Goal: Information Seeking & Learning: Learn about a topic

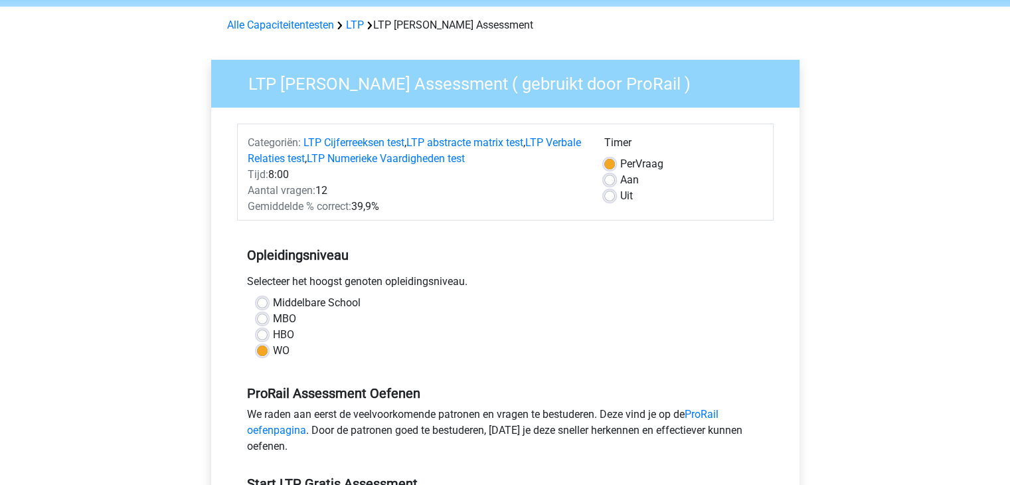
scroll to position [48, 0]
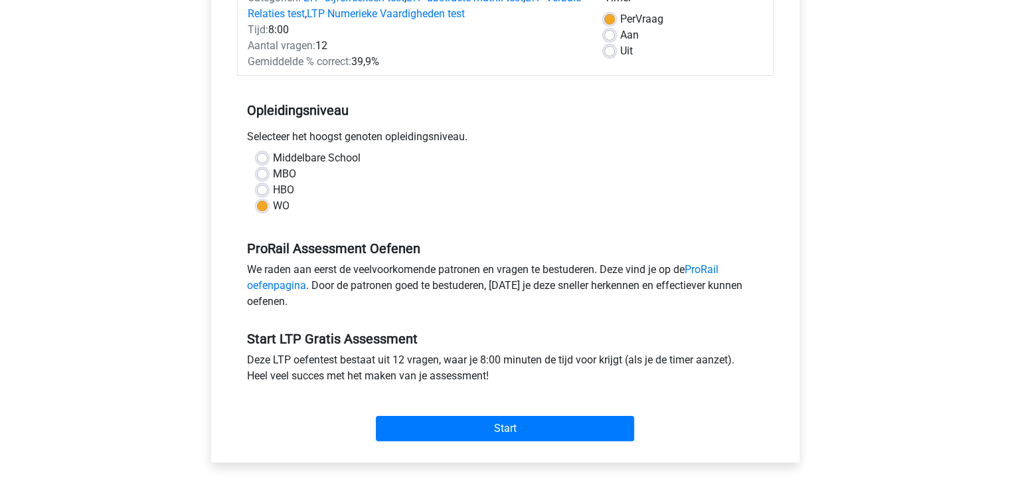
scroll to position [199, 0]
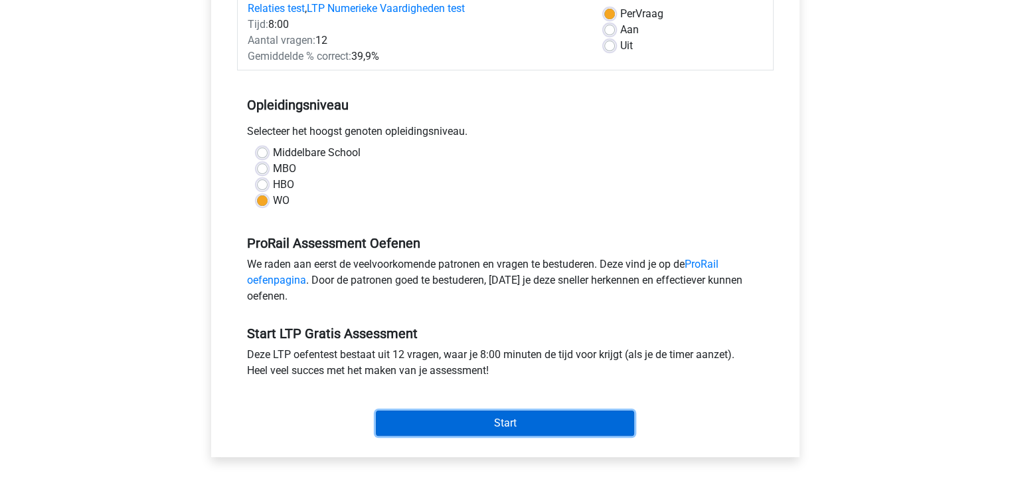
click at [521, 414] on input "Start" at bounding box center [505, 422] width 258 height 25
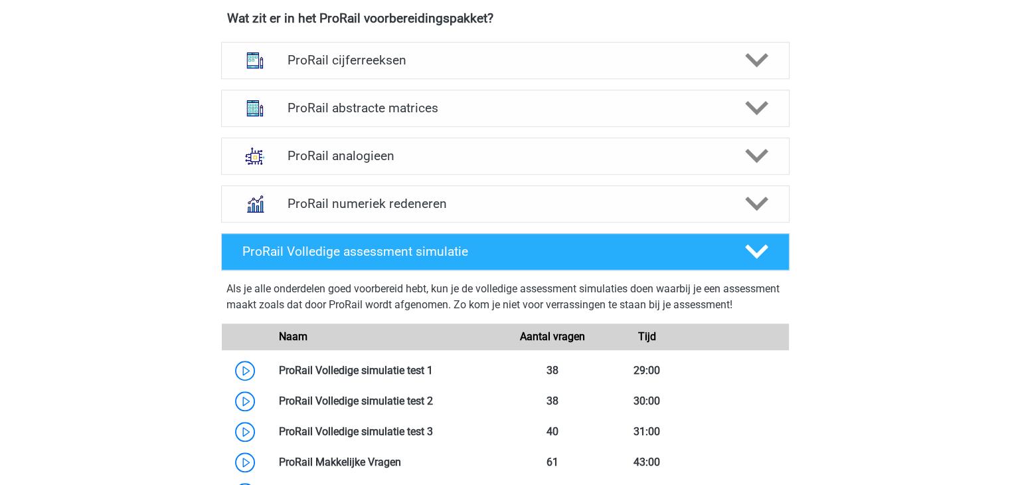
scroll to position [991, 0]
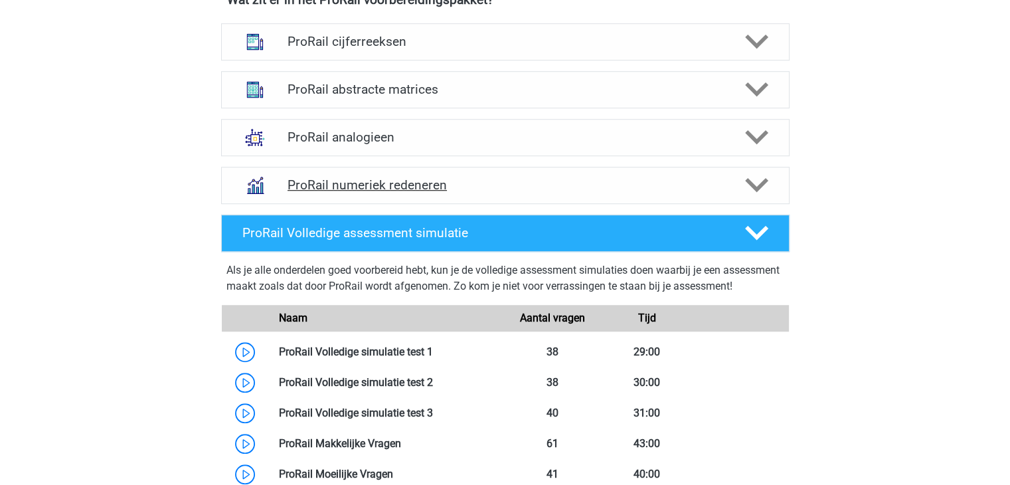
click at [351, 186] on h4 "ProRail numeriek redeneren" at bounding box center [505, 184] width 435 height 15
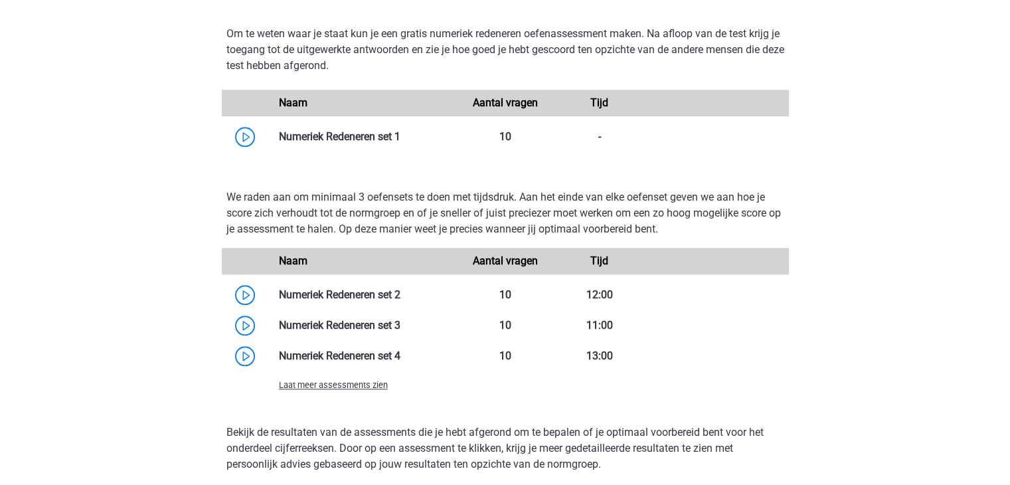
scroll to position [1293, 0]
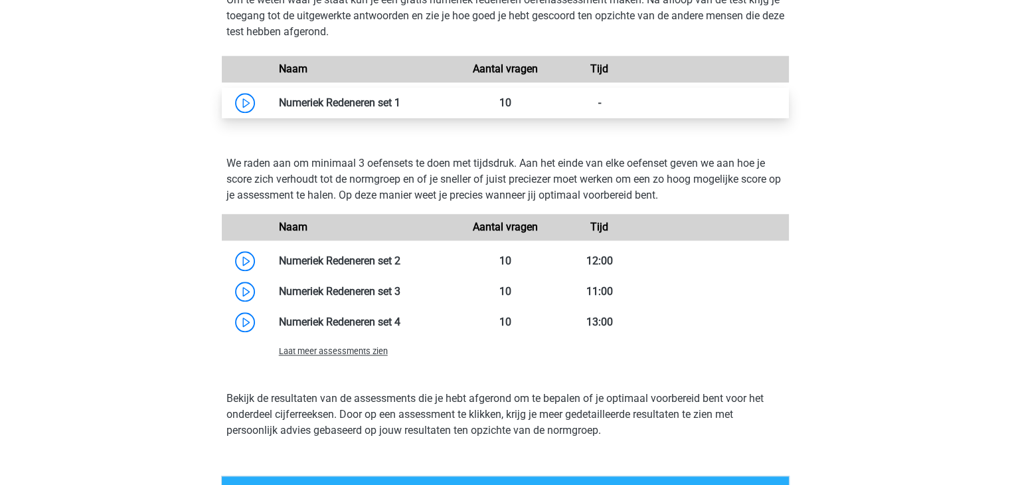
click at [400, 99] on link at bounding box center [400, 102] width 0 height 13
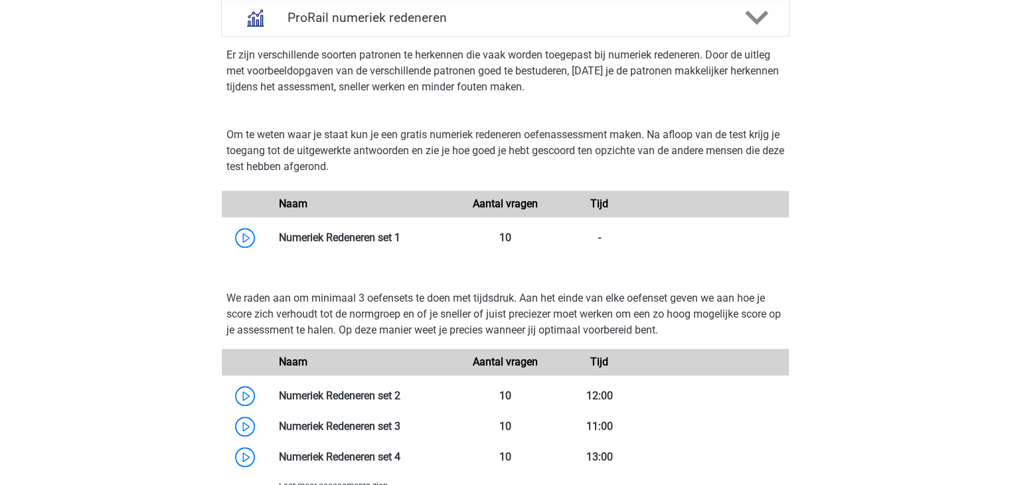
scroll to position [908, 0]
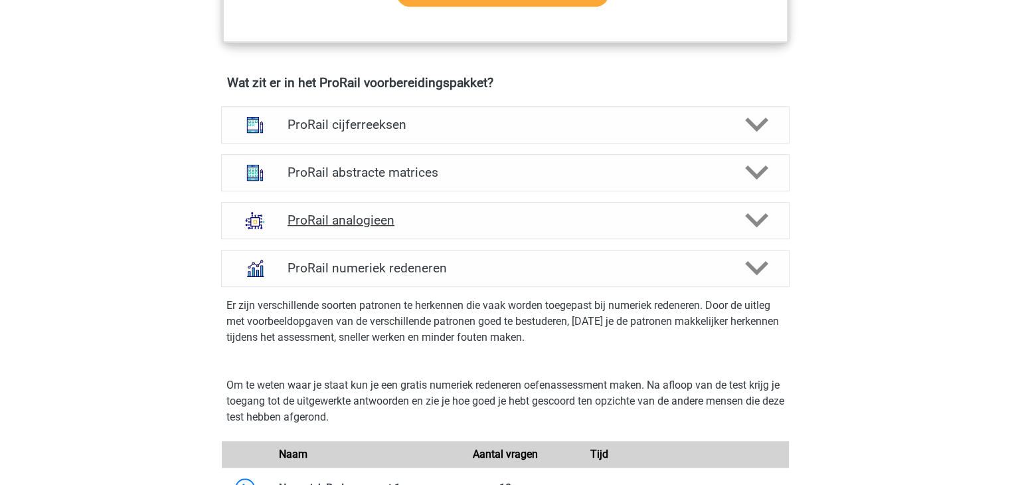
click at [335, 214] on h4 "ProRail analogieen" at bounding box center [505, 219] width 435 height 15
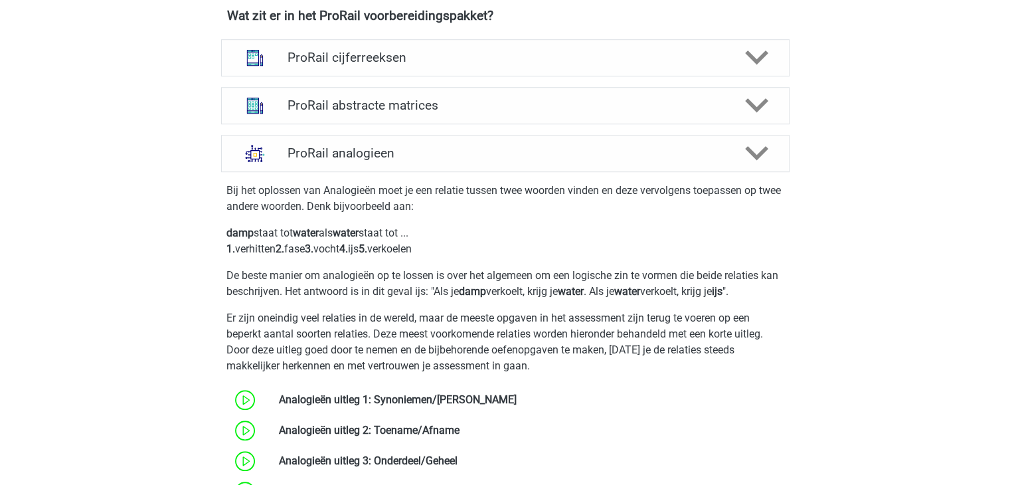
scroll to position [974, 0]
click at [358, 159] on h4 "ProRail analogieen" at bounding box center [505, 153] width 435 height 15
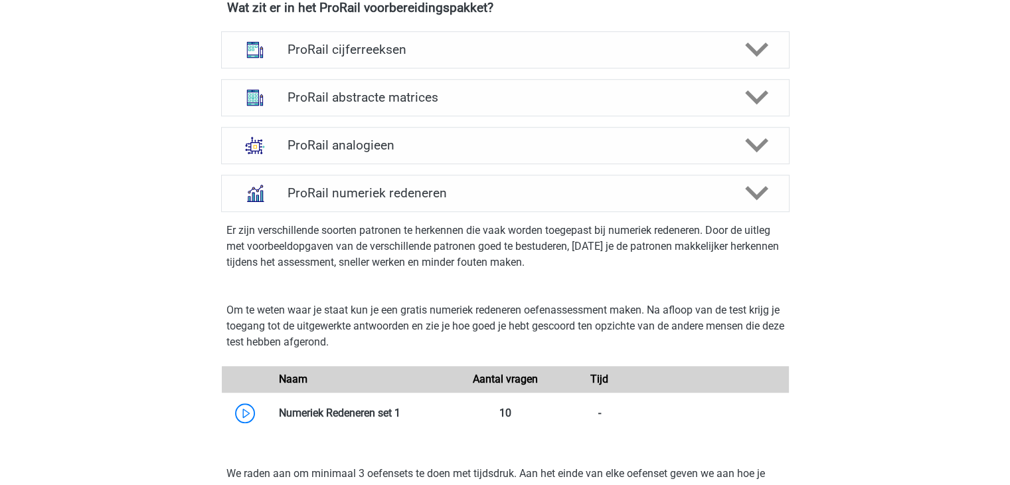
scroll to position [946, 0]
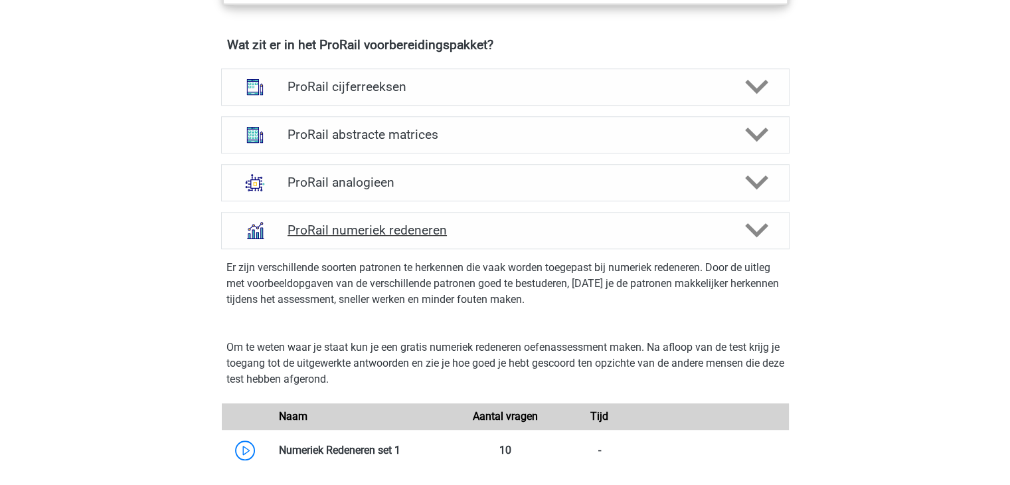
click at [356, 240] on div "ProRail numeriek redeneren" at bounding box center [505, 230] width 568 height 37
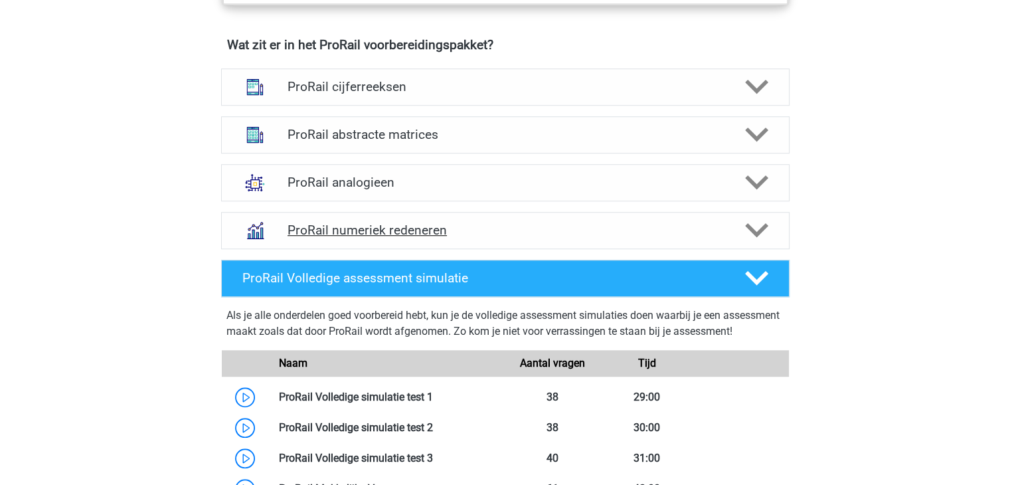
click at [327, 224] on h4 "ProRail numeriek redeneren" at bounding box center [505, 229] width 435 height 15
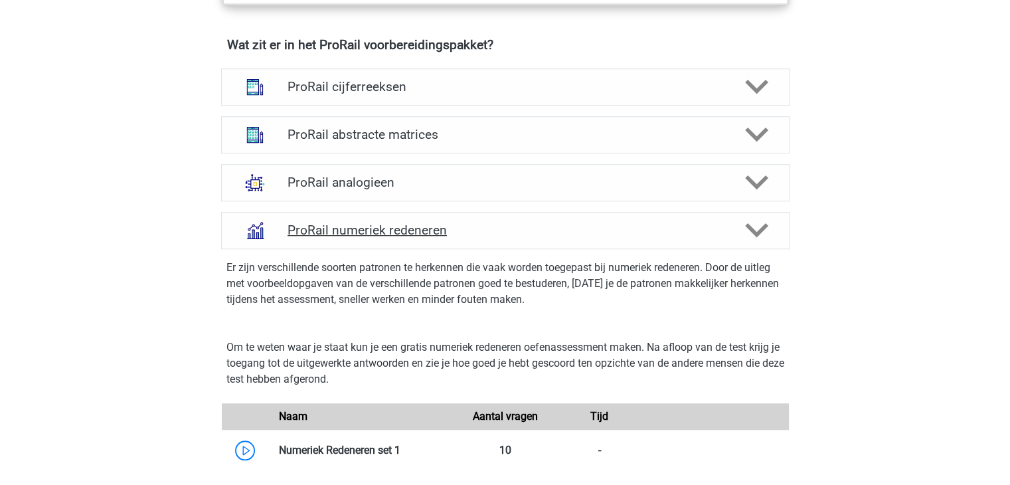
click at [327, 224] on h4 "ProRail numeriek redeneren" at bounding box center [505, 229] width 435 height 15
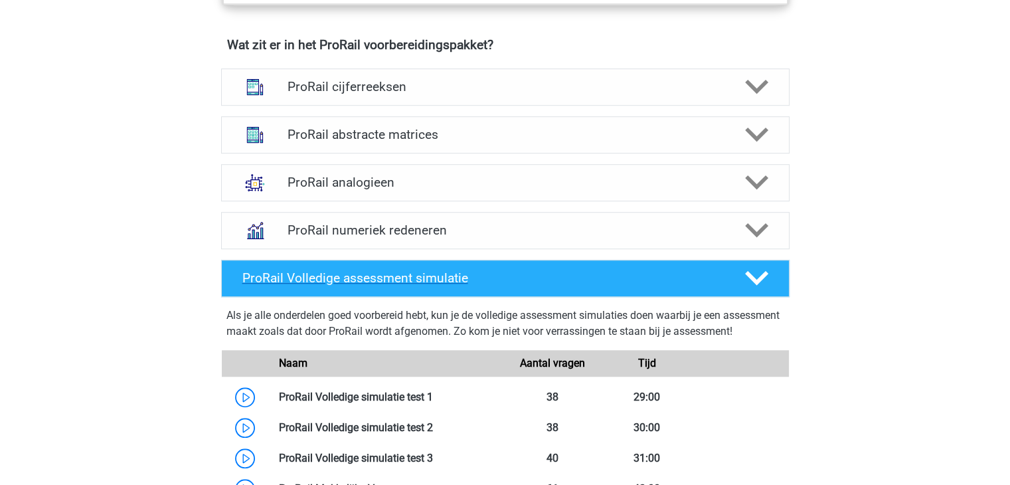
click at [326, 266] on div "ProRail Volledige assessment simulatie" at bounding box center [505, 278] width 568 height 37
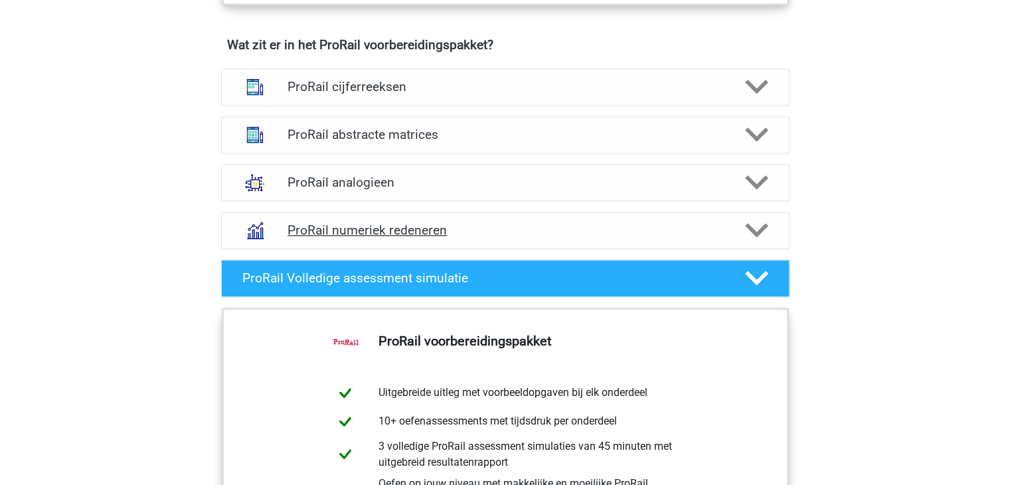
click at [326, 217] on div "ProRail numeriek redeneren" at bounding box center [505, 230] width 568 height 37
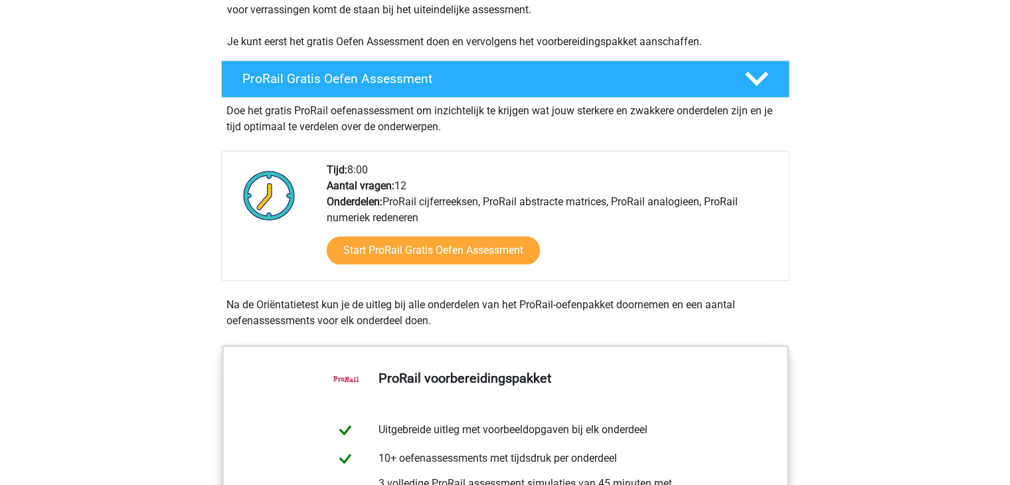
scroll to position [260, 0]
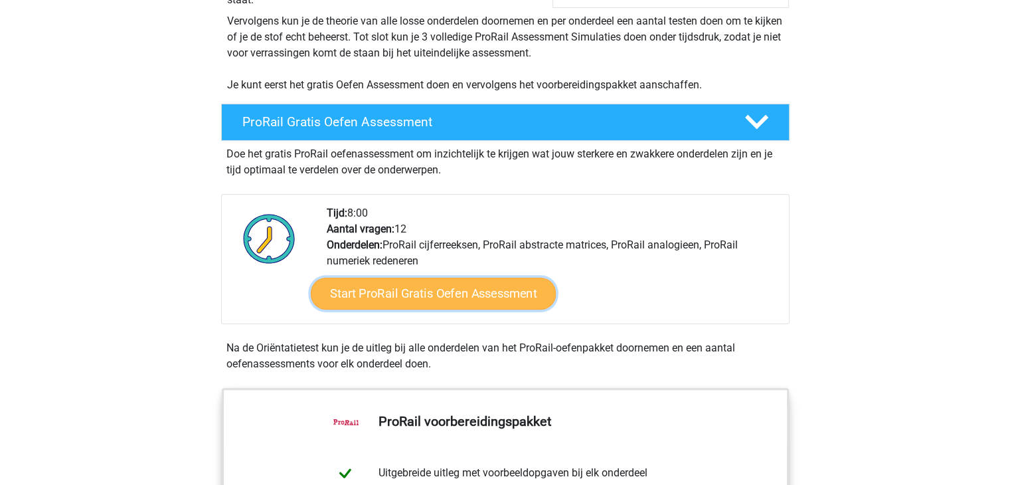
click at [382, 297] on link "Start ProRail Gratis Oefen Assessment" at bounding box center [432, 294] width 245 height 32
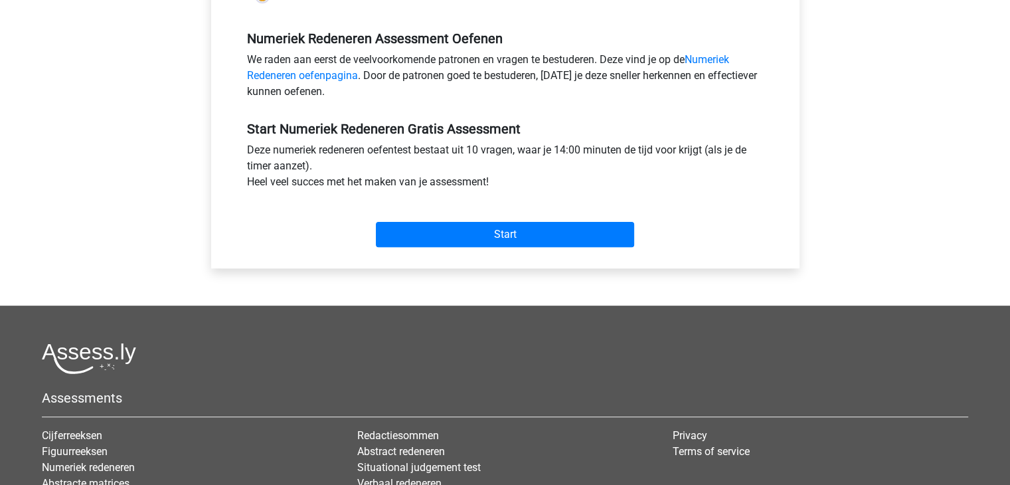
scroll to position [393, 0]
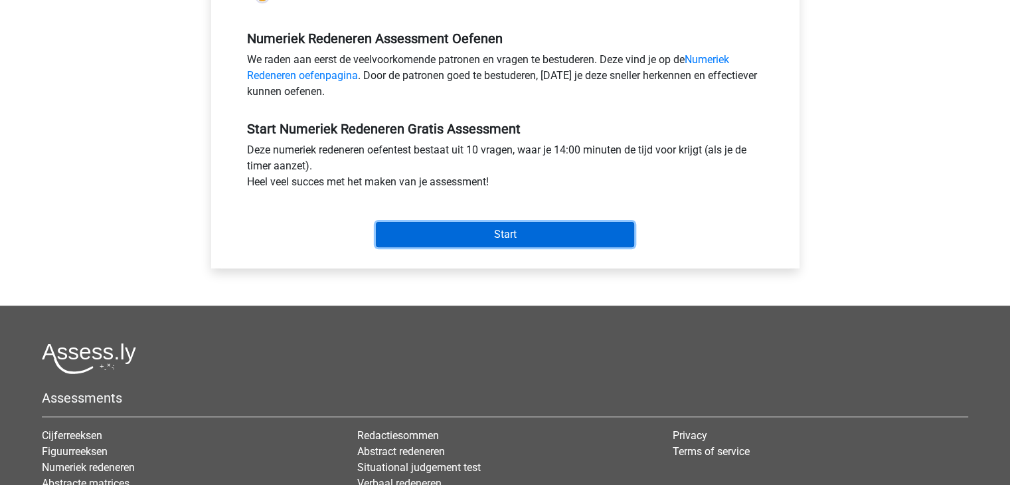
click at [451, 243] on input "Start" at bounding box center [505, 234] width 258 height 25
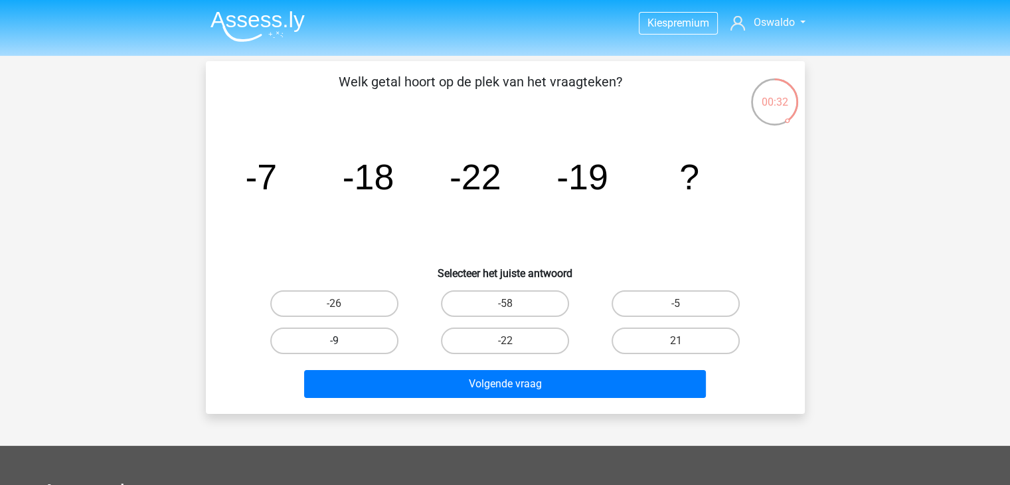
click at [357, 340] on label "-9" at bounding box center [334, 340] width 128 height 27
click at [343, 341] on input "-9" at bounding box center [338, 345] width 9 height 9
radio input "true"
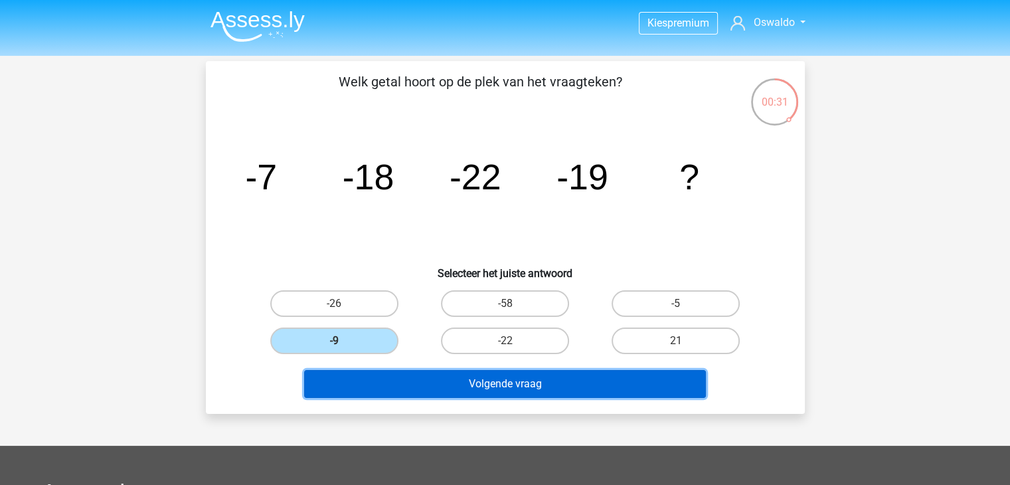
click at [392, 388] on button "Volgende vraag" at bounding box center [505, 384] width 402 height 28
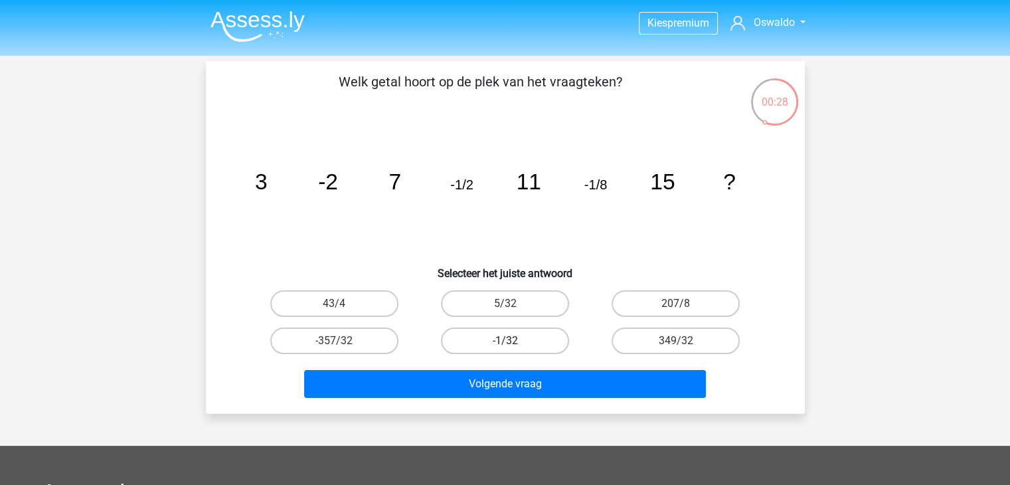
click at [540, 338] on label "-1/32" at bounding box center [505, 340] width 128 height 27
click at [513, 341] on input "-1/32" at bounding box center [509, 345] width 9 height 9
radio input "true"
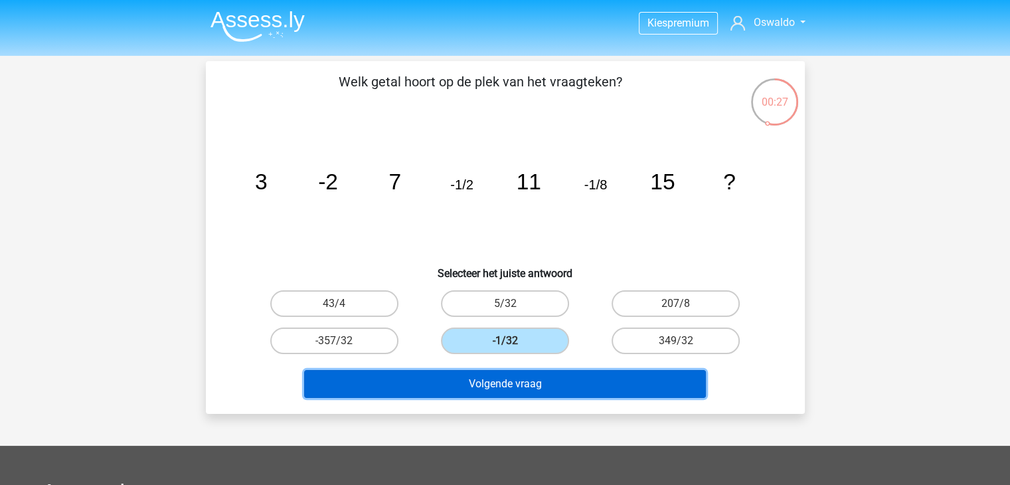
click at [529, 379] on button "Volgende vraag" at bounding box center [505, 384] width 402 height 28
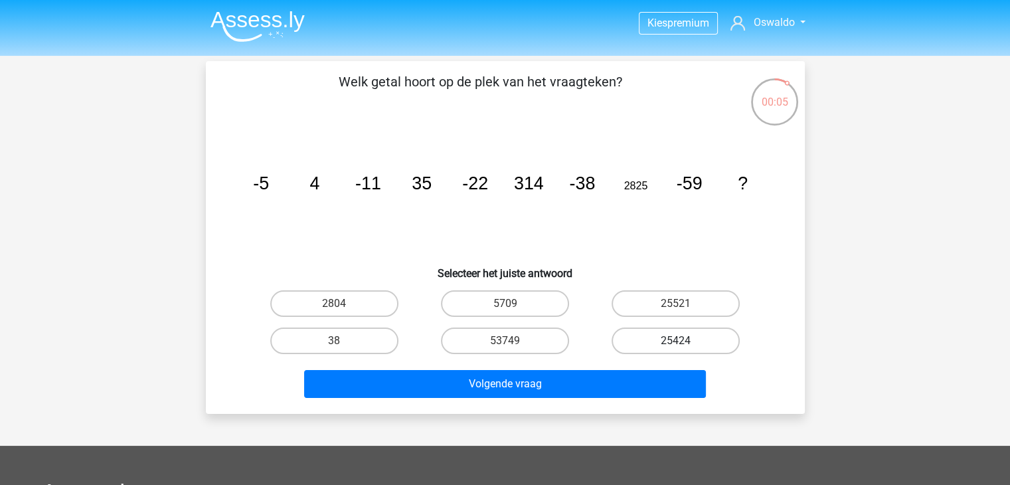
click at [664, 341] on label "25424" at bounding box center [676, 340] width 128 height 27
click at [676, 341] on input "25424" at bounding box center [680, 345] width 9 height 9
radio input "true"
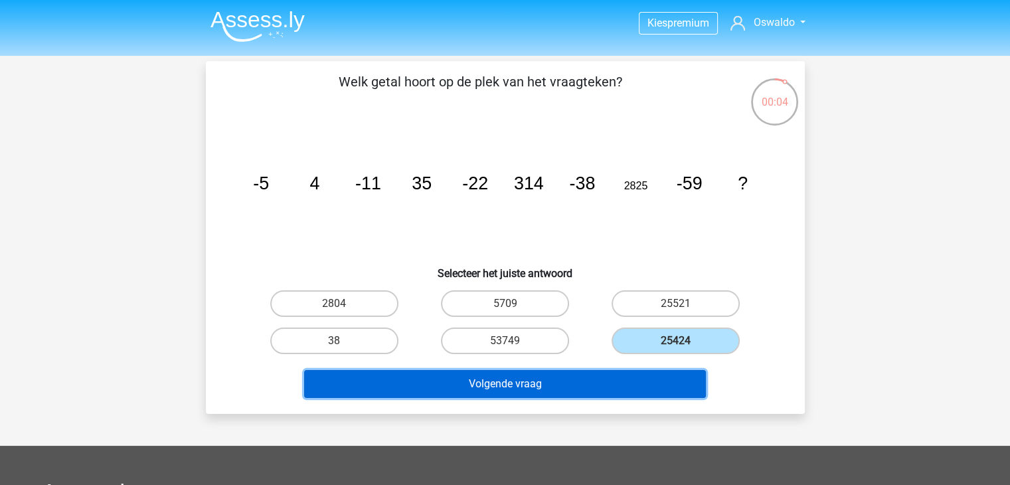
click at [624, 382] on button "Volgende vraag" at bounding box center [505, 384] width 402 height 28
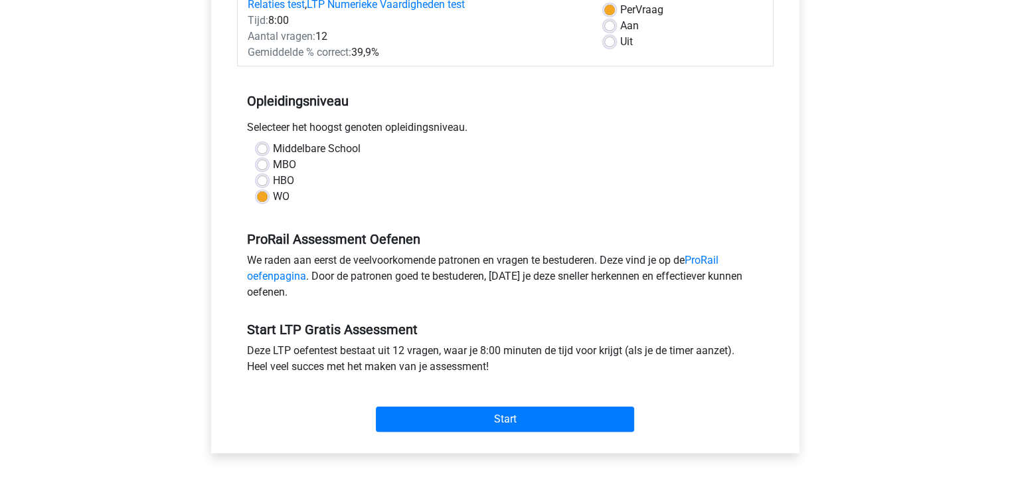
scroll to position [205, 0]
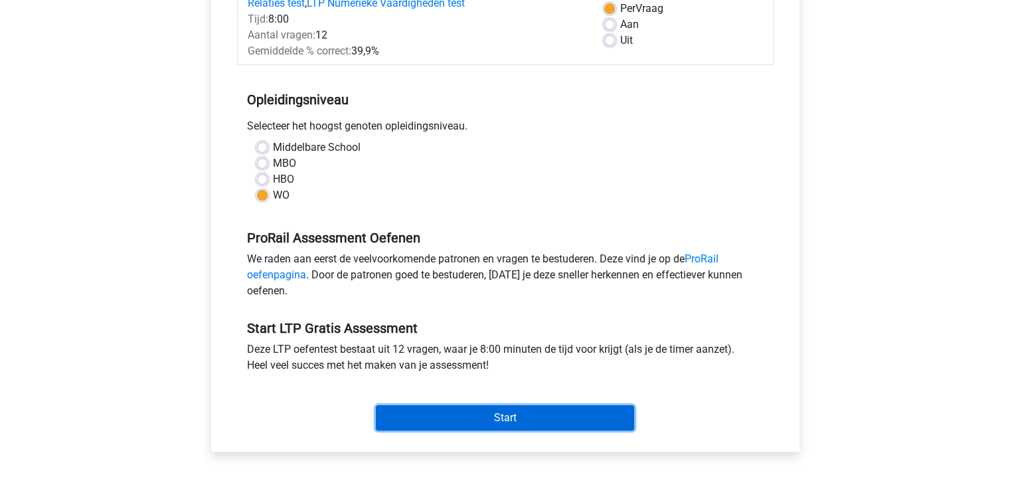
click at [452, 408] on input "Start" at bounding box center [505, 417] width 258 height 25
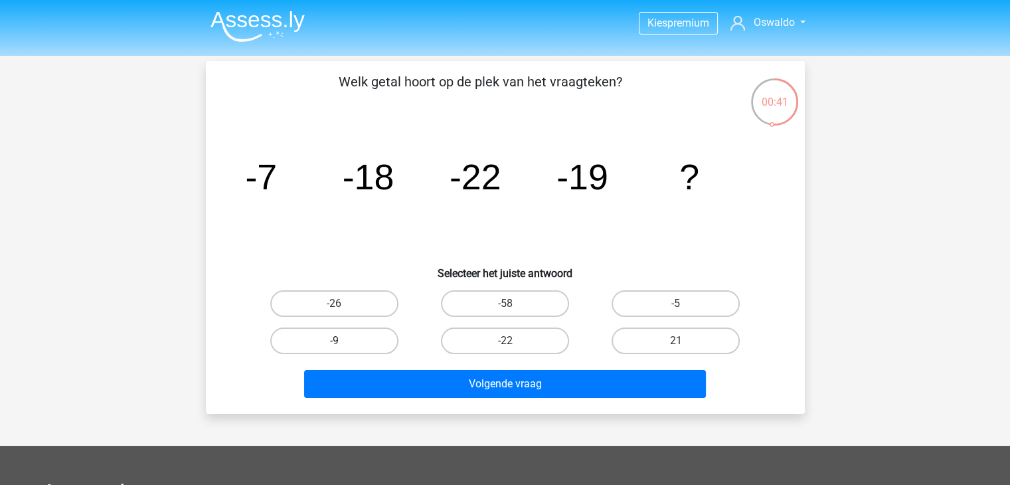
click at [345, 346] on label "-9" at bounding box center [334, 340] width 128 height 27
click at [343, 346] on input "-9" at bounding box center [338, 345] width 9 height 9
radio input "true"
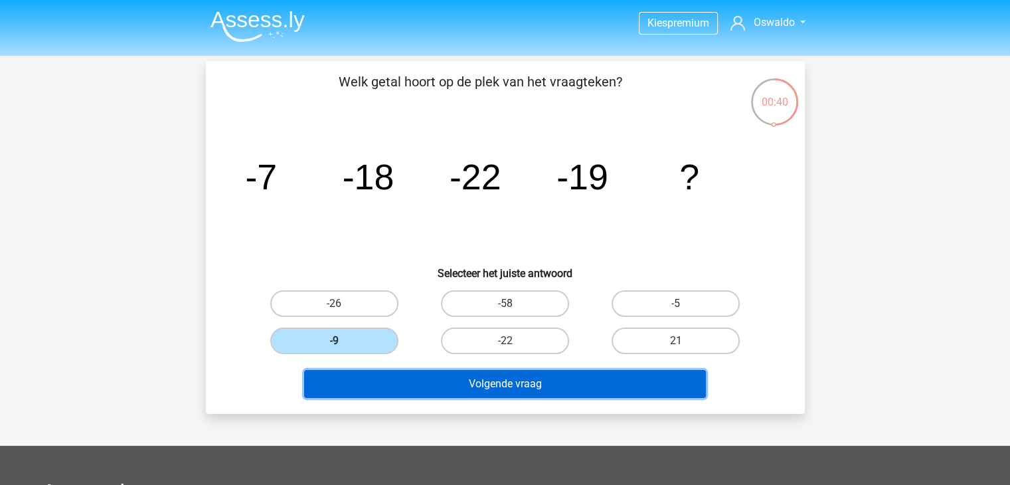
click at [388, 382] on button "Volgende vraag" at bounding box center [505, 384] width 402 height 28
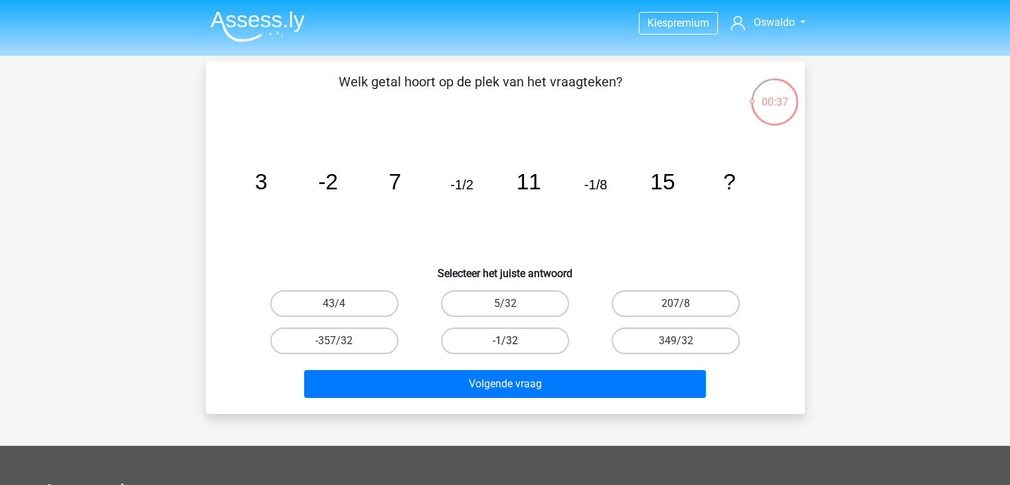
click at [485, 340] on label "-1/32" at bounding box center [505, 340] width 128 height 27
click at [505, 341] on input "-1/32" at bounding box center [509, 345] width 9 height 9
radio input "true"
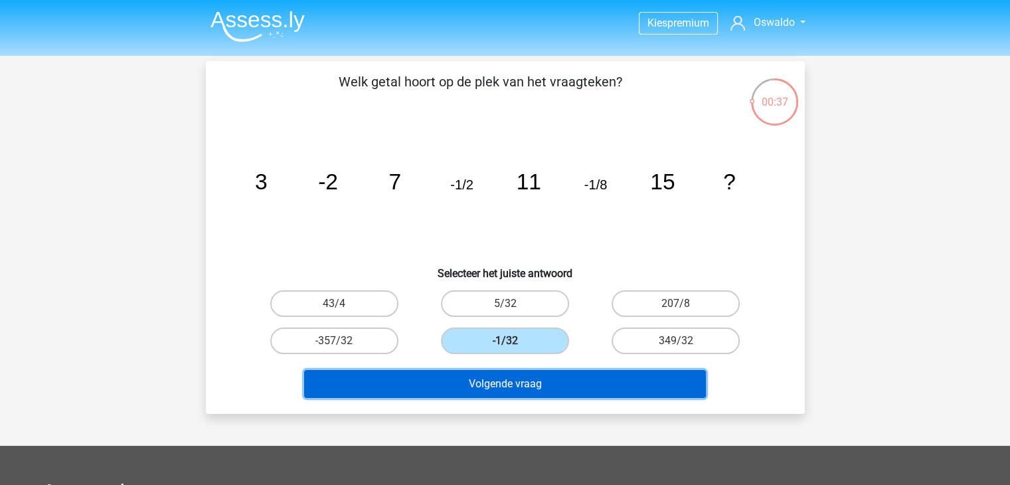
click at [441, 373] on button "Volgende vraag" at bounding box center [505, 384] width 402 height 28
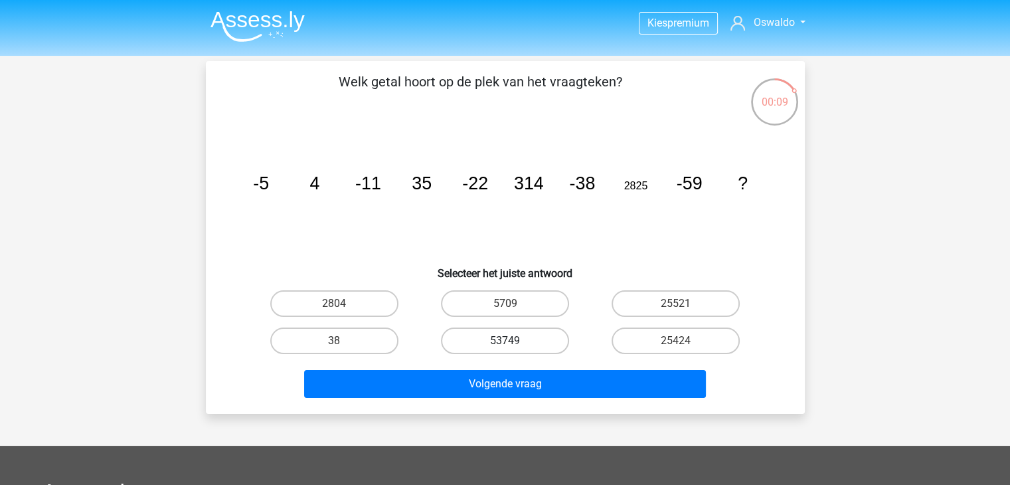
click at [515, 342] on label "53749" at bounding box center [505, 340] width 128 height 27
click at [513, 342] on input "53749" at bounding box center [509, 345] width 9 height 9
radio input "true"
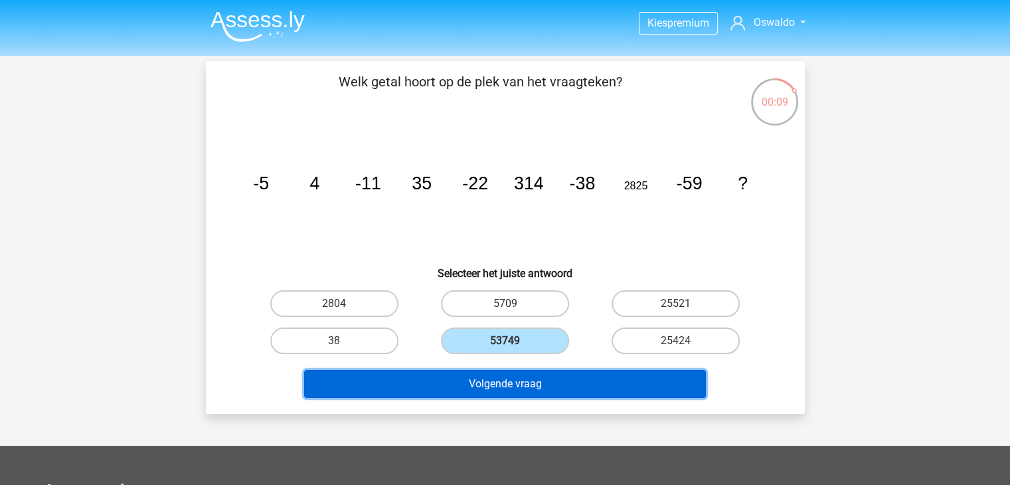
click at [484, 388] on button "Volgende vraag" at bounding box center [505, 384] width 402 height 28
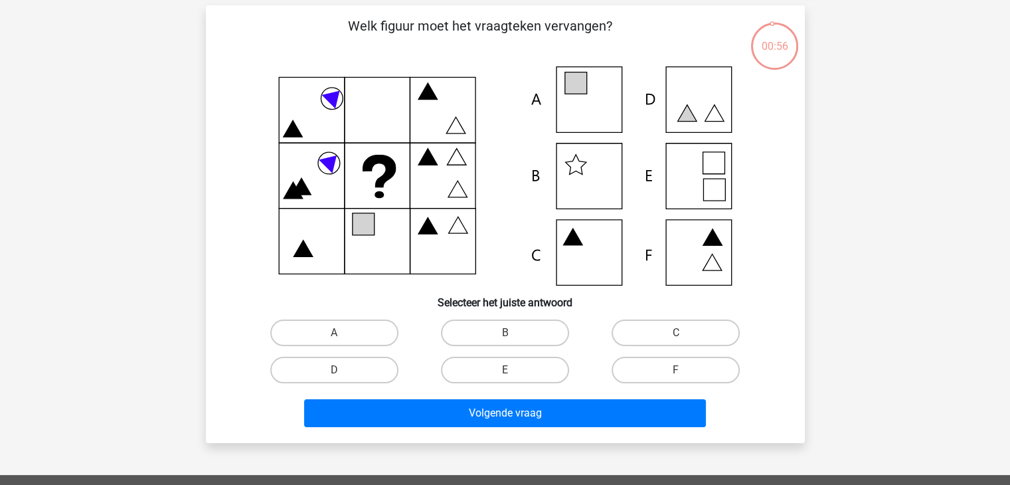
scroll to position [49, 0]
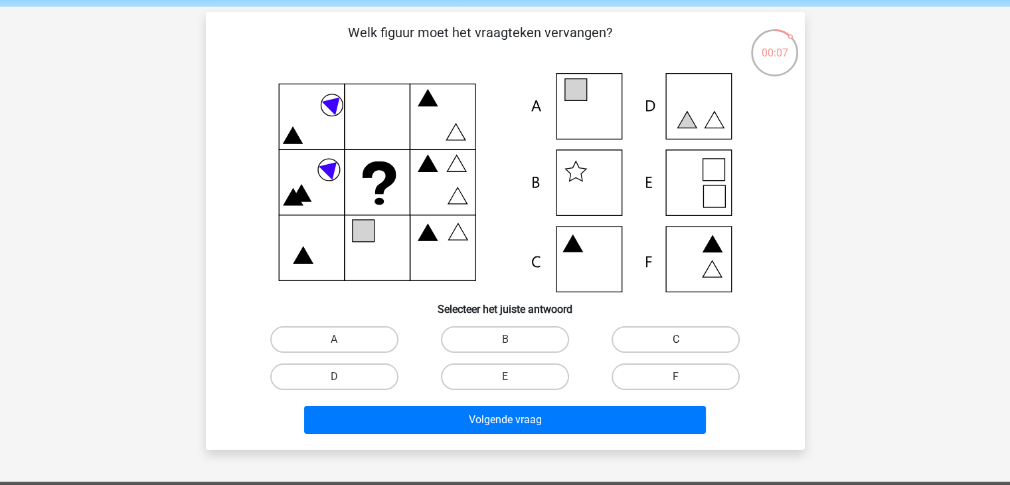
click at [640, 337] on label "C" at bounding box center [676, 339] width 128 height 27
click at [676, 339] on input "C" at bounding box center [680, 343] width 9 height 9
radio input "true"
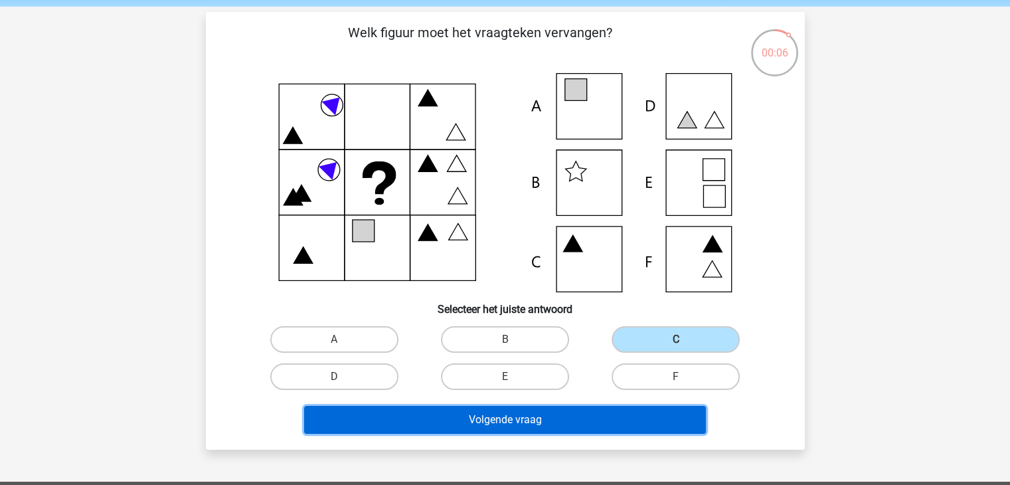
click at [615, 418] on button "Volgende vraag" at bounding box center [505, 420] width 402 height 28
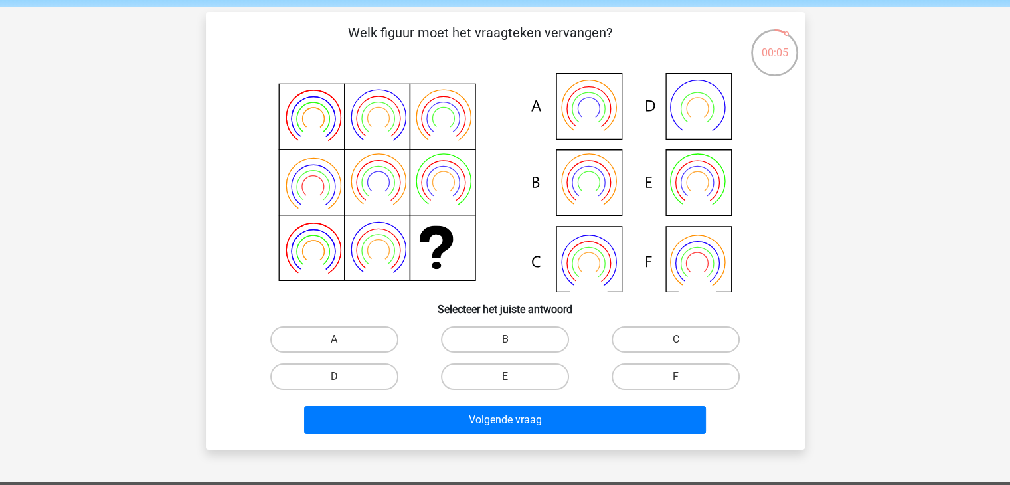
scroll to position [61, 0]
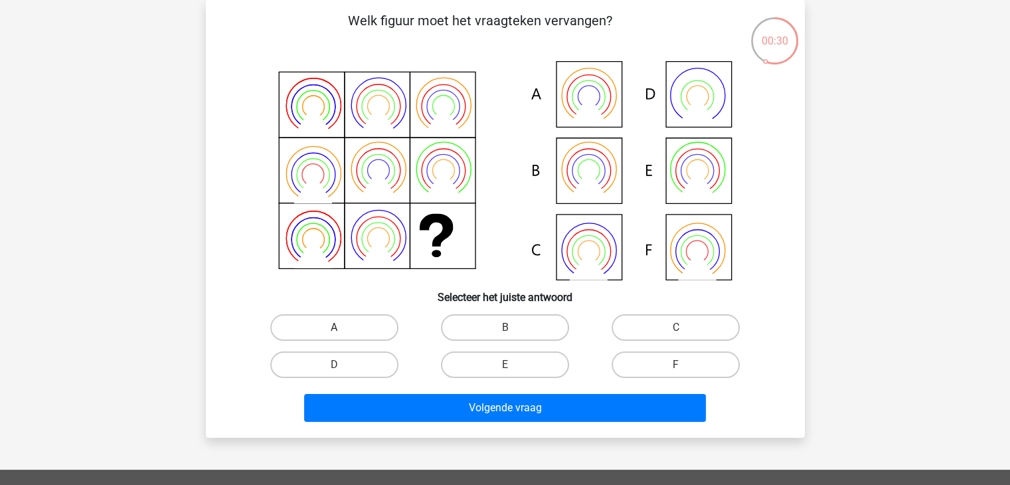
click at [369, 320] on label "A" at bounding box center [334, 327] width 128 height 27
click at [343, 327] on input "A" at bounding box center [338, 331] width 9 height 9
radio input "true"
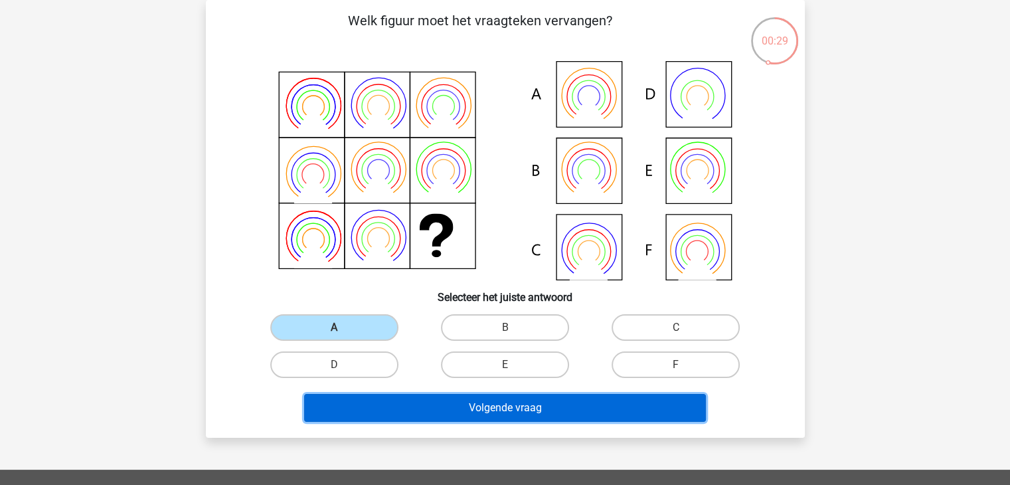
click at [463, 412] on button "Volgende vraag" at bounding box center [505, 408] width 402 height 28
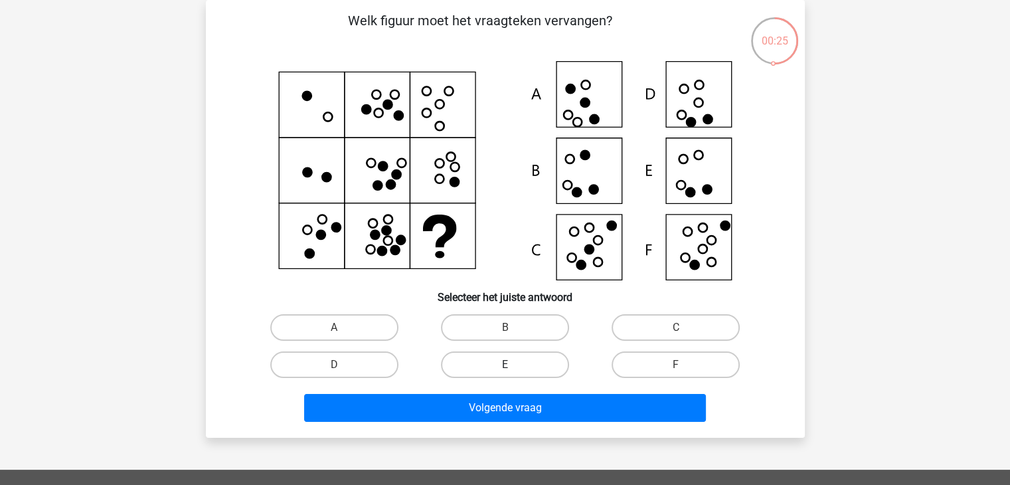
click at [533, 358] on label "E" at bounding box center [505, 364] width 128 height 27
click at [513, 365] on input "E" at bounding box center [509, 369] width 9 height 9
radio input "true"
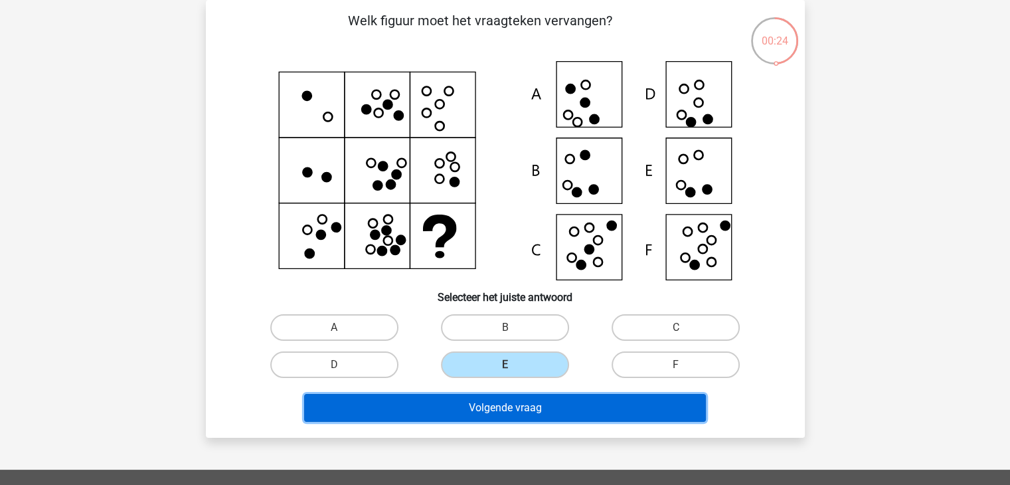
click at [529, 399] on button "Volgende vraag" at bounding box center [505, 408] width 402 height 28
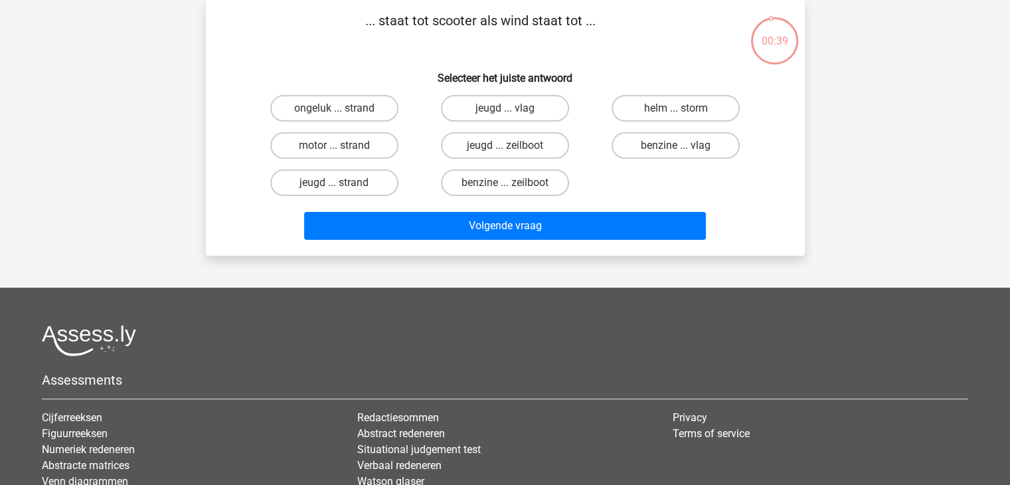
scroll to position [0, 0]
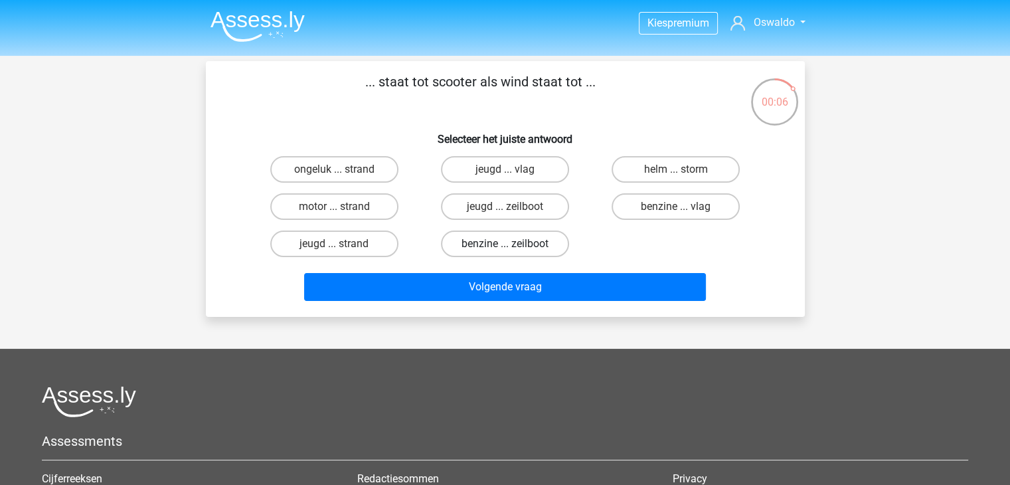
click at [457, 237] on label "benzine ... zeilboot" at bounding box center [505, 243] width 128 height 27
click at [505, 244] on input "benzine ... zeilboot" at bounding box center [509, 248] width 9 height 9
radio input "true"
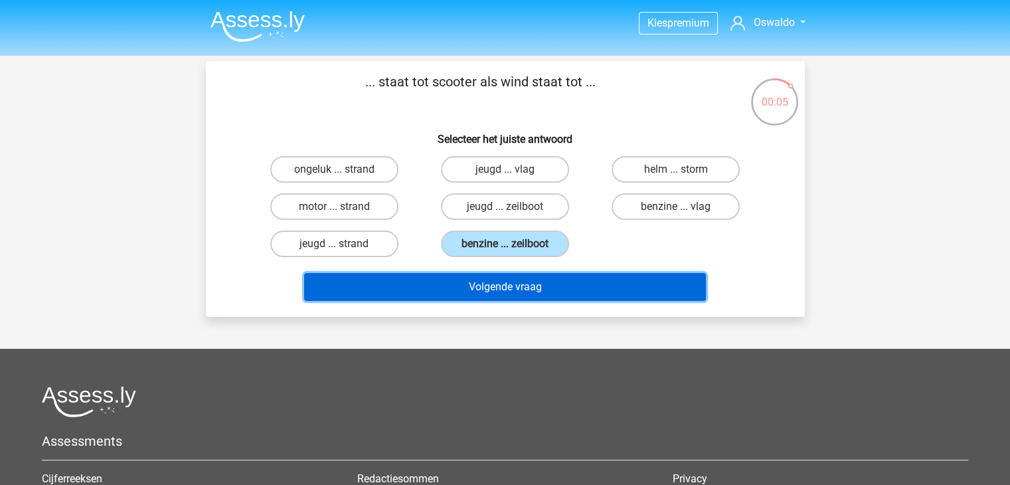
click at [461, 288] on button "Volgende vraag" at bounding box center [505, 287] width 402 height 28
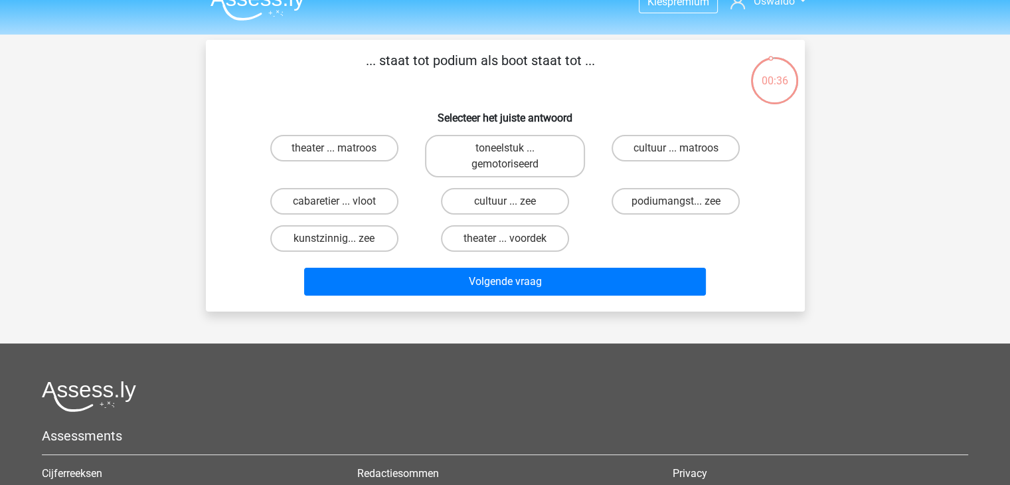
scroll to position [15, 0]
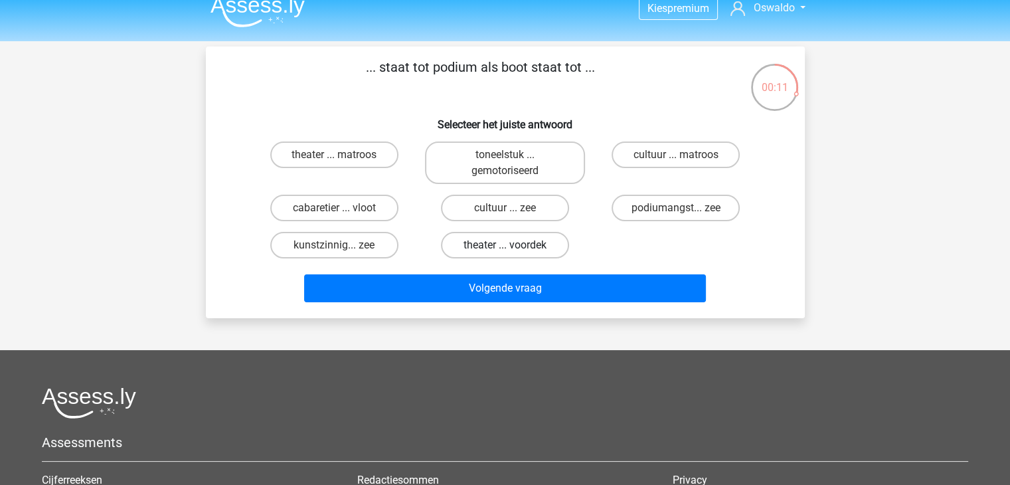
click at [527, 244] on label "theater ... voordek" at bounding box center [505, 245] width 128 height 27
click at [513, 245] on input "theater ... voordek" at bounding box center [509, 249] width 9 height 9
radio input "true"
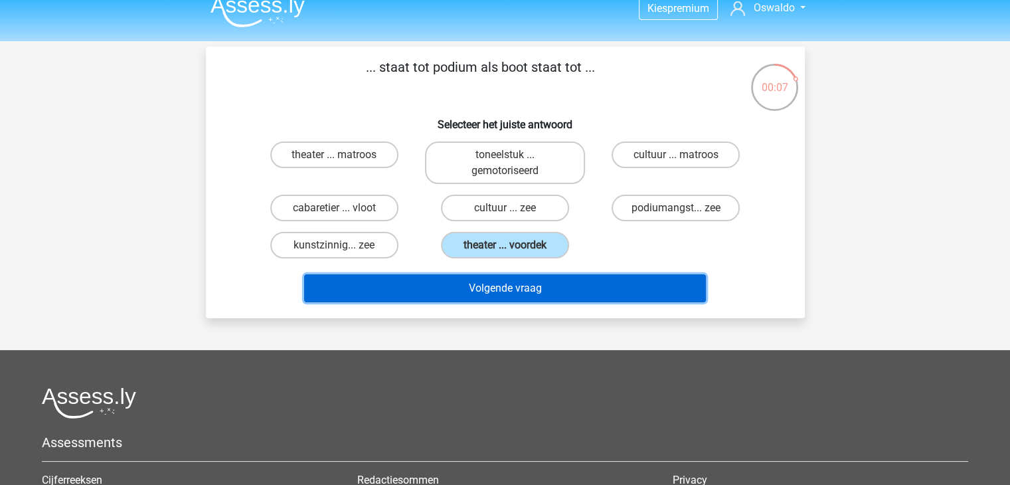
click at [542, 282] on button "Volgende vraag" at bounding box center [505, 288] width 402 height 28
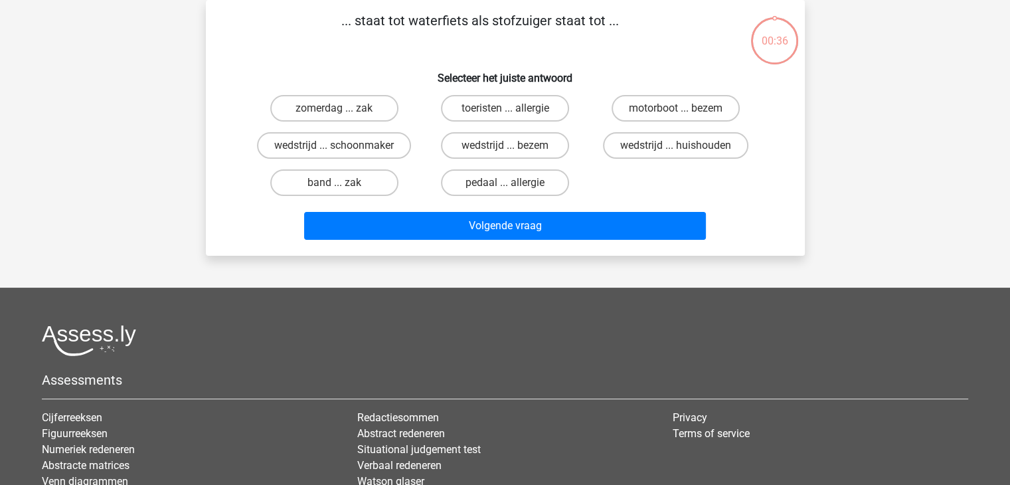
scroll to position [0, 0]
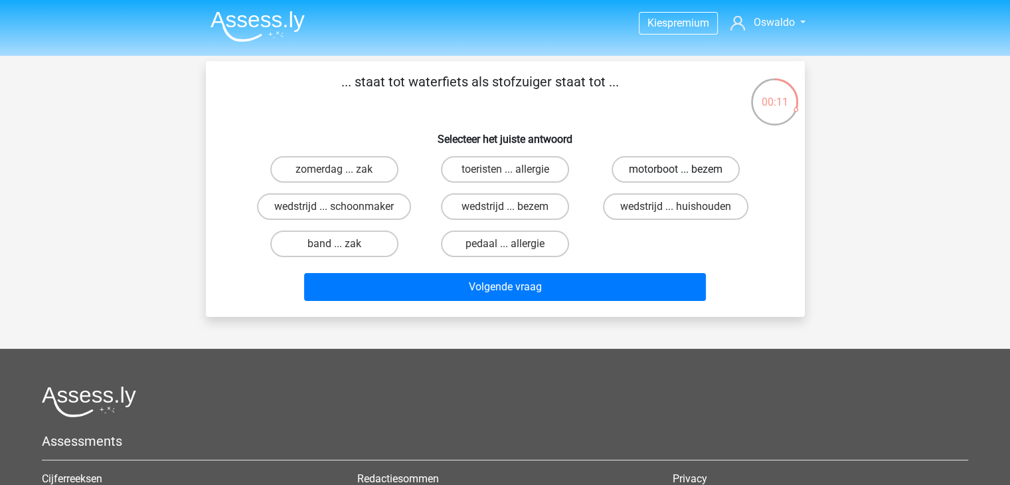
click at [706, 170] on label "motorboot ... bezem" at bounding box center [676, 169] width 128 height 27
click at [685, 170] on input "motorboot ... bezem" at bounding box center [680, 173] width 9 height 9
radio input "true"
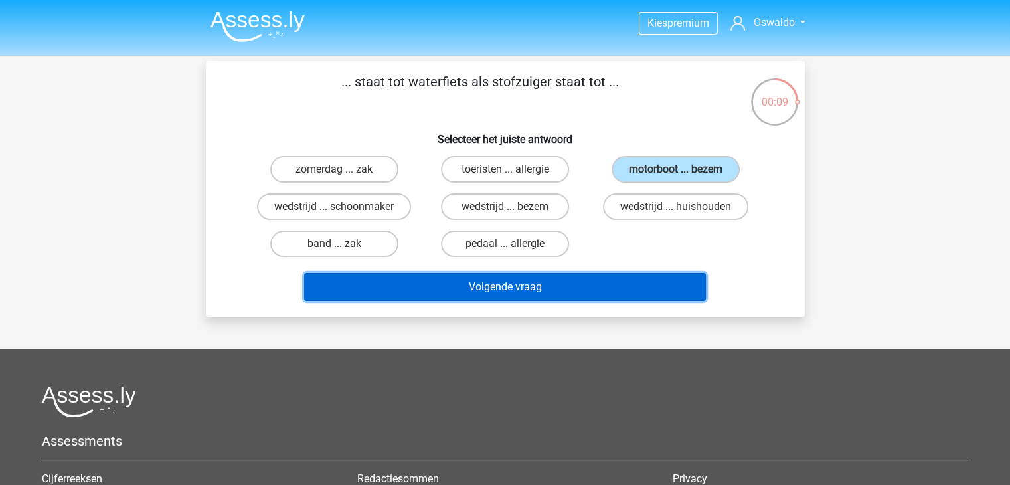
click at [614, 278] on button "Volgende vraag" at bounding box center [505, 287] width 402 height 28
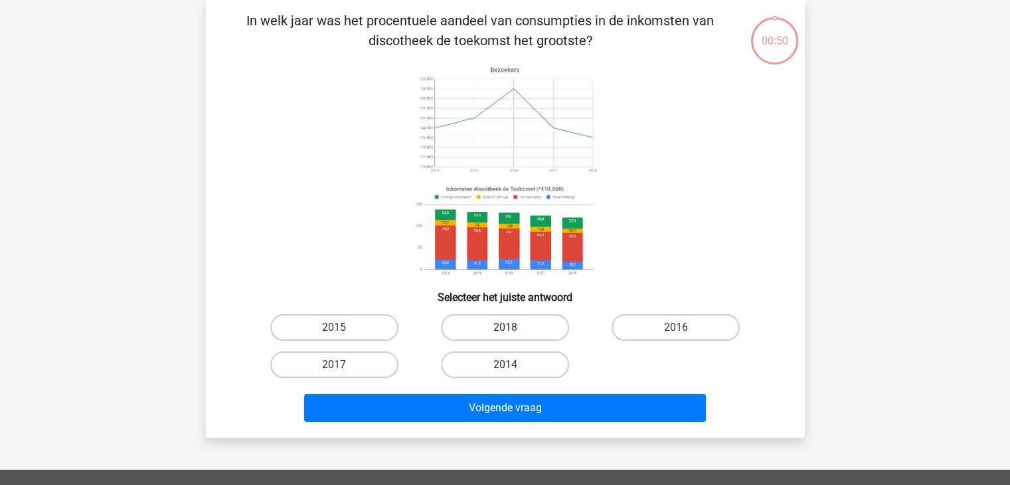
scroll to position [44, 0]
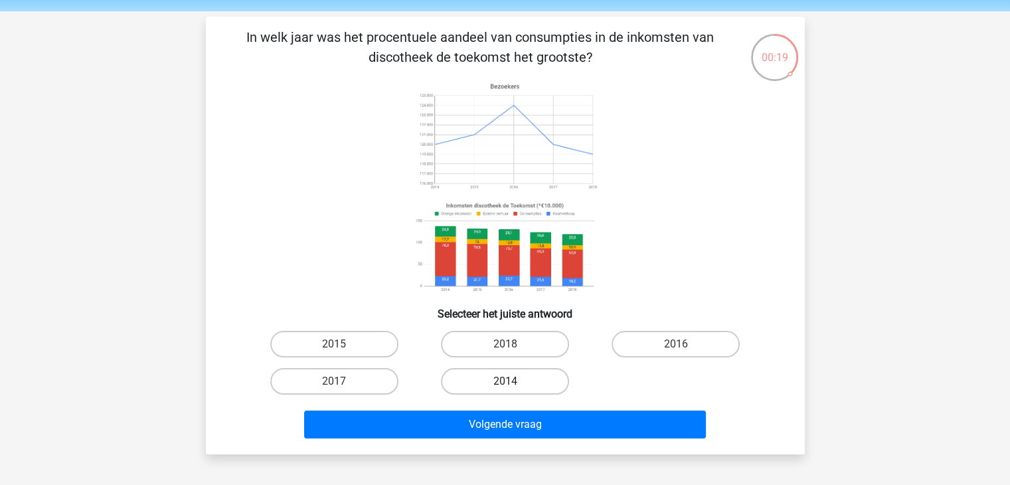
click at [541, 376] on label "2014" at bounding box center [505, 381] width 128 height 27
click at [513, 381] on input "2014" at bounding box center [509, 385] width 9 height 9
radio input "true"
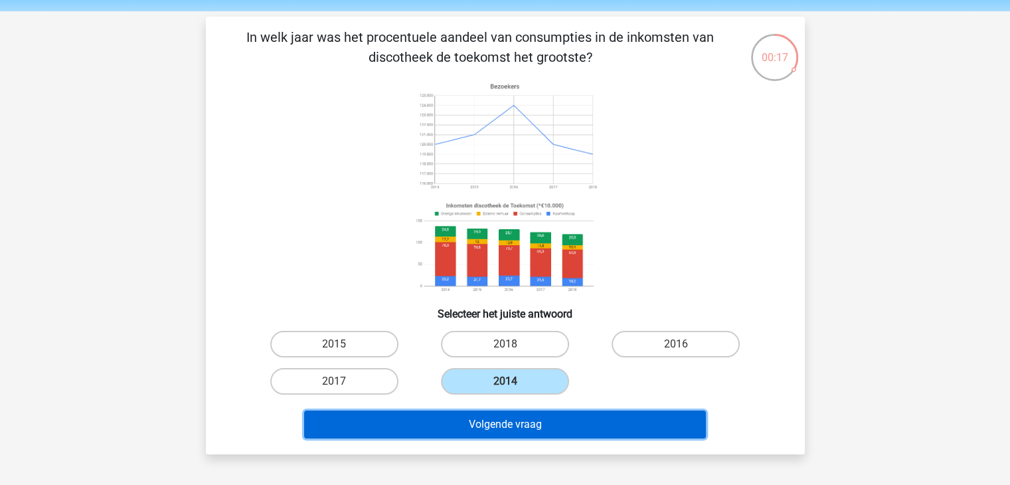
click at [590, 418] on button "Volgende vraag" at bounding box center [505, 424] width 402 height 28
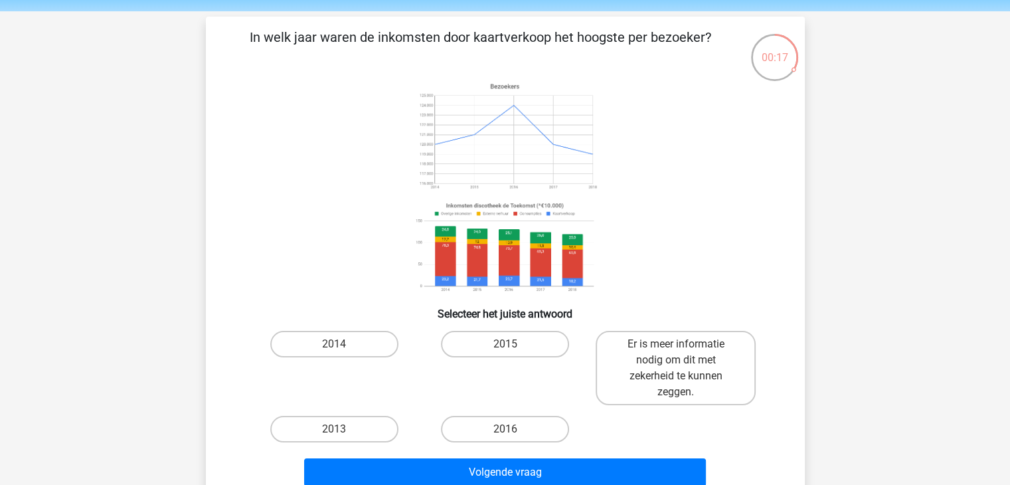
scroll to position [61, 0]
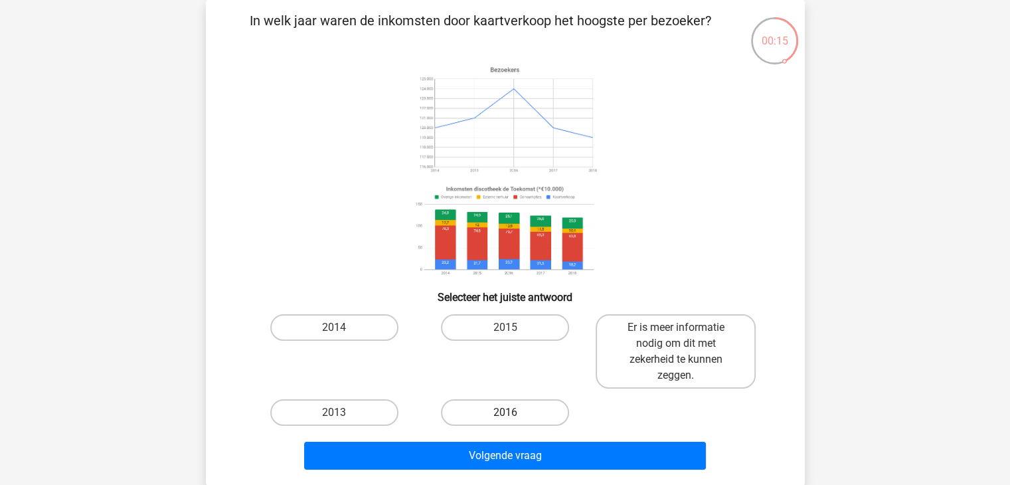
click at [497, 408] on label "2016" at bounding box center [505, 412] width 128 height 27
click at [505, 412] on input "2016" at bounding box center [509, 416] width 9 height 9
radio input "true"
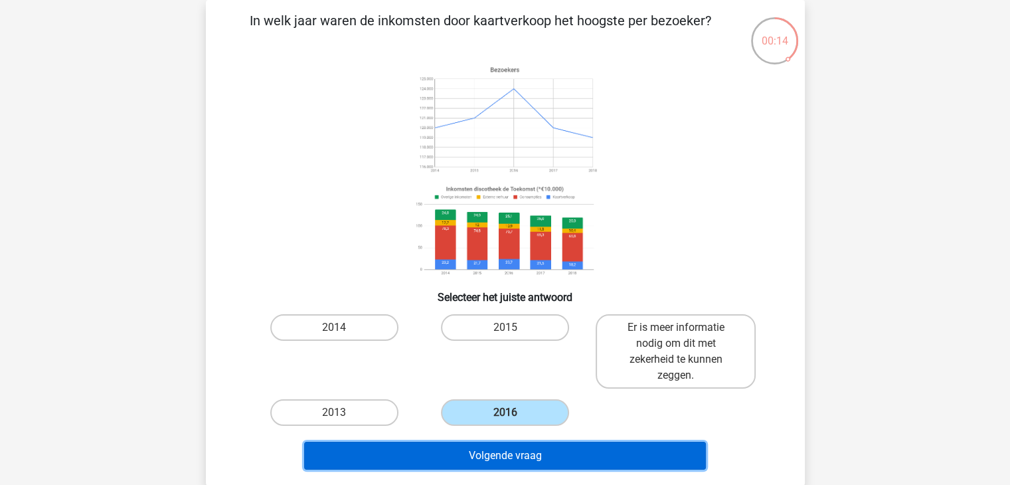
click at [567, 448] on button "Volgende vraag" at bounding box center [505, 456] width 402 height 28
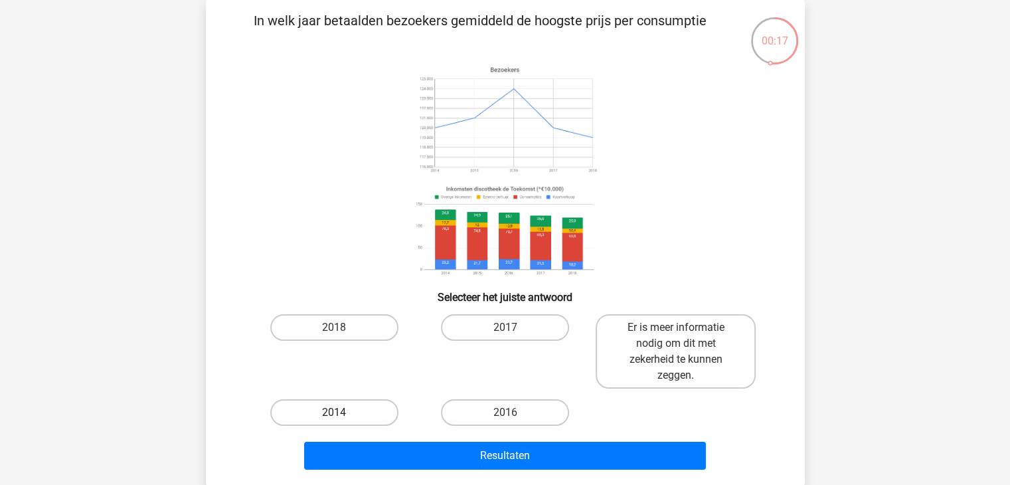
click at [374, 408] on label "2014" at bounding box center [334, 412] width 128 height 27
click at [343, 412] on input "2014" at bounding box center [338, 416] width 9 height 9
radio input "true"
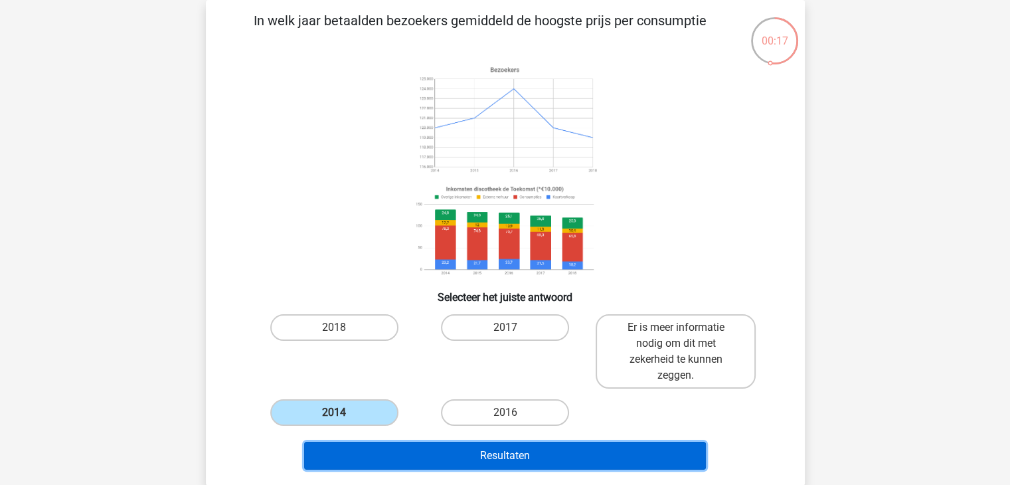
click at [454, 457] on button "Resultaten" at bounding box center [505, 456] width 402 height 28
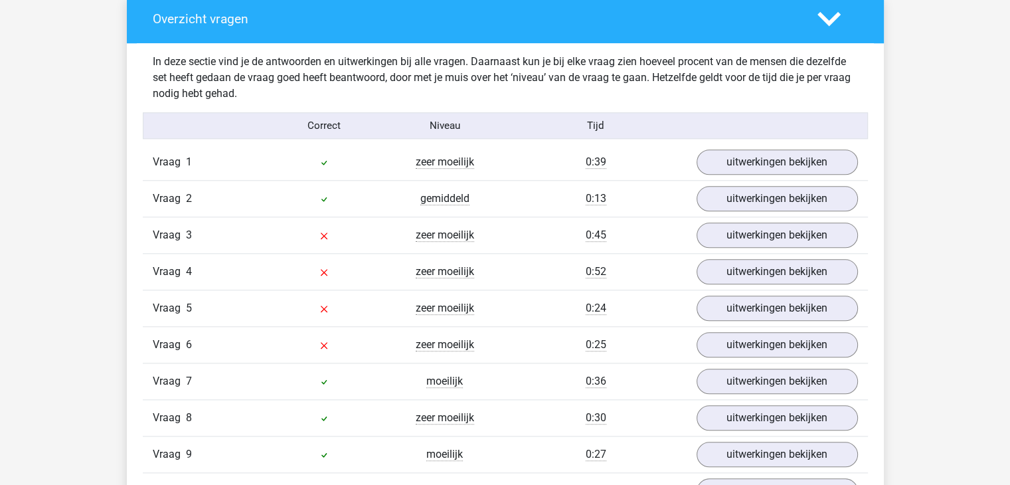
scroll to position [1378, 0]
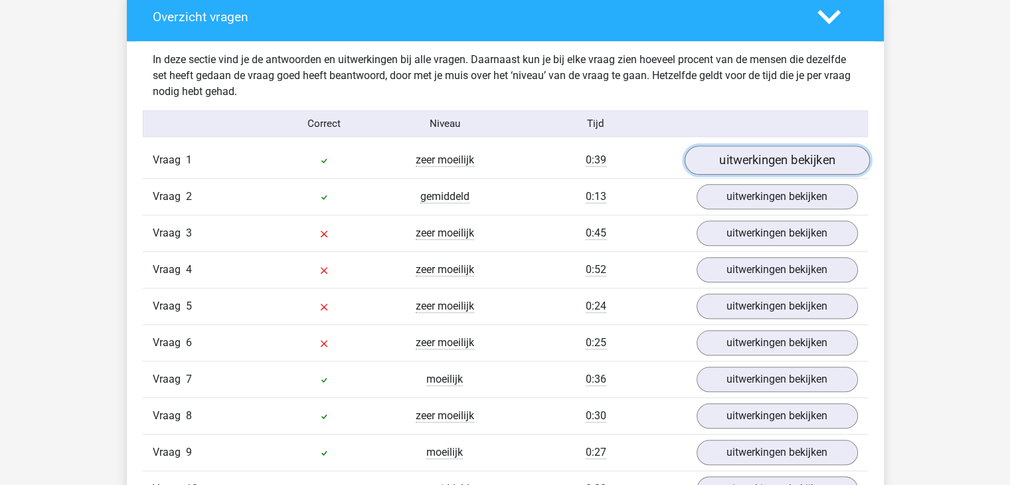
click at [732, 163] on link "uitwerkingen bekijken" at bounding box center [776, 160] width 185 height 29
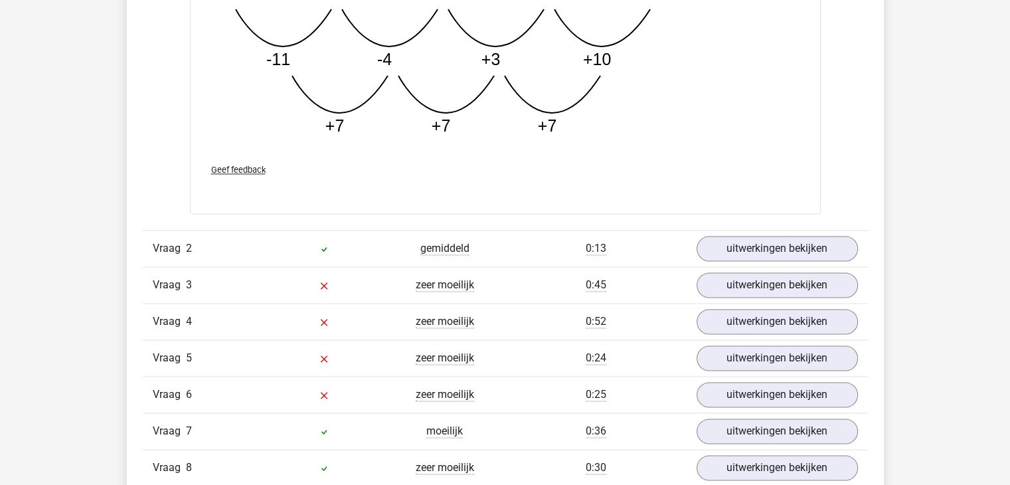
scroll to position [2005, 0]
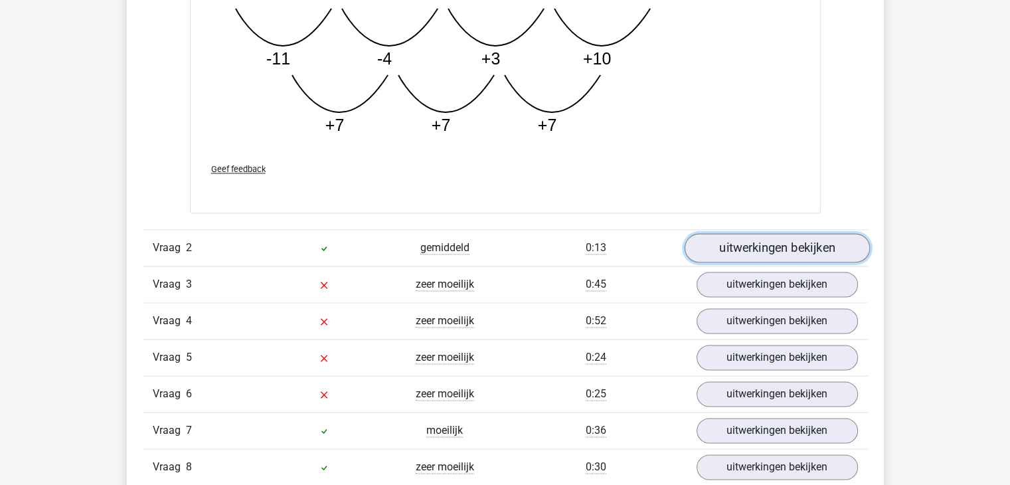
click at [709, 243] on link "uitwerkingen bekijken" at bounding box center [776, 247] width 185 height 29
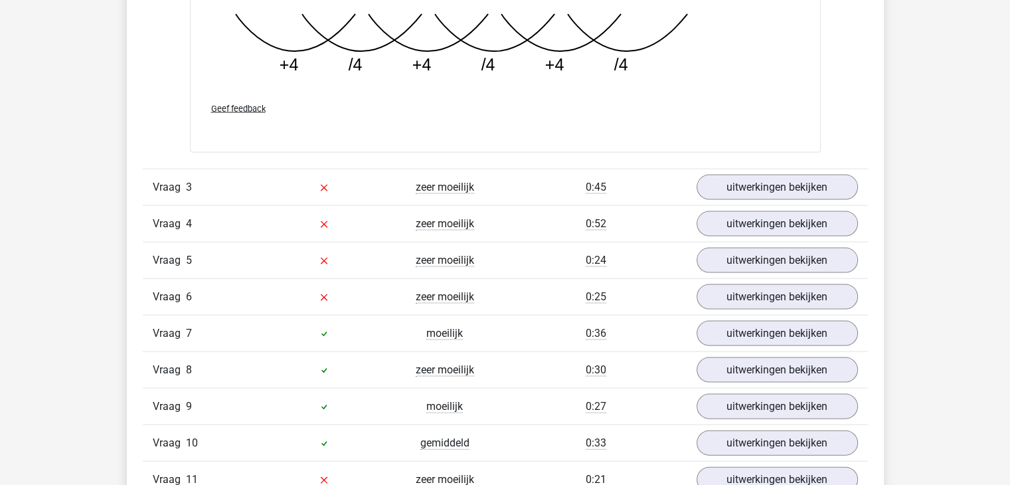
scroll to position [2748, 0]
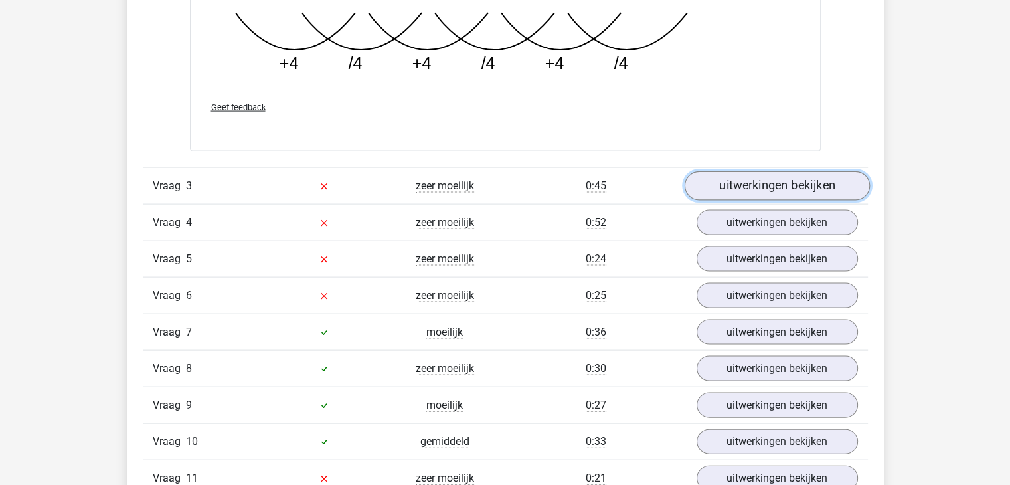
click at [786, 172] on link "uitwerkingen bekijken" at bounding box center [776, 185] width 185 height 29
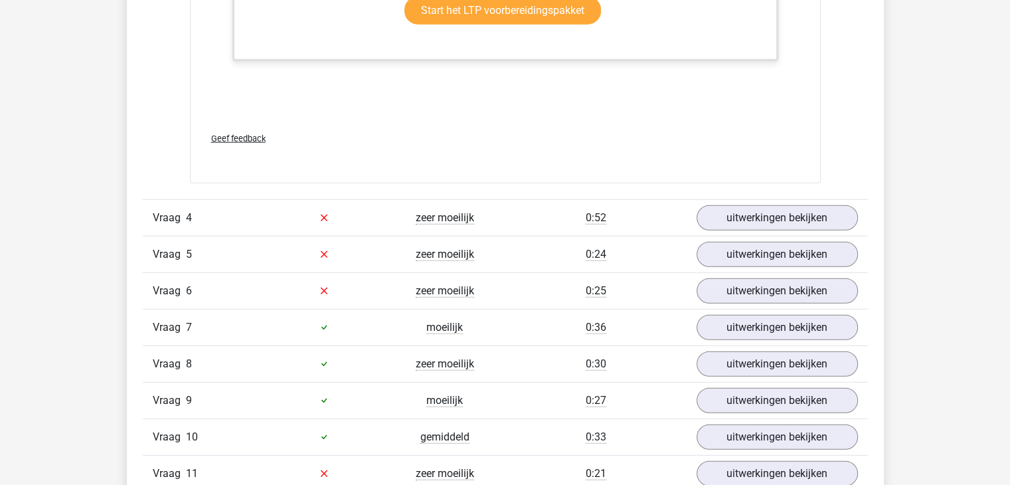
scroll to position [3562, 0]
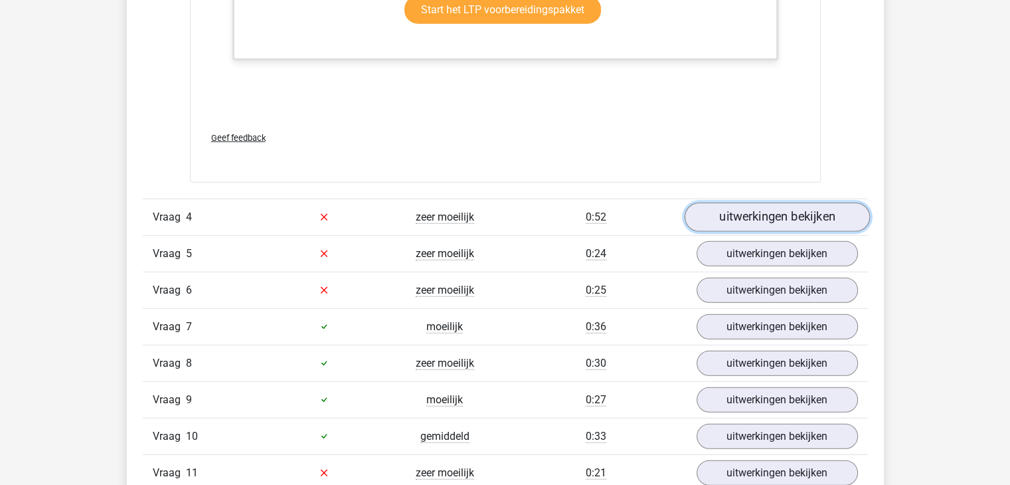
click at [717, 213] on link "uitwerkingen bekijken" at bounding box center [776, 217] width 185 height 29
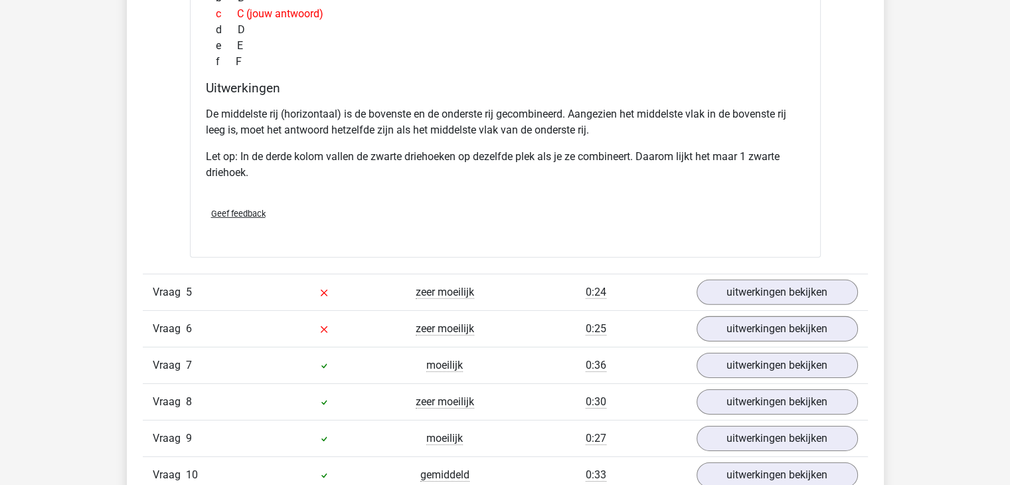
scroll to position [4111, 0]
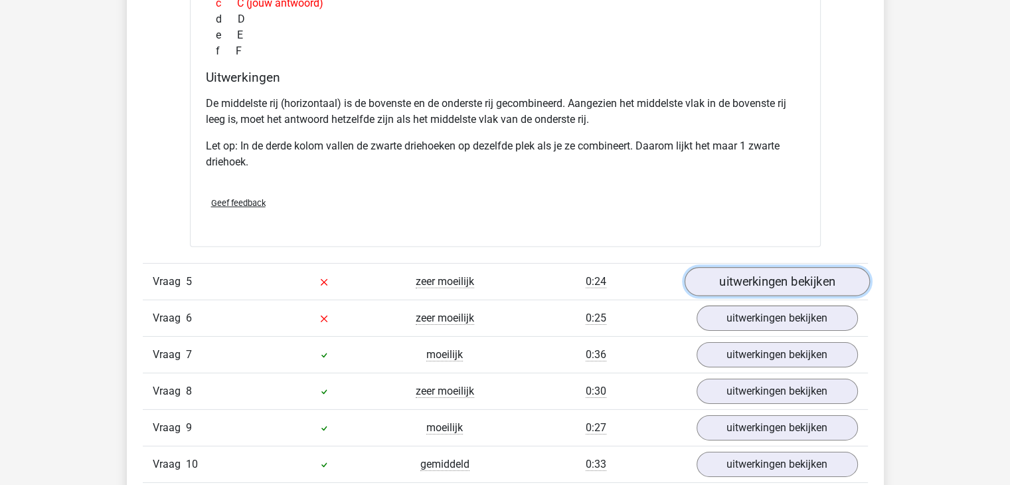
click at [774, 277] on link "uitwerkingen bekijken" at bounding box center [776, 281] width 185 height 29
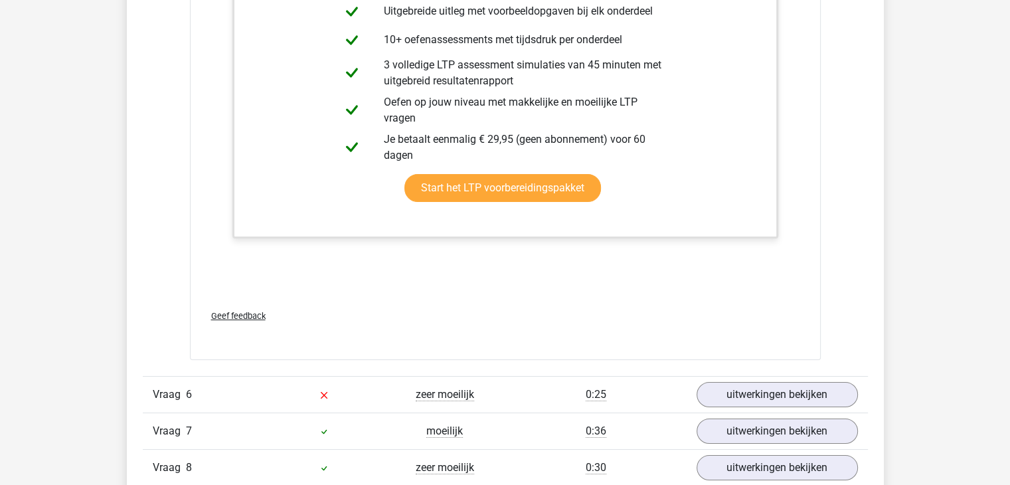
scroll to position [4918, 0]
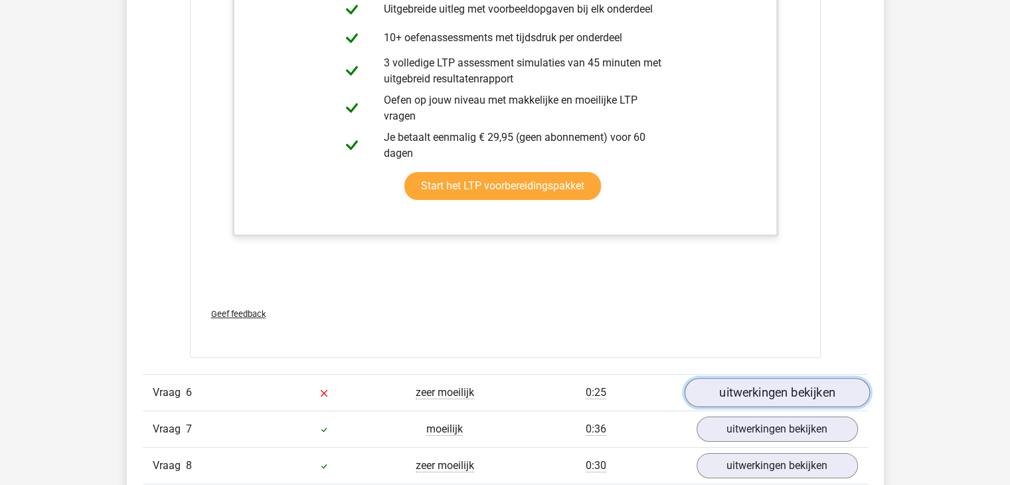
click at [744, 391] on link "uitwerkingen bekijken" at bounding box center [776, 392] width 185 height 29
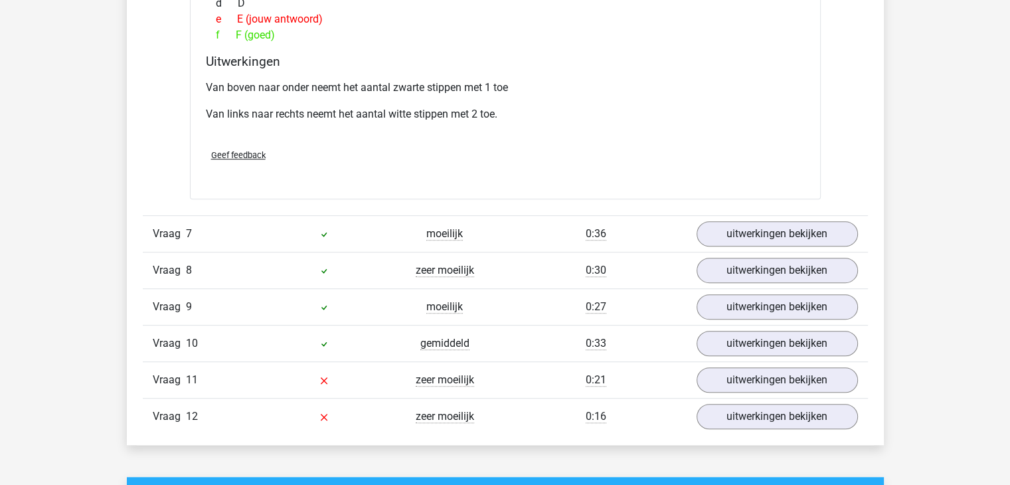
scroll to position [5680, 0]
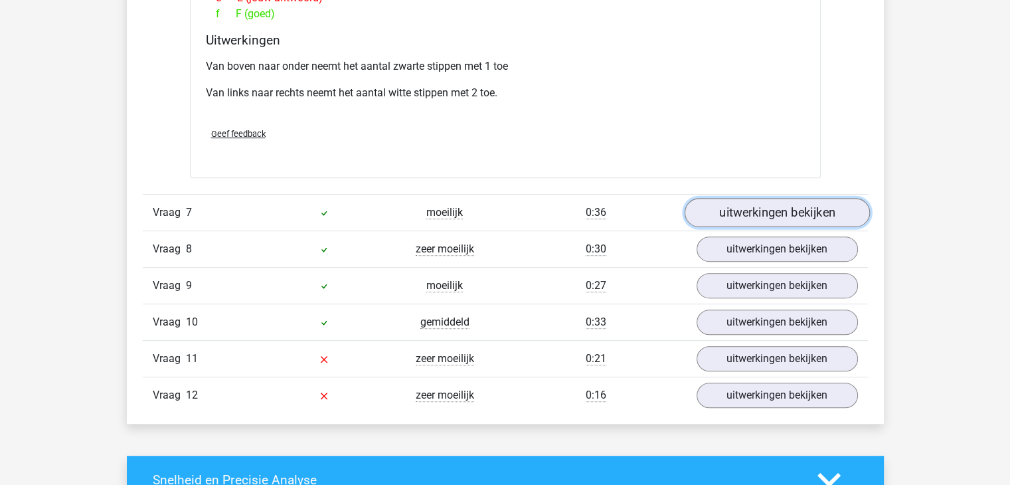
click at [732, 212] on link "uitwerkingen bekijken" at bounding box center [776, 212] width 185 height 29
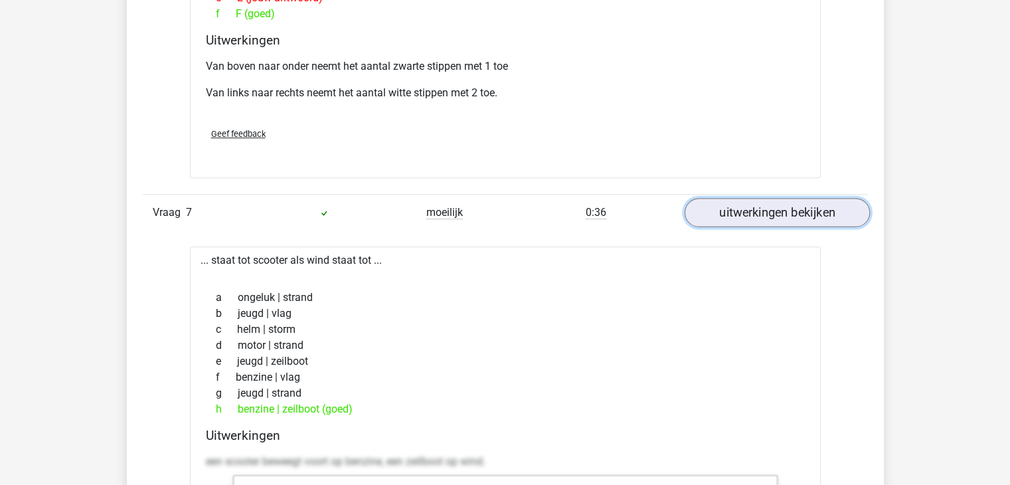
click at [732, 218] on link "uitwerkingen bekijken" at bounding box center [776, 212] width 185 height 29
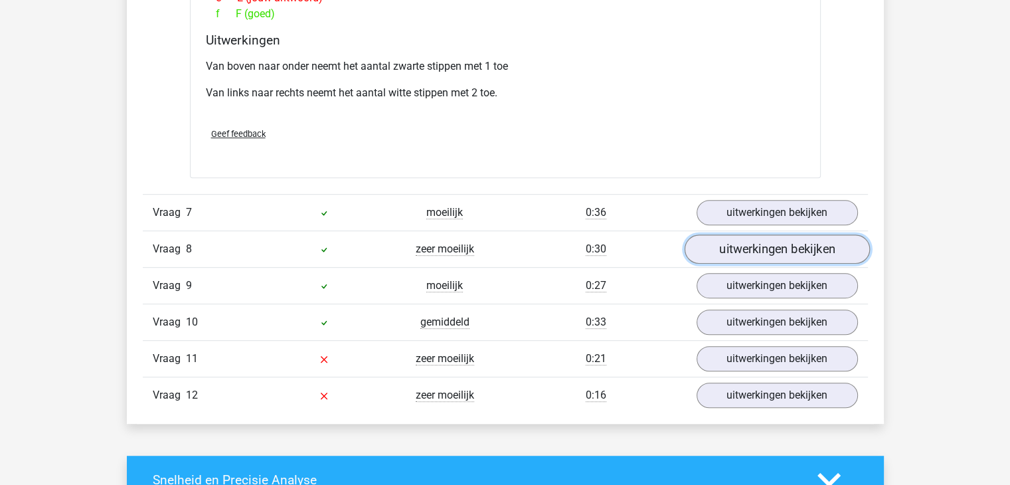
click at [737, 237] on link "uitwerkingen bekijken" at bounding box center [776, 248] width 185 height 29
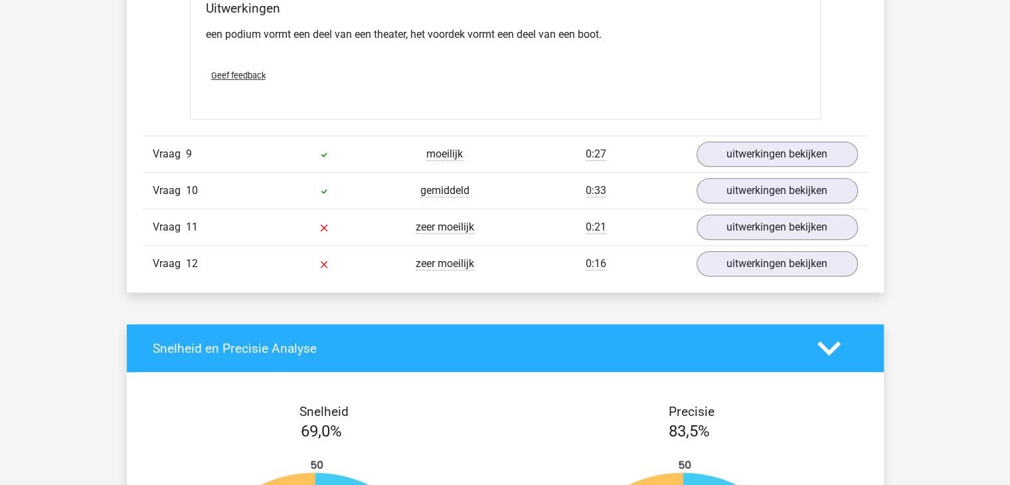
scroll to position [6157, 0]
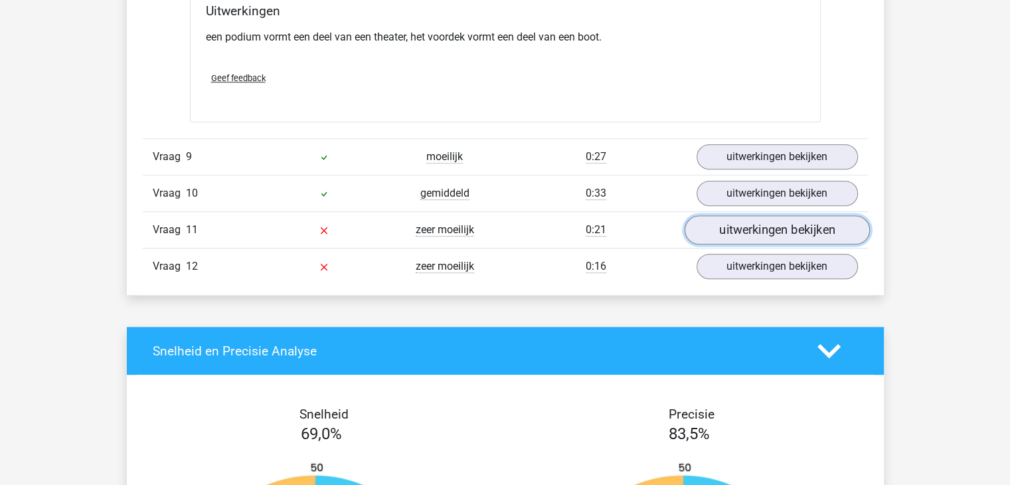
click at [779, 237] on link "uitwerkingen bekijken" at bounding box center [776, 230] width 185 height 29
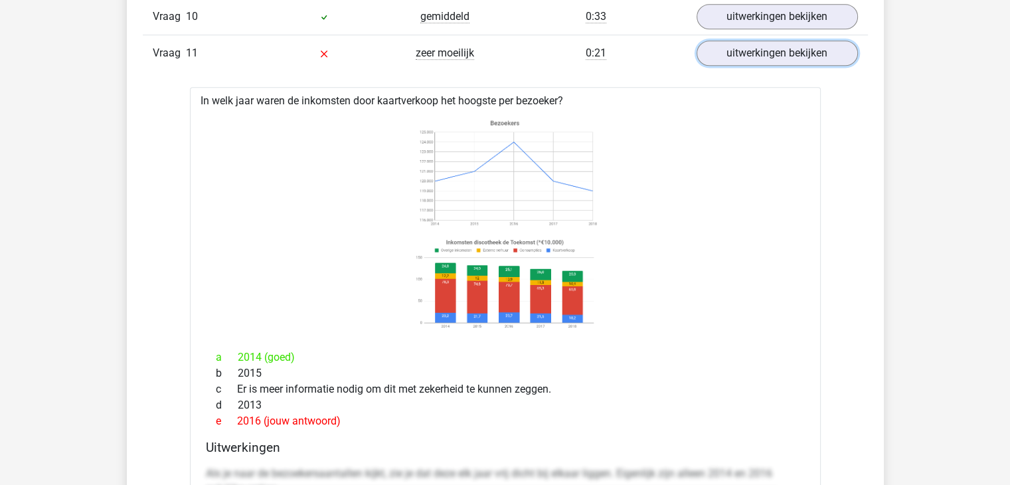
scroll to position [6275, 0]
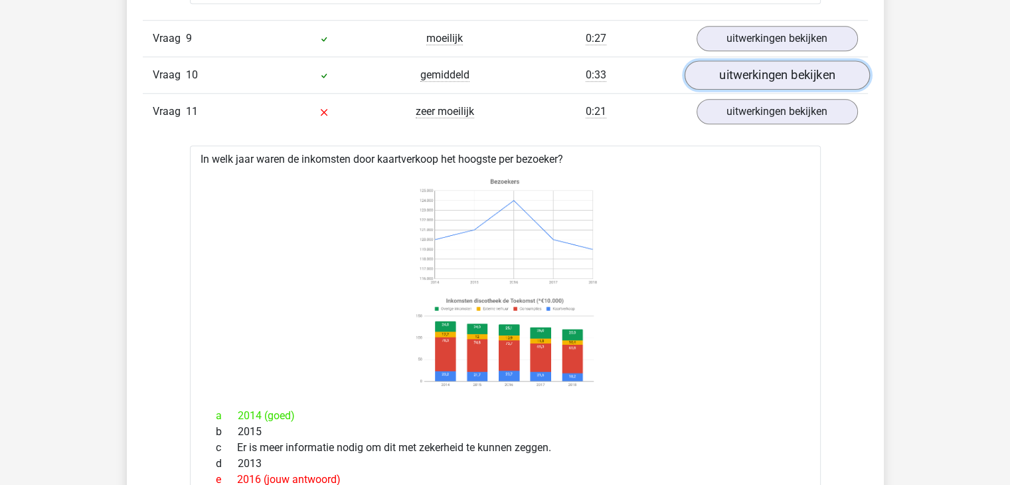
click at [723, 78] on link "uitwerkingen bekijken" at bounding box center [776, 75] width 185 height 29
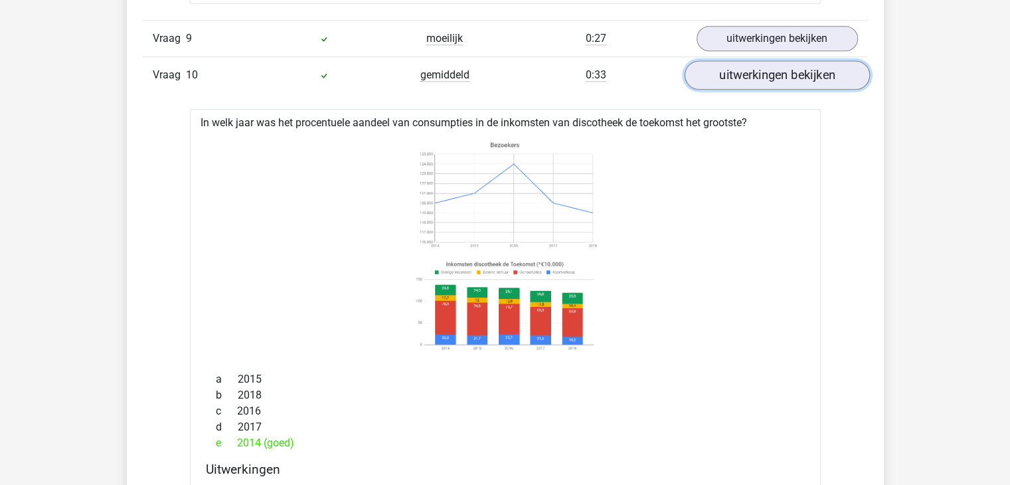
click at [723, 78] on link "uitwerkingen bekijken" at bounding box center [776, 75] width 185 height 29
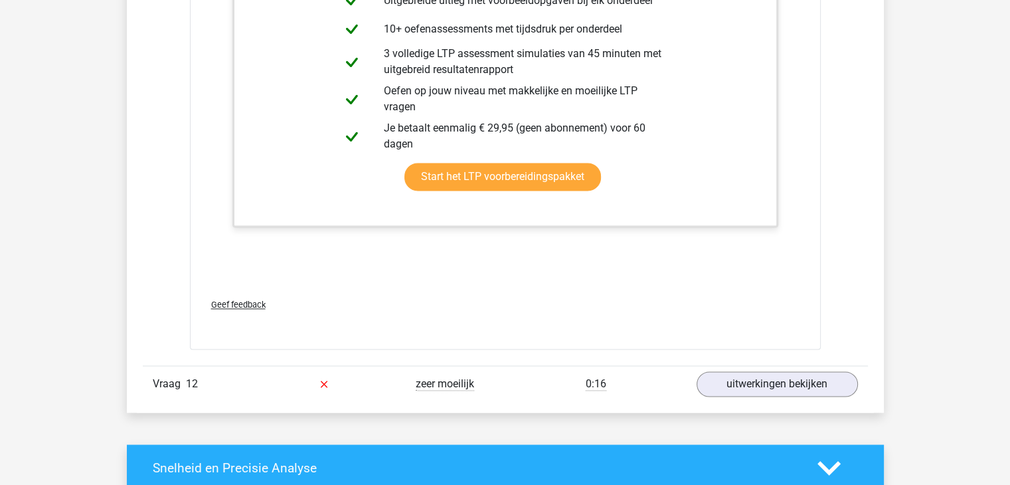
scroll to position [6943, 0]
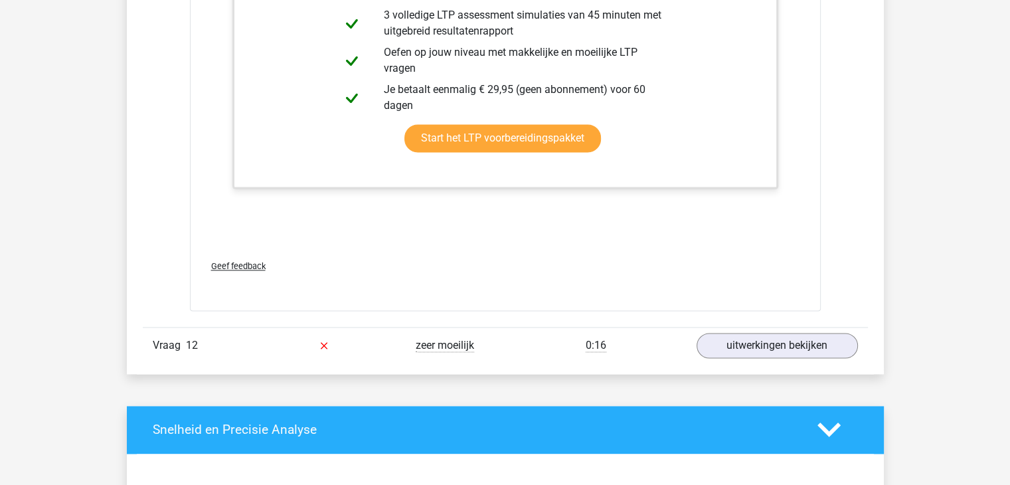
click at [752, 353] on div "Vraag 12 zeer moeilijk 0:16 uitwerkingen bekijken" at bounding box center [505, 345] width 725 height 37
click at [757, 341] on link "uitwerkingen bekijken" at bounding box center [776, 345] width 185 height 29
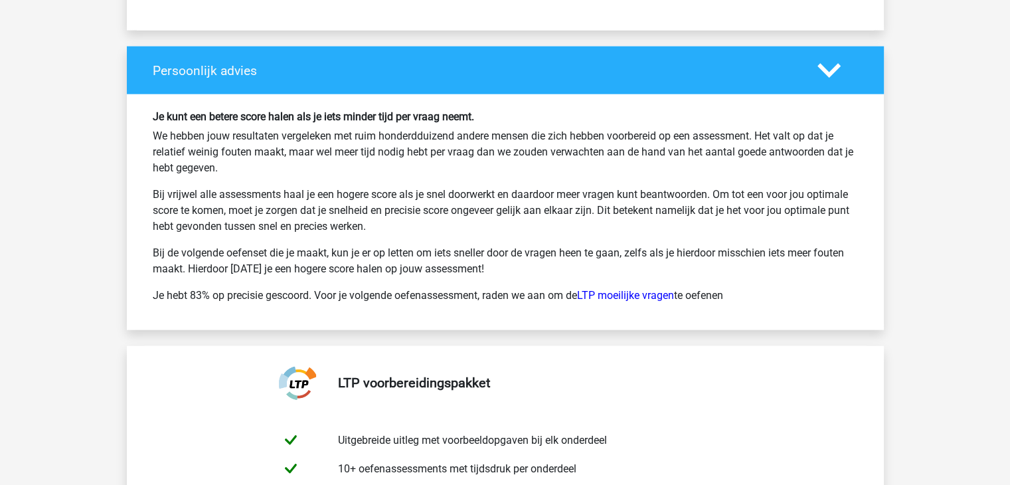
scroll to position [8252, 0]
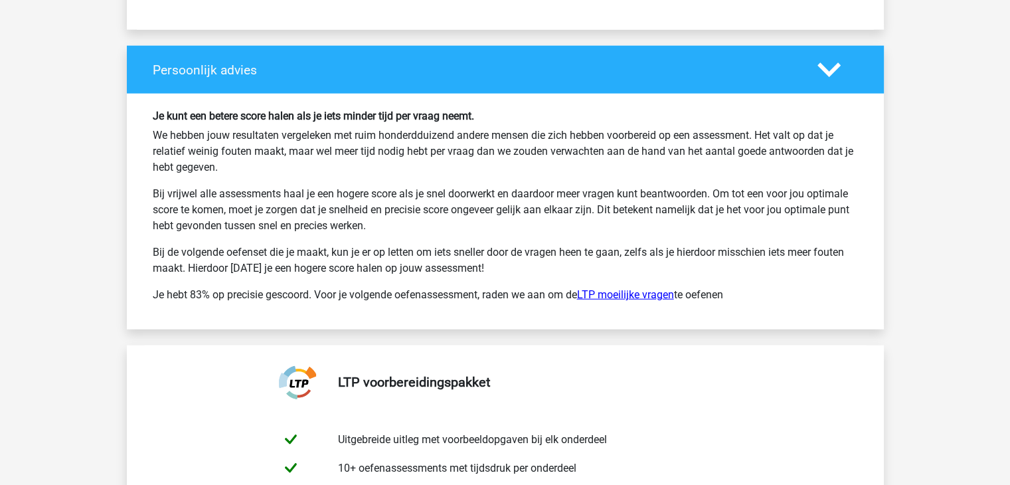
click at [637, 290] on link "LTP moeilijke vragen" at bounding box center [625, 294] width 97 height 13
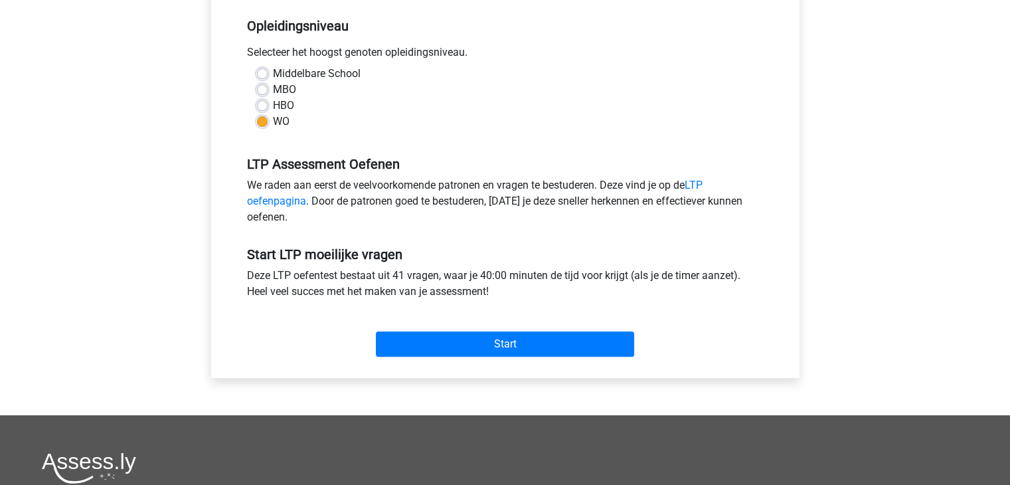
scroll to position [279, 0]
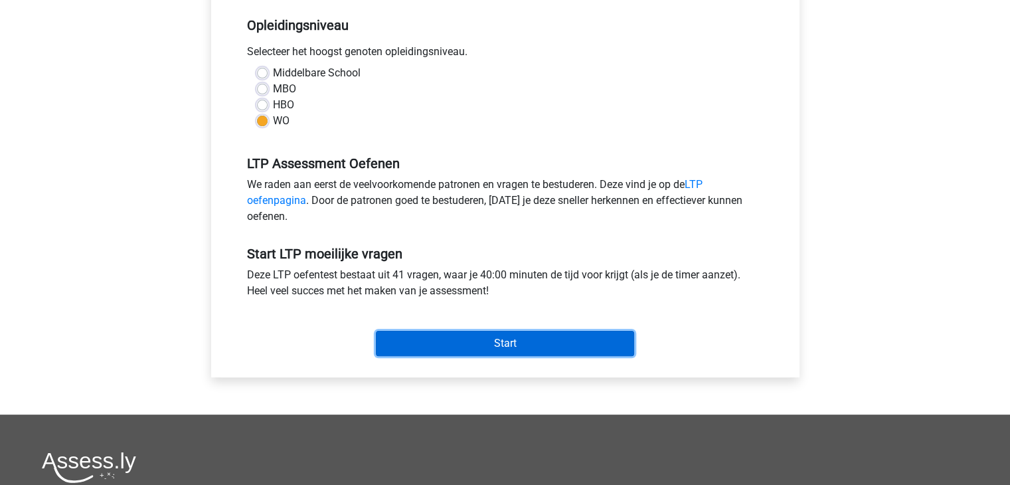
click at [553, 335] on input "Start" at bounding box center [505, 343] width 258 height 25
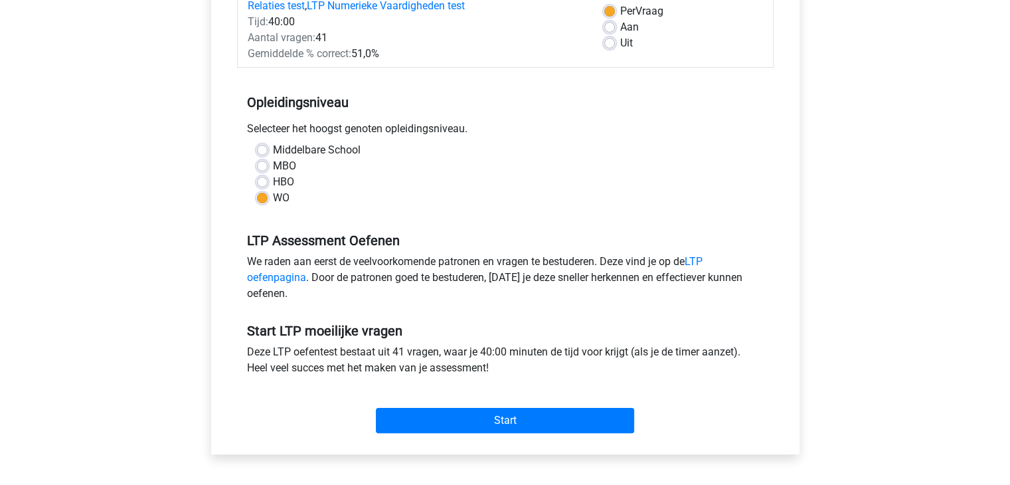
scroll to position [329, 0]
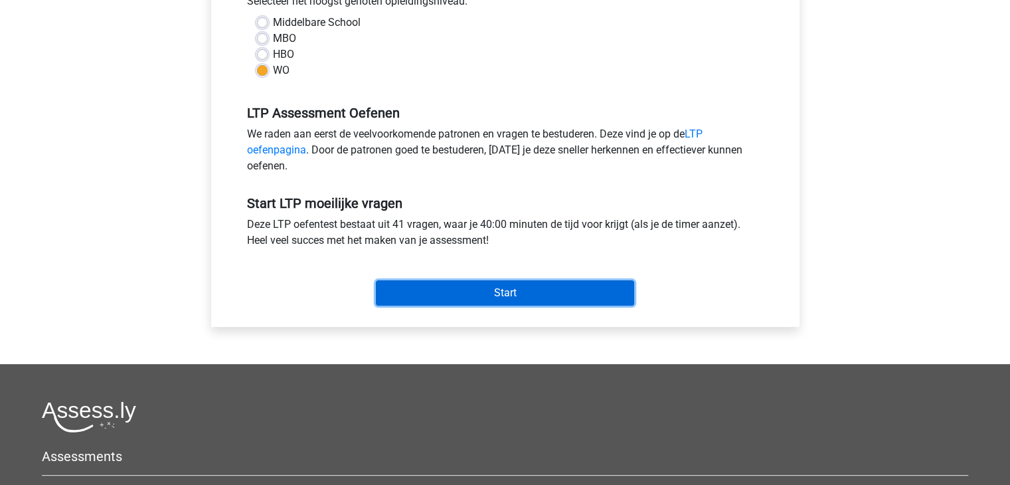
click at [440, 293] on input "Start" at bounding box center [505, 292] width 258 height 25
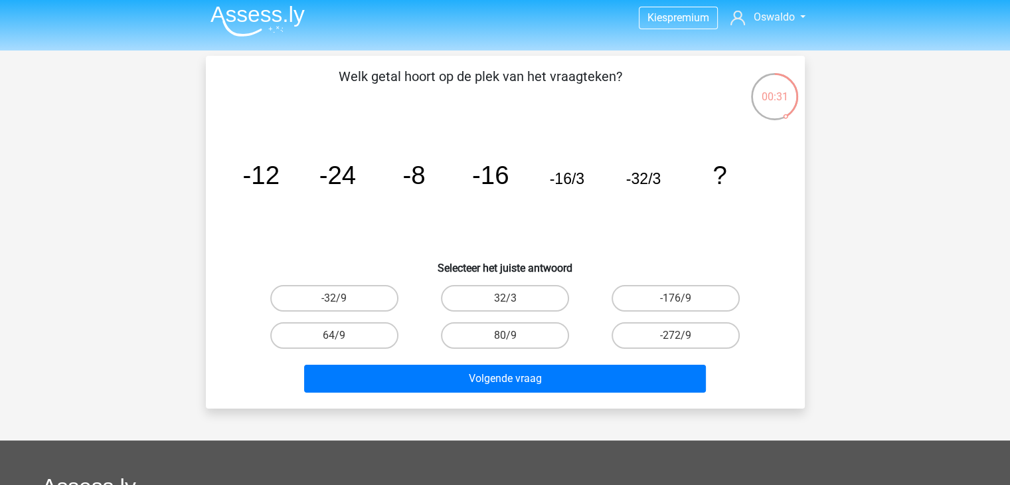
scroll to position [5, 0]
click at [348, 337] on label "64/9" at bounding box center [334, 335] width 128 height 27
click at [343, 337] on input "64/9" at bounding box center [338, 339] width 9 height 9
radio input "true"
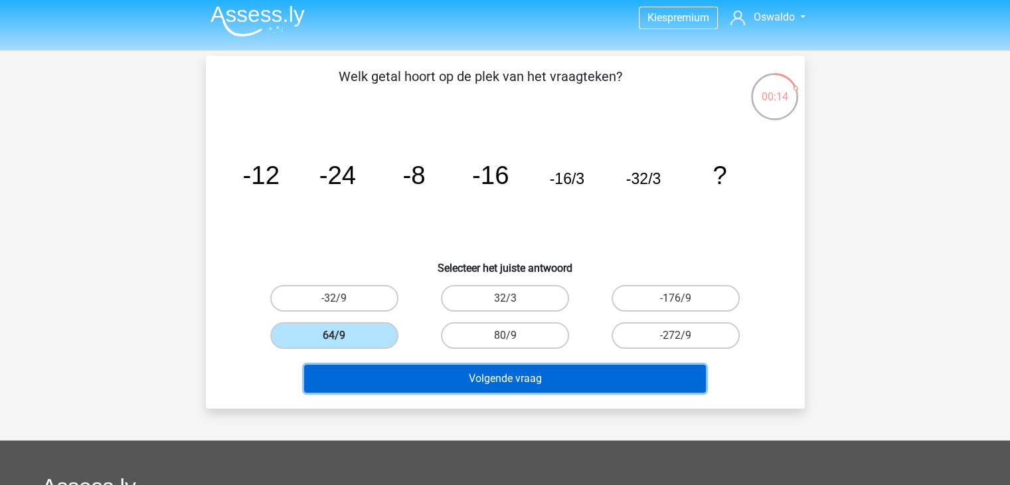
click at [393, 388] on button "Volgende vraag" at bounding box center [505, 379] width 402 height 28
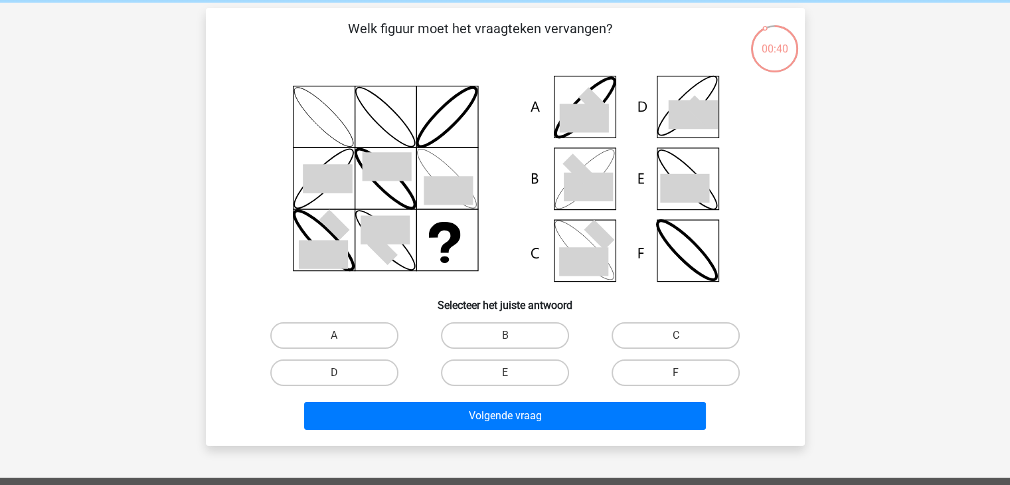
scroll to position [72, 0]
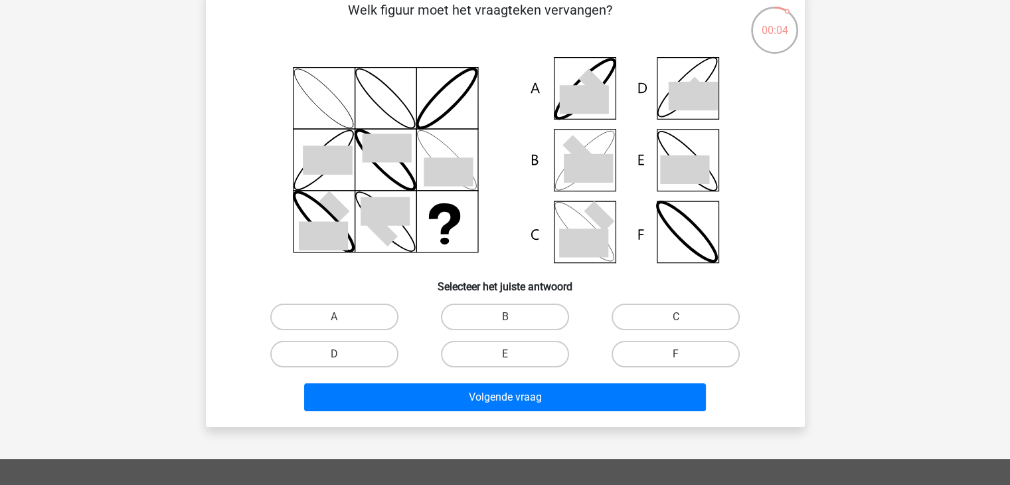
click at [535, 158] on icon at bounding box center [505, 159] width 535 height 219
click at [458, 311] on label "B" at bounding box center [505, 316] width 128 height 27
click at [505, 317] on input "B" at bounding box center [509, 321] width 9 height 9
radio input "true"
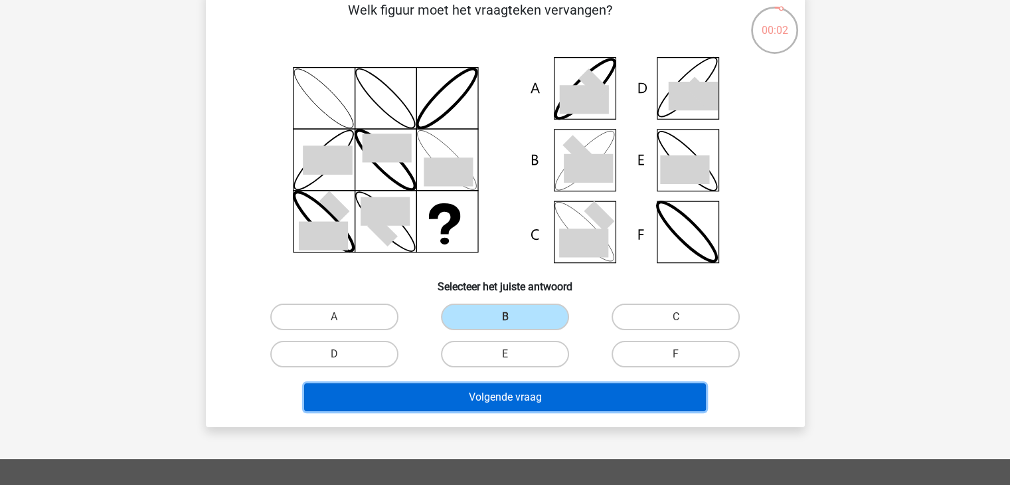
click at [526, 398] on button "Volgende vraag" at bounding box center [505, 397] width 402 height 28
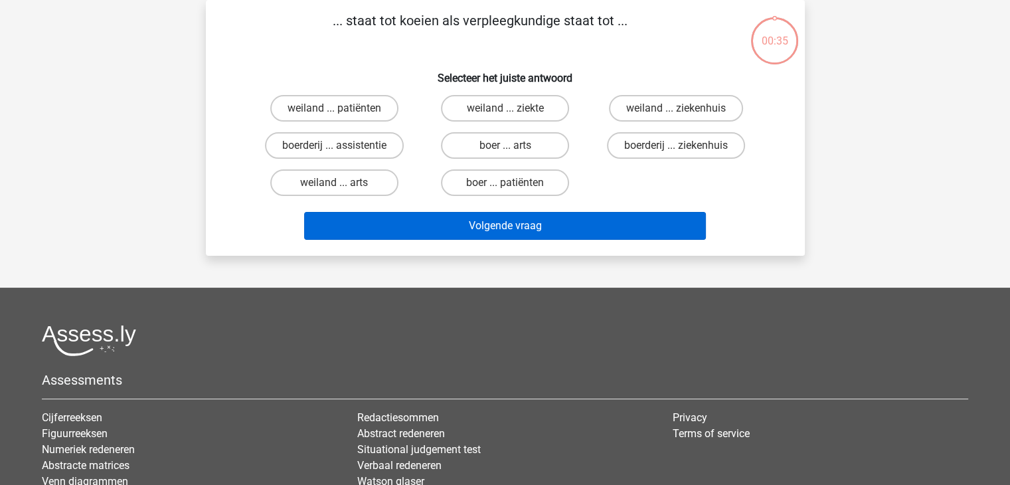
scroll to position [0, 0]
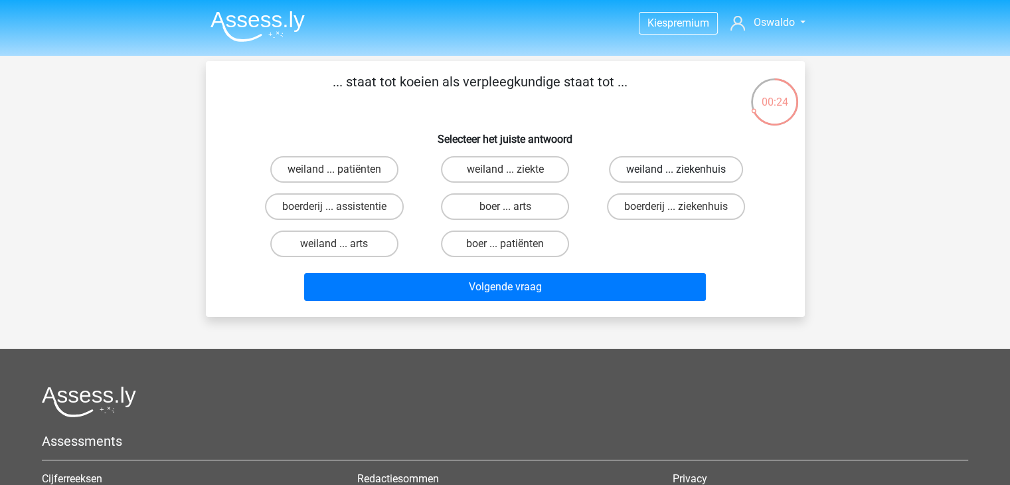
click at [654, 173] on label "weiland ... ziekenhuis" at bounding box center [676, 169] width 134 height 27
click at [676, 173] on input "weiland ... ziekenhuis" at bounding box center [680, 173] width 9 height 9
radio input "true"
click at [654, 173] on label "weiland ... ziekenhuis" at bounding box center [676, 169] width 134 height 27
click at [676, 173] on input "weiland ... ziekenhuis" at bounding box center [680, 173] width 9 height 9
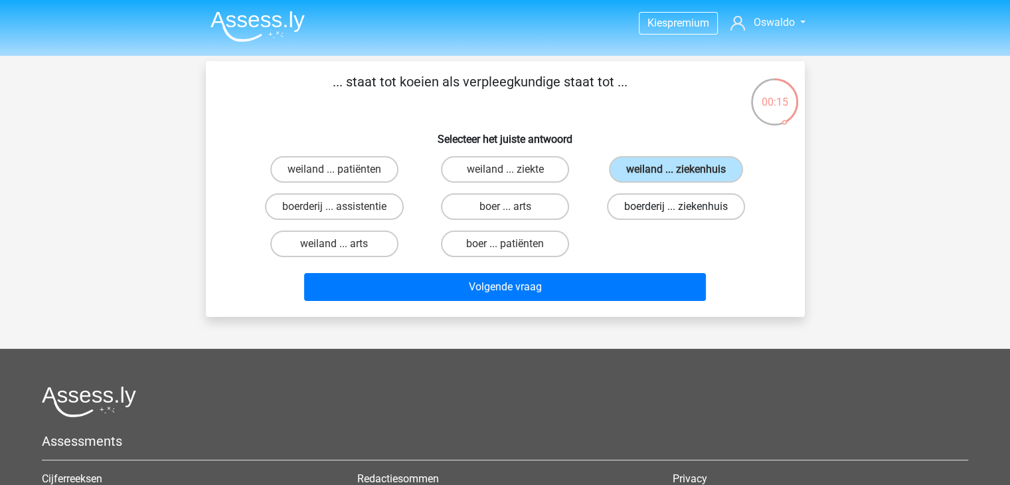
click at [651, 216] on label "boerderij ... ziekenhuis" at bounding box center [676, 206] width 138 height 27
click at [676, 215] on input "boerderij ... ziekenhuis" at bounding box center [680, 211] width 9 height 9
radio input "true"
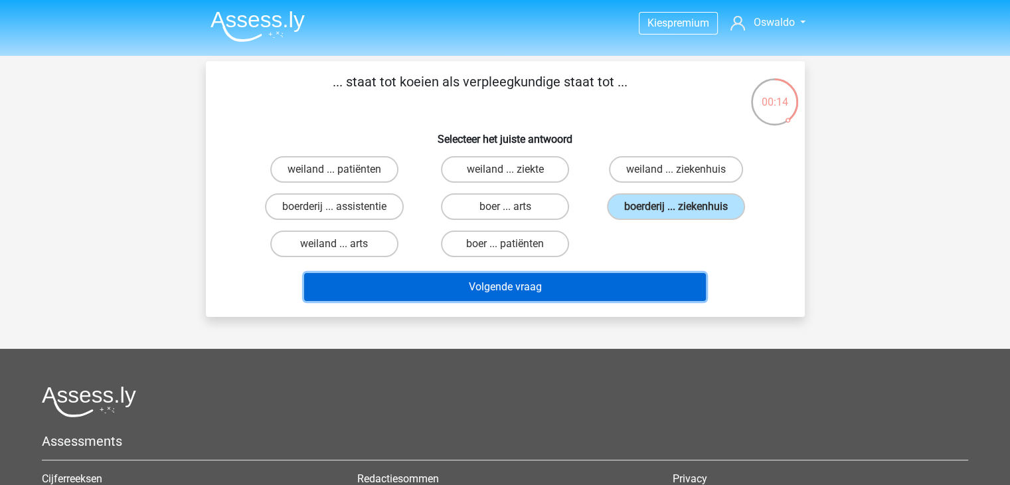
click at [618, 282] on button "Volgende vraag" at bounding box center [505, 287] width 402 height 28
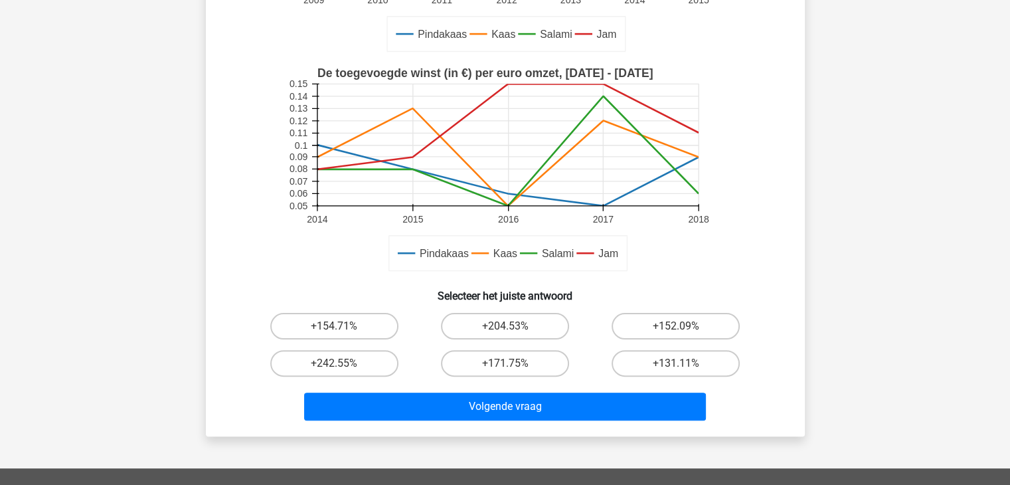
scroll to position [292, 0]
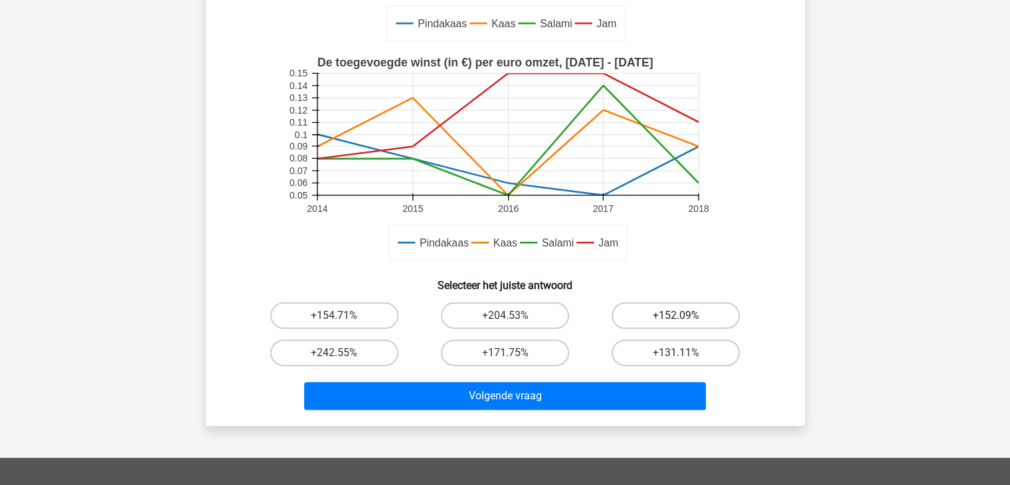
click at [659, 317] on label "+152.09%" at bounding box center [676, 315] width 128 height 27
click at [676, 317] on input "+152.09%" at bounding box center [680, 319] width 9 height 9
radio input "true"
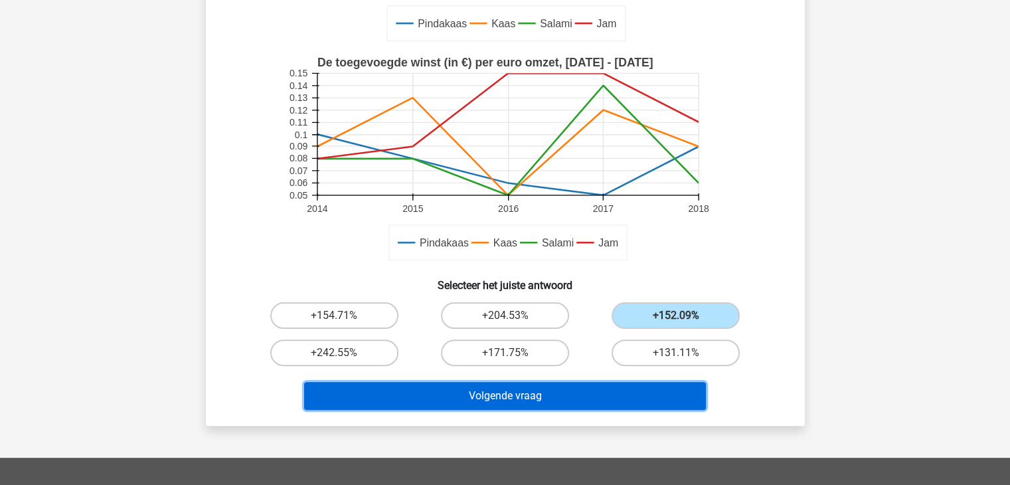
click at [610, 389] on button "Volgende vraag" at bounding box center [505, 396] width 402 height 28
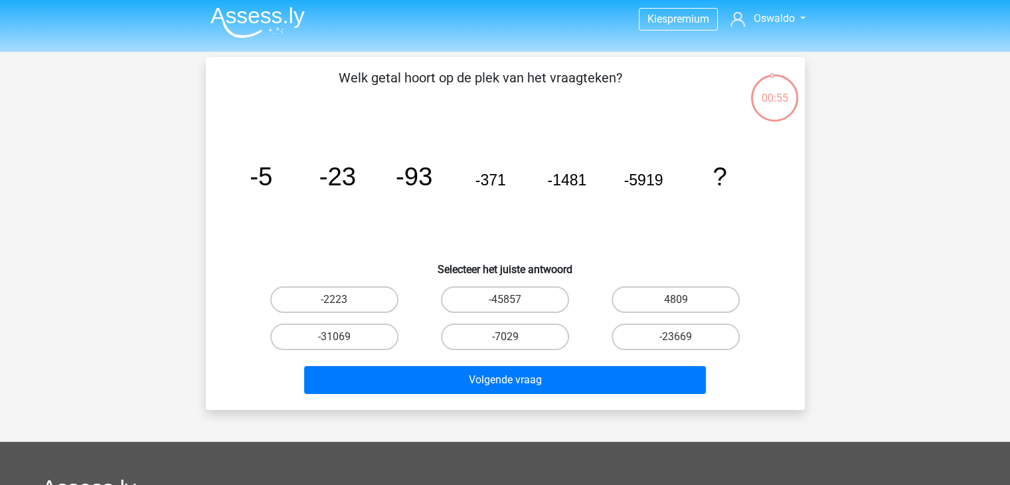
scroll to position [1, 0]
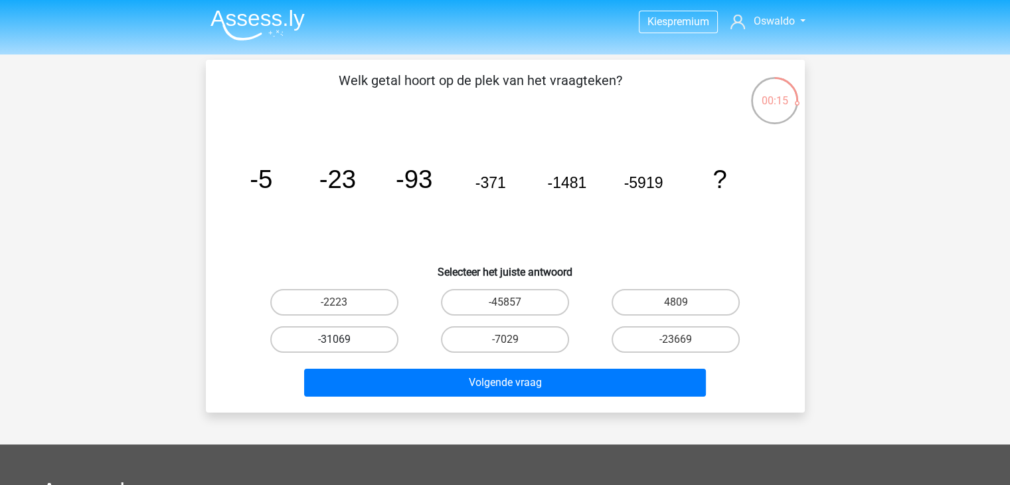
click at [364, 345] on label "-31069" at bounding box center [334, 339] width 128 height 27
click at [343, 345] on input "-31069" at bounding box center [338, 343] width 9 height 9
radio input "true"
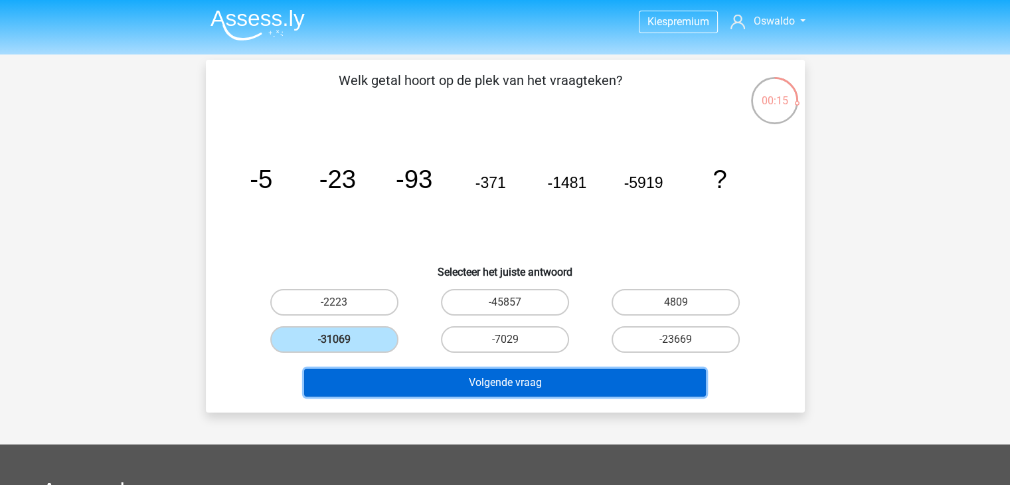
click at [391, 391] on button "Volgende vraag" at bounding box center [505, 383] width 402 height 28
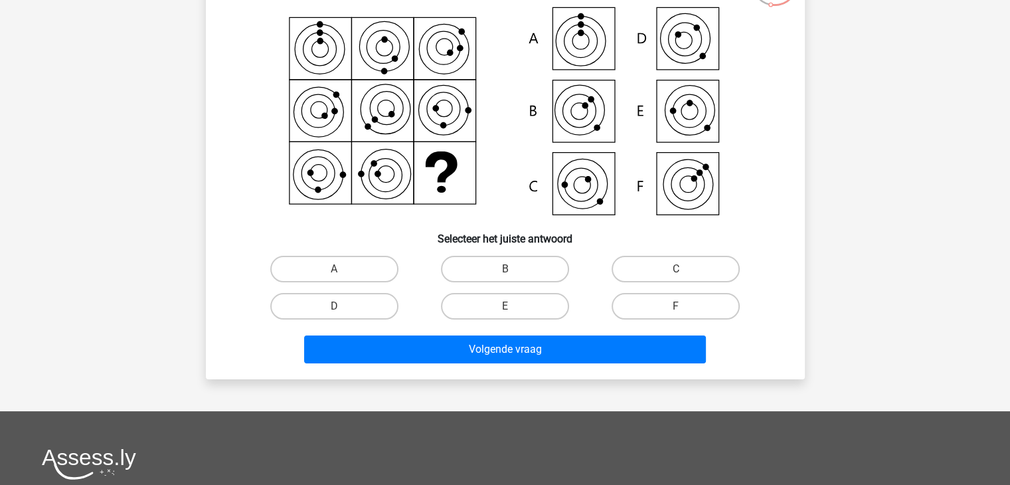
scroll to position [122, 0]
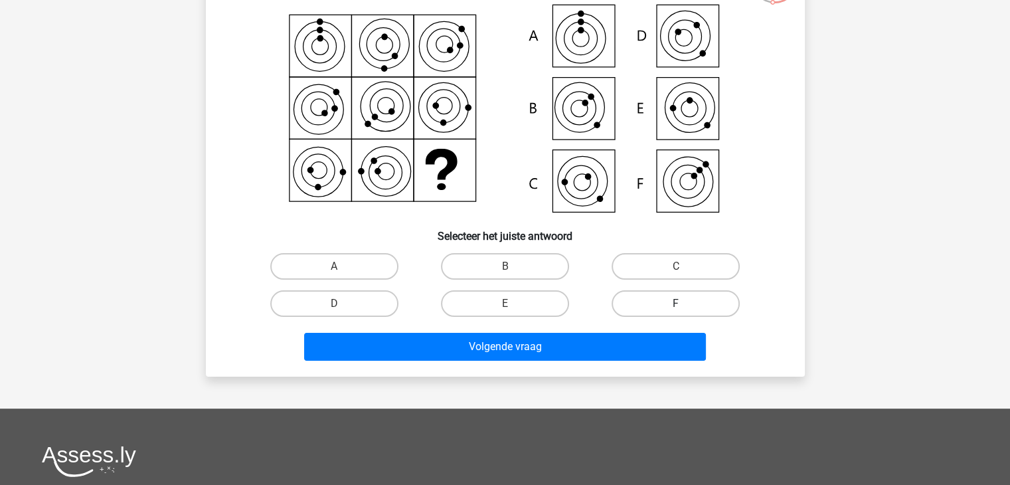
click at [663, 296] on label "F" at bounding box center [676, 303] width 128 height 27
click at [676, 303] on input "F" at bounding box center [680, 307] width 9 height 9
radio input "true"
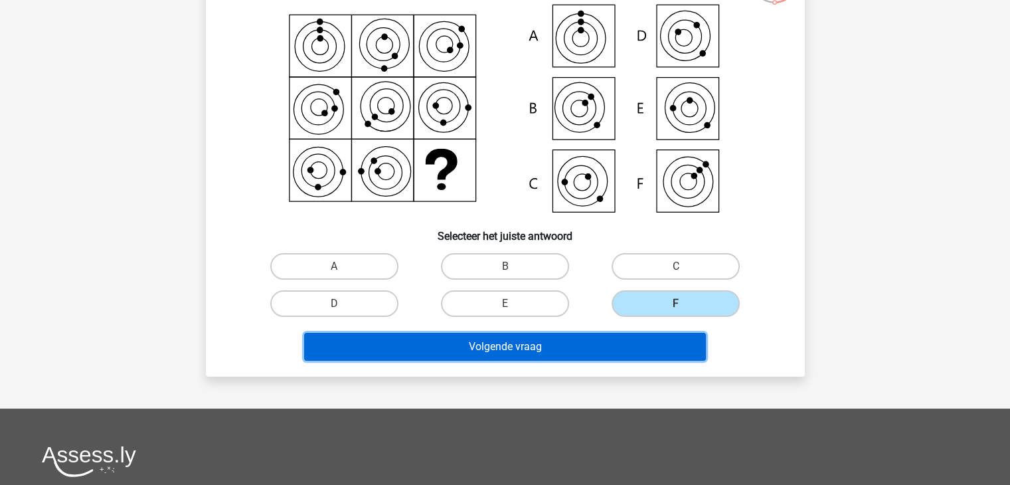
click at [635, 357] on button "Volgende vraag" at bounding box center [505, 347] width 402 height 28
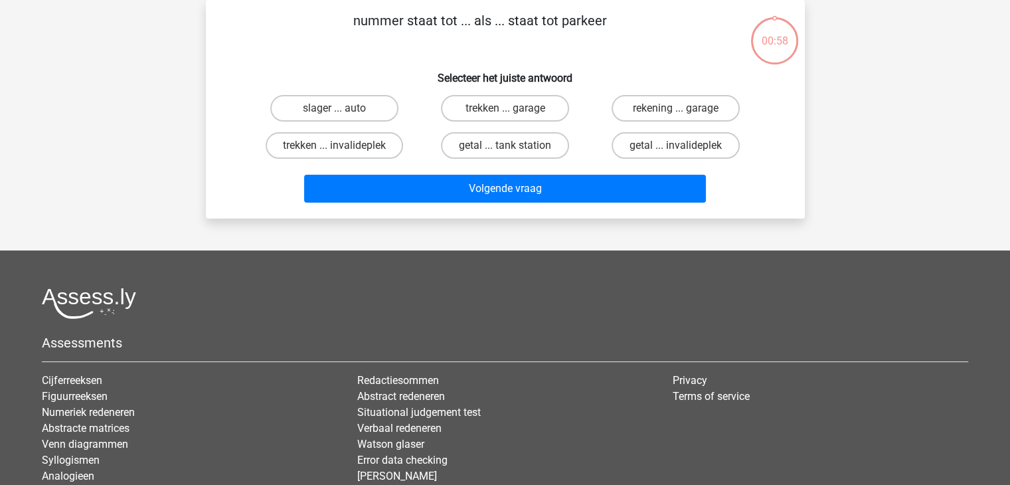
scroll to position [0, 0]
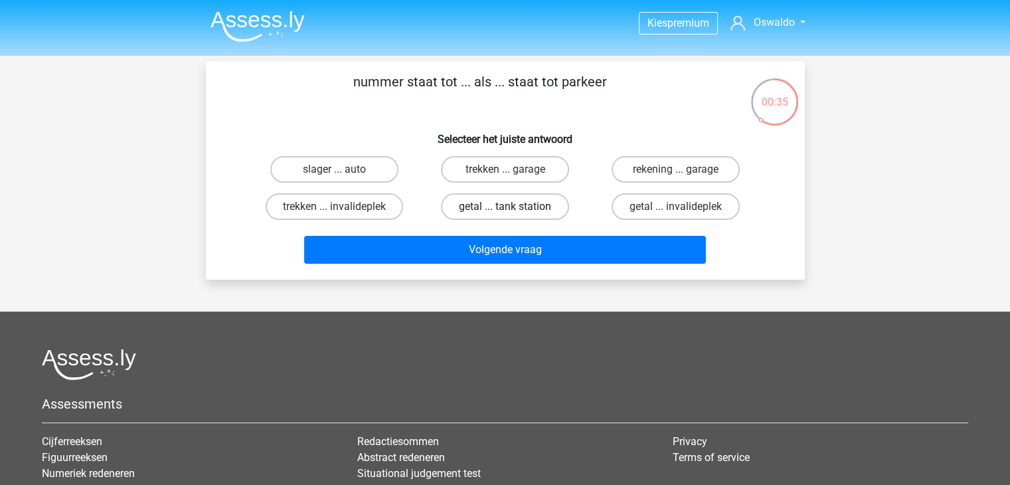
click at [552, 207] on label "getal ... tank station" at bounding box center [505, 206] width 128 height 27
click at [513, 207] on input "getal ... tank station" at bounding box center [509, 211] width 9 height 9
radio input "true"
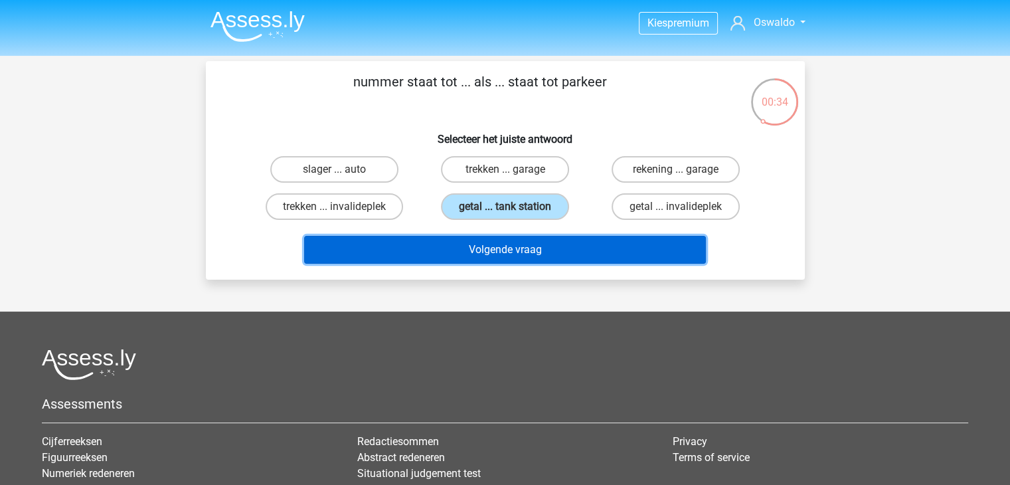
click at [539, 238] on button "Volgende vraag" at bounding box center [505, 250] width 402 height 28
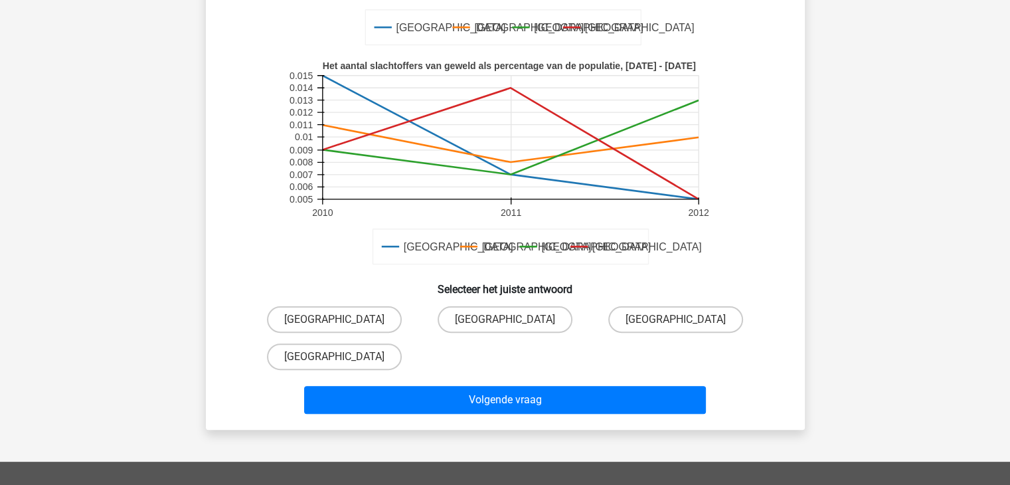
scroll to position [309, 0]
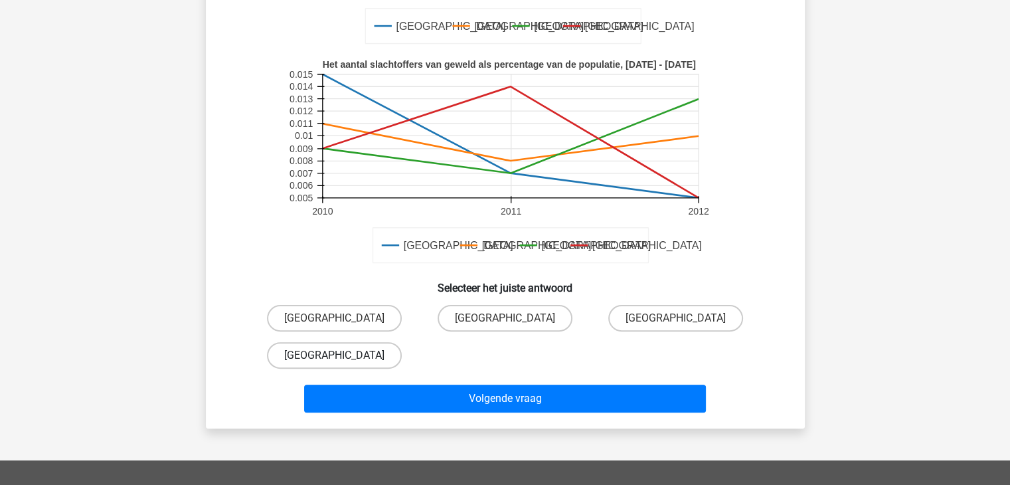
click at [351, 362] on label "[GEOGRAPHIC_DATA]" at bounding box center [334, 355] width 135 height 27
click at [343, 362] on input "[GEOGRAPHIC_DATA]" at bounding box center [338, 359] width 9 height 9
radio input "true"
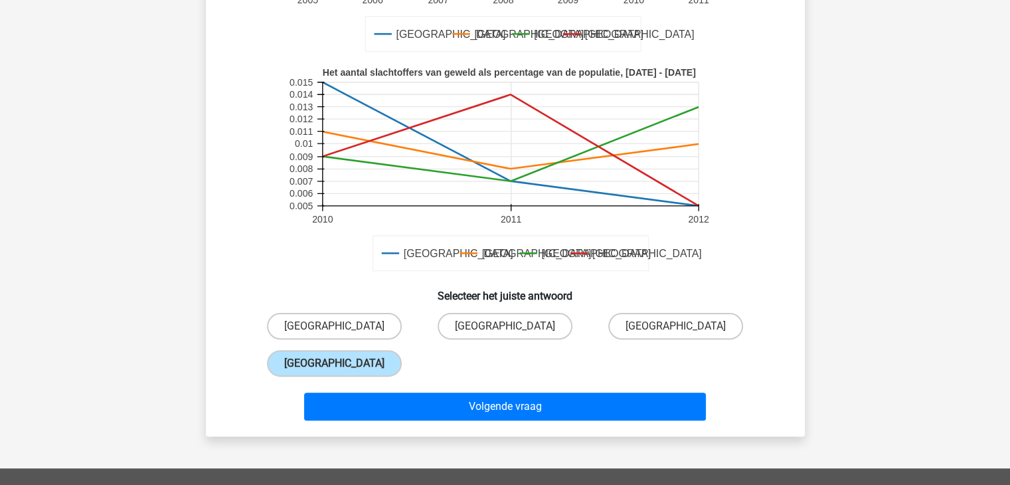
scroll to position [300, 0]
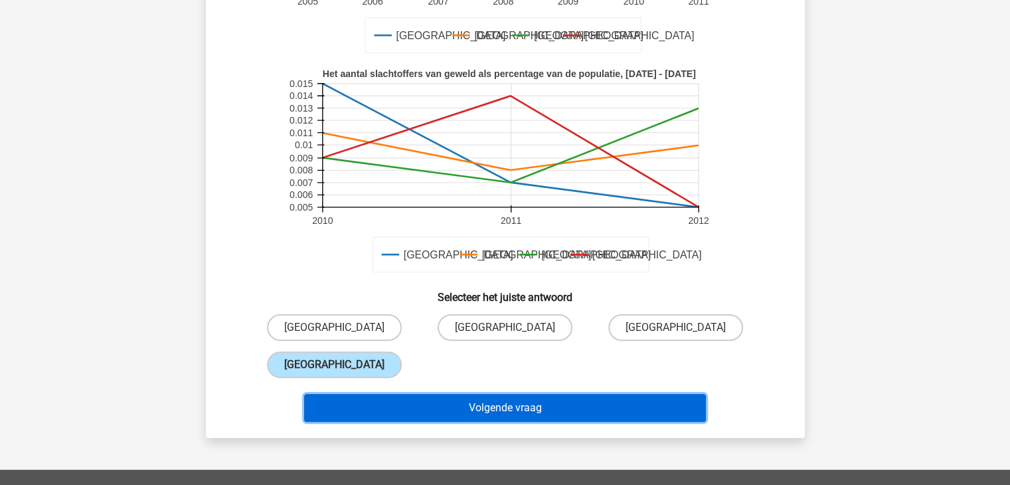
click at [442, 402] on button "Volgende vraag" at bounding box center [505, 408] width 402 height 28
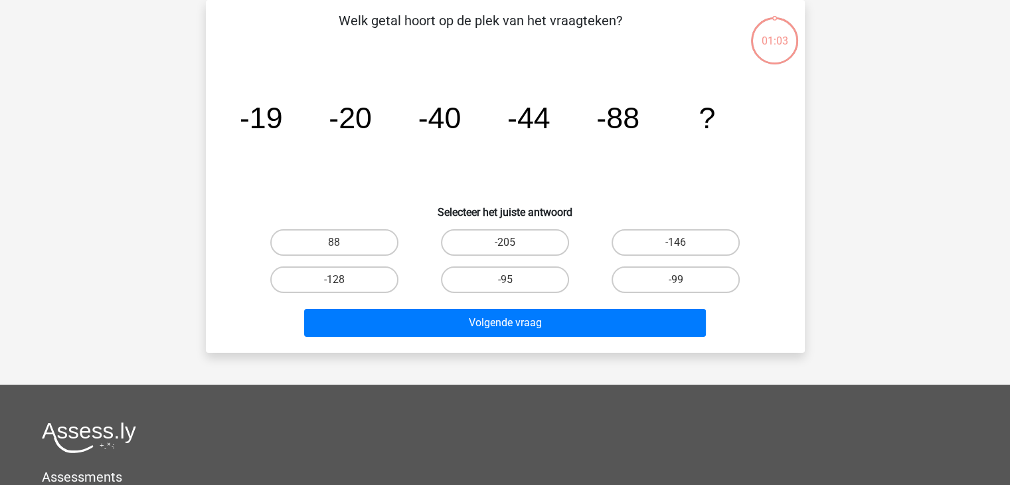
scroll to position [0, 0]
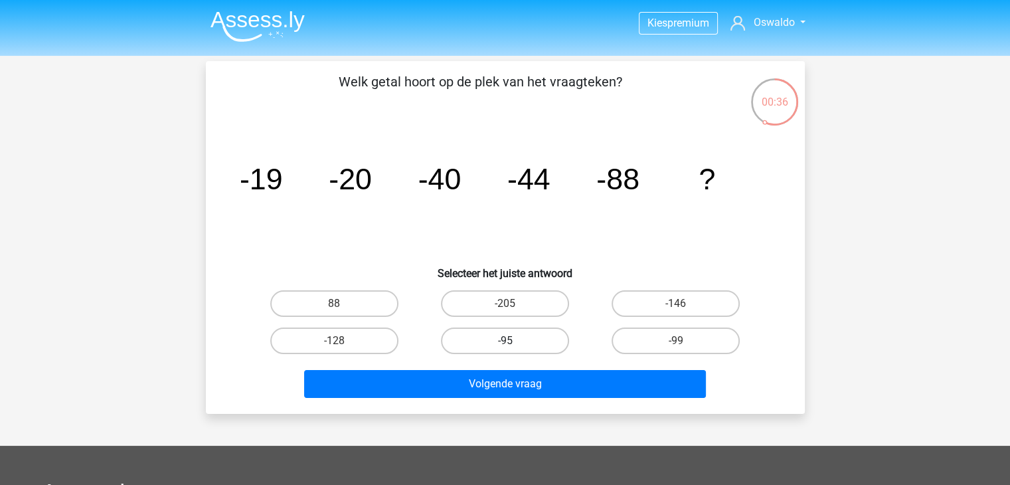
click at [537, 342] on label "-95" at bounding box center [505, 340] width 128 height 27
click at [513, 342] on input "-95" at bounding box center [509, 345] width 9 height 9
radio input "true"
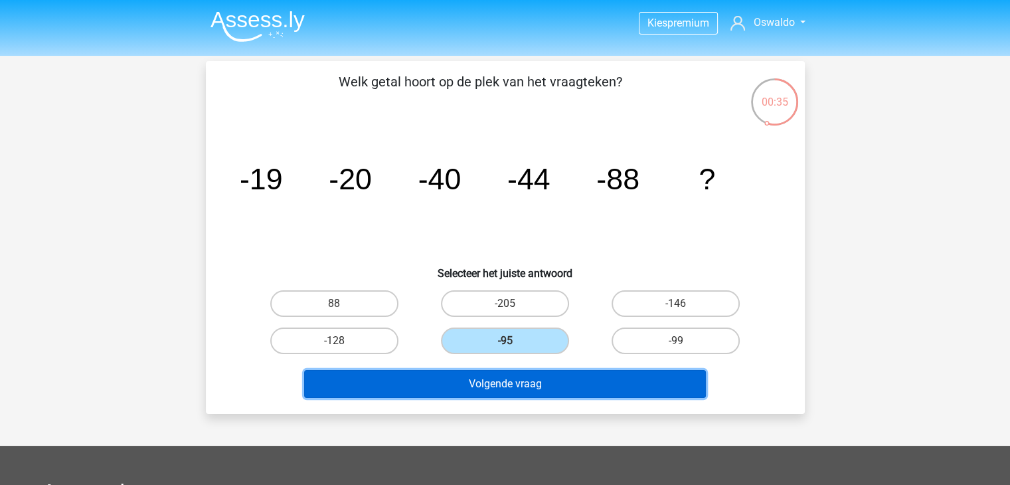
click at [560, 384] on button "Volgende vraag" at bounding box center [505, 384] width 402 height 28
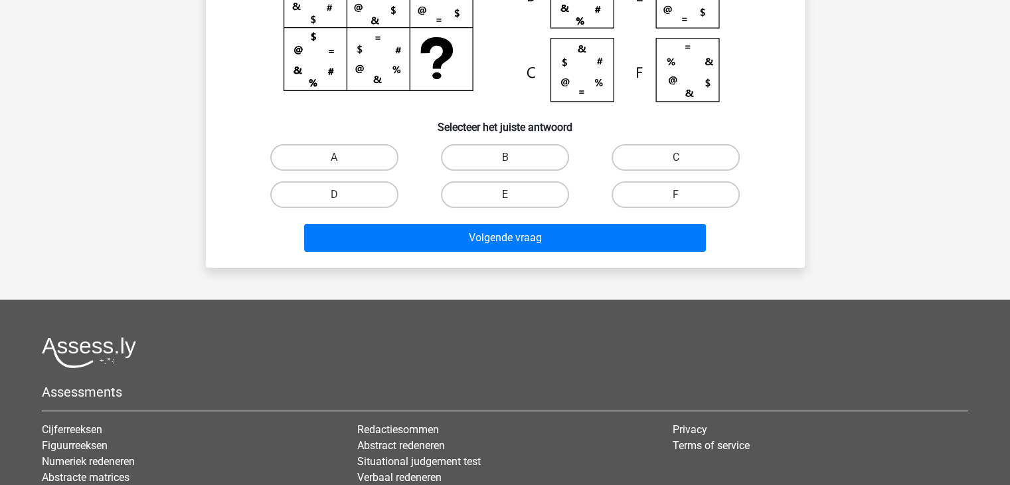
scroll to position [231, 0]
click at [377, 165] on label "A" at bounding box center [334, 157] width 128 height 27
click at [343, 165] on input "A" at bounding box center [338, 161] width 9 height 9
radio input "true"
click at [424, 252] on div "Volgende vraag" at bounding box center [505, 240] width 513 height 33
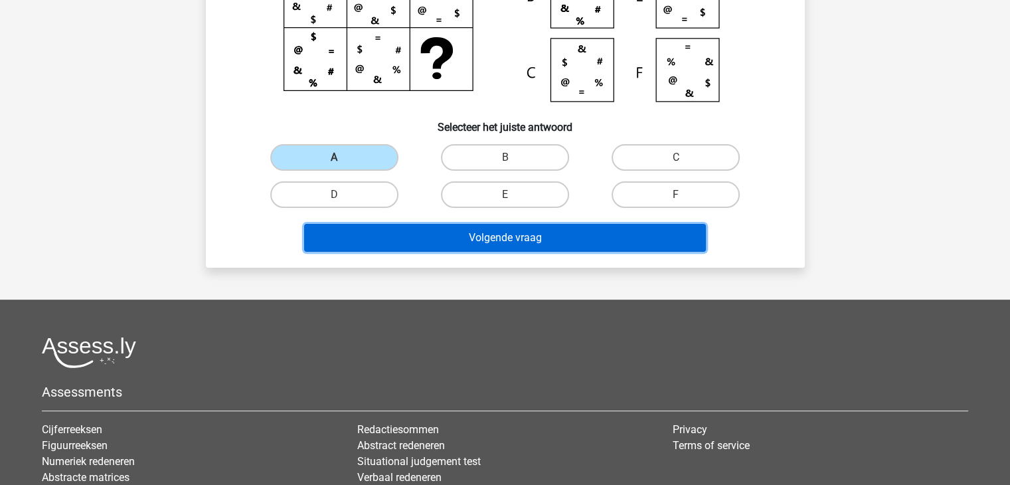
click at [450, 231] on button "Volgende vraag" at bounding box center [505, 238] width 402 height 28
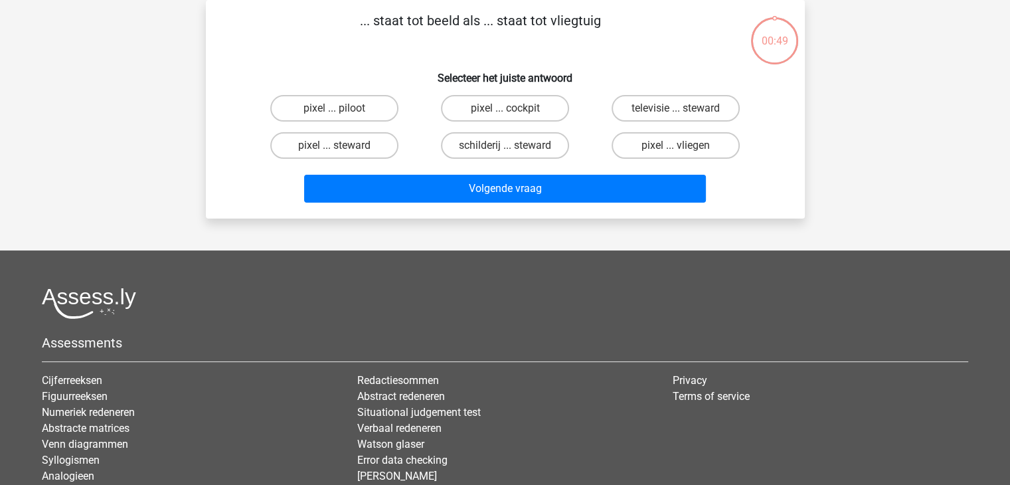
scroll to position [0, 0]
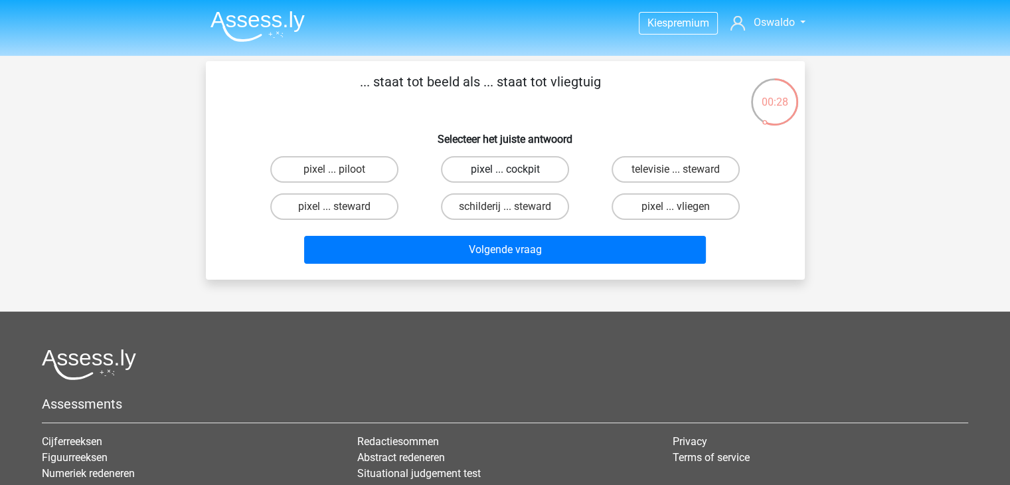
click at [470, 172] on label "pixel ... cockpit" at bounding box center [505, 169] width 128 height 27
click at [505, 172] on input "pixel ... cockpit" at bounding box center [509, 173] width 9 height 9
radio input "true"
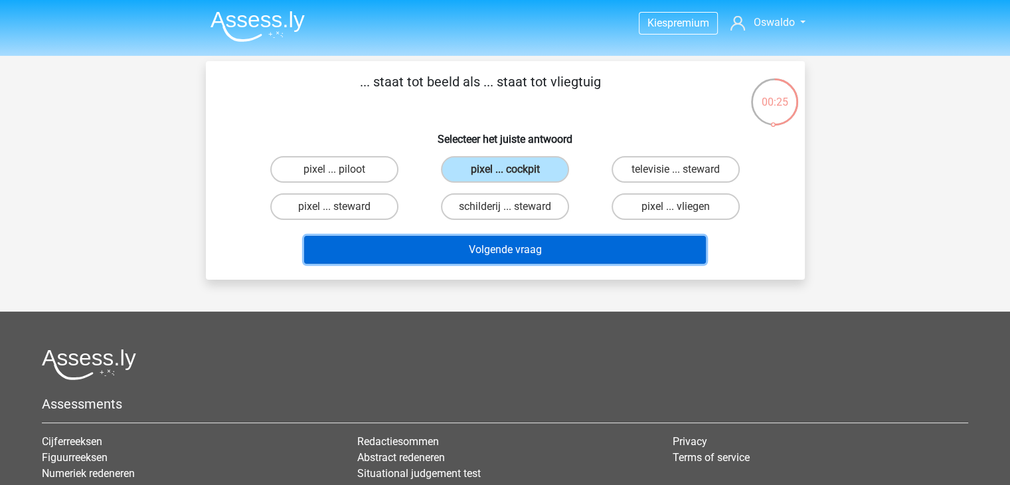
click at [462, 249] on button "Volgende vraag" at bounding box center [505, 250] width 402 height 28
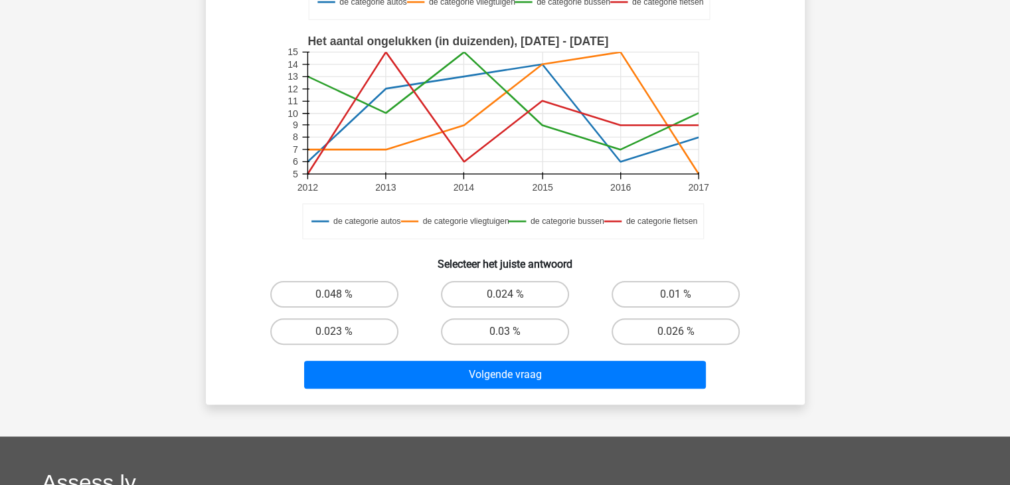
scroll to position [336, 0]
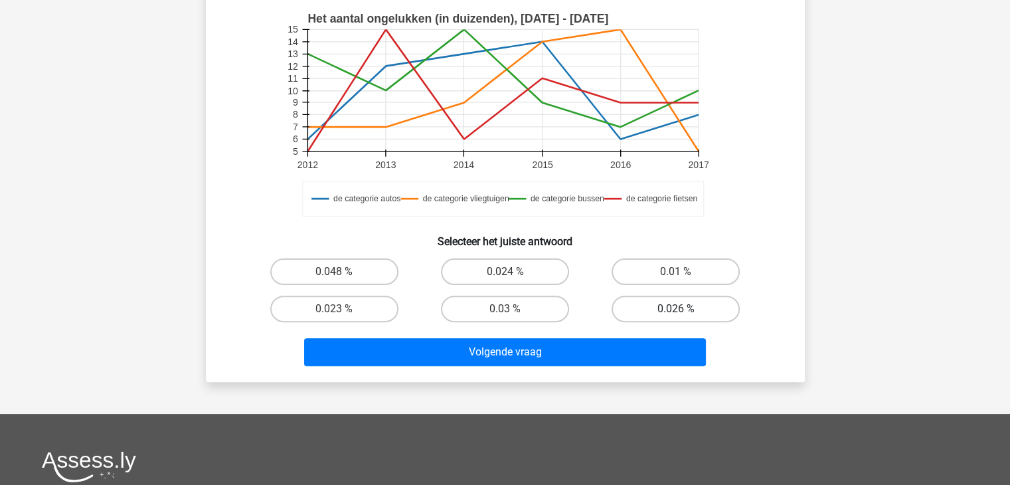
click at [623, 309] on label "0.026 %" at bounding box center [676, 308] width 128 height 27
click at [676, 309] on input "0.026 %" at bounding box center [680, 313] width 9 height 9
radio input "true"
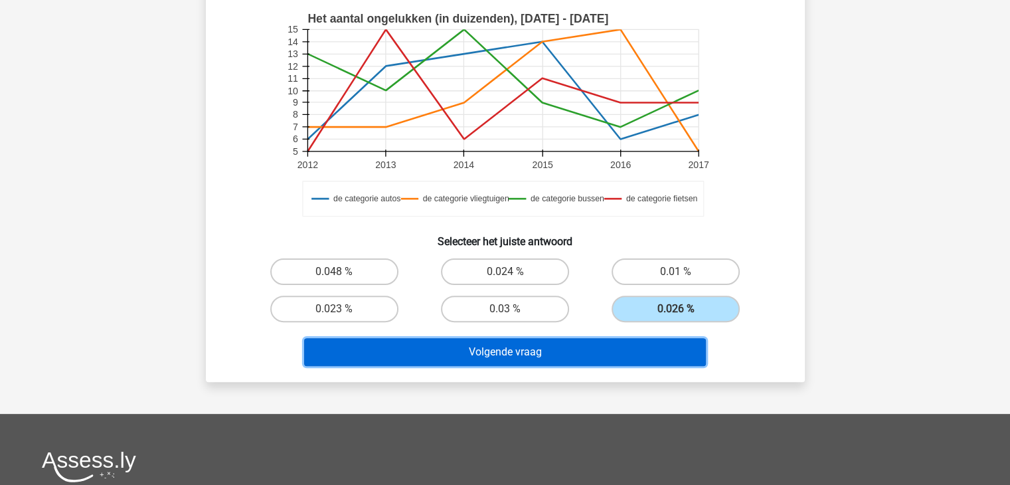
click at [594, 345] on button "Volgende vraag" at bounding box center [505, 352] width 402 height 28
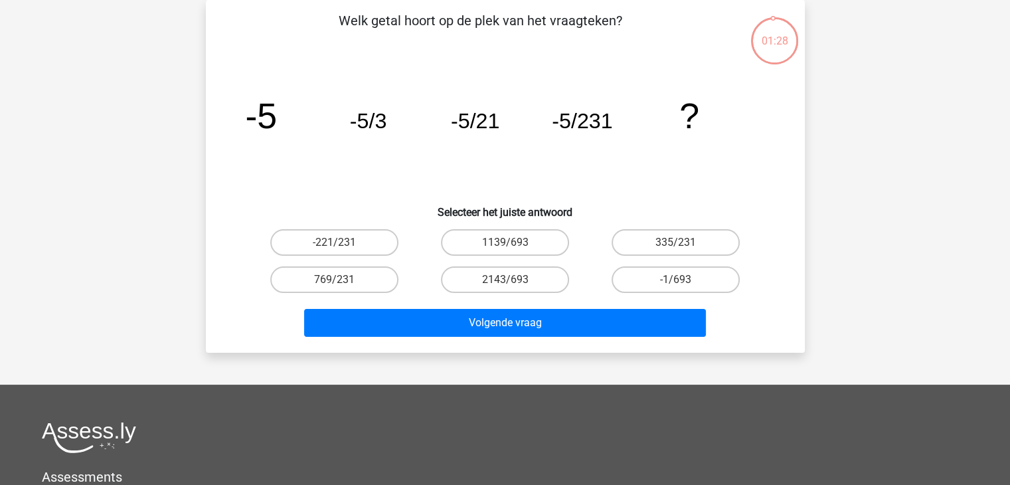
scroll to position [0, 0]
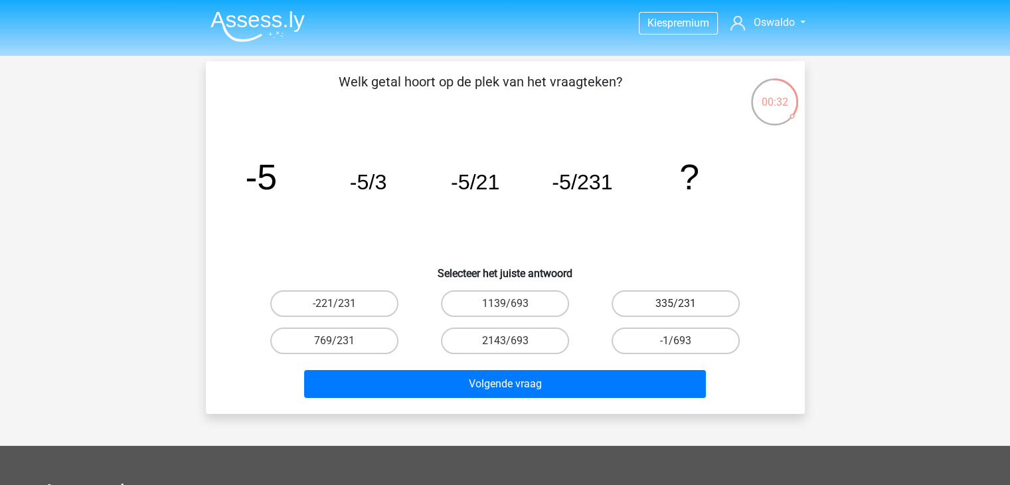
click at [638, 305] on label "335/231" at bounding box center [676, 303] width 128 height 27
click at [676, 305] on input "335/231" at bounding box center [680, 307] width 9 height 9
radio input "true"
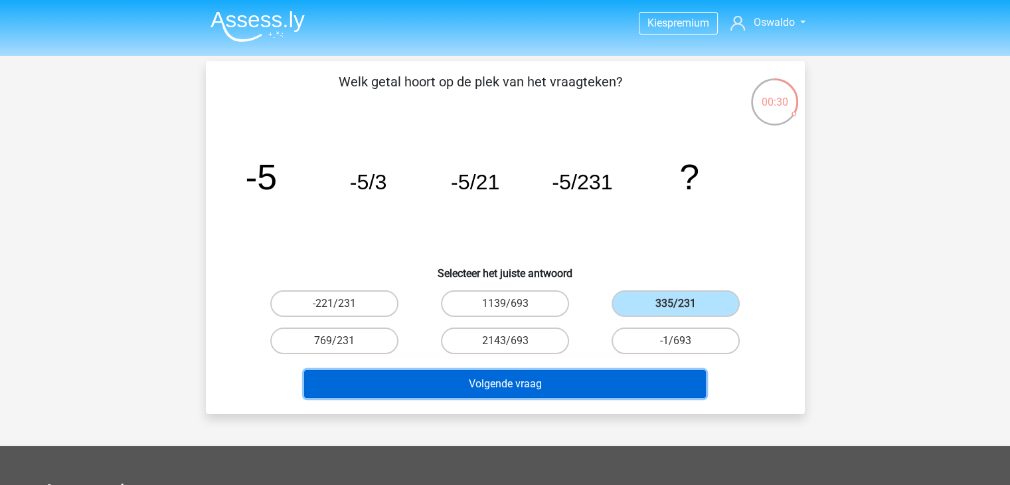
click at [563, 374] on button "Volgende vraag" at bounding box center [505, 384] width 402 height 28
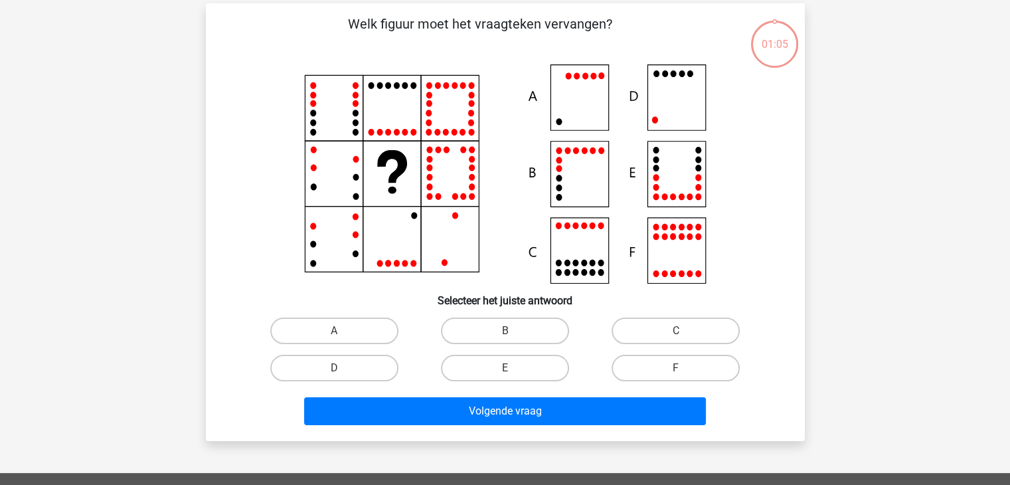
scroll to position [61, 0]
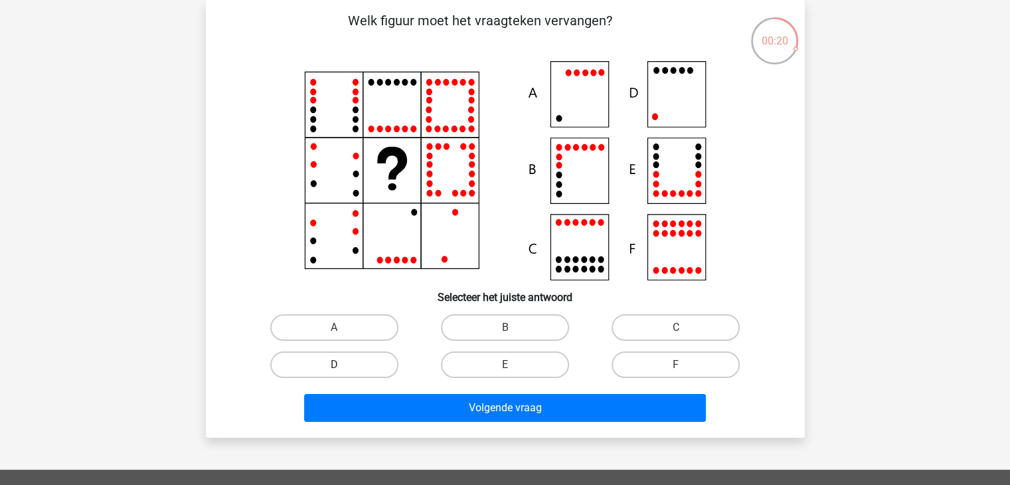
click at [369, 369] on label "D" at bounding box center [334, 364] width 128 height 27
click at [343, 369] on input "D" at bounding box center [338, 369] width 9 height 9
radio input "true"
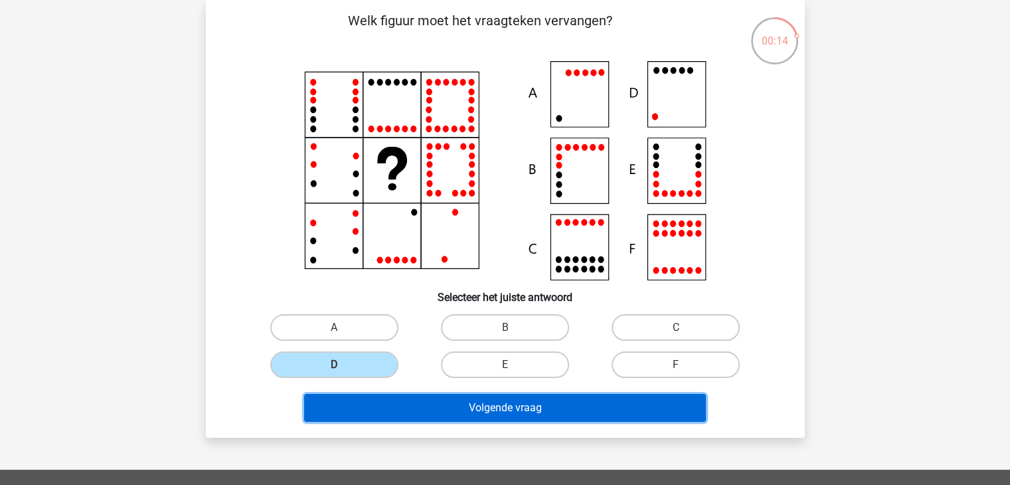
click at [435, 412] on button "Volgende vraag" at bounding box center [505, 408] width 402 height 28
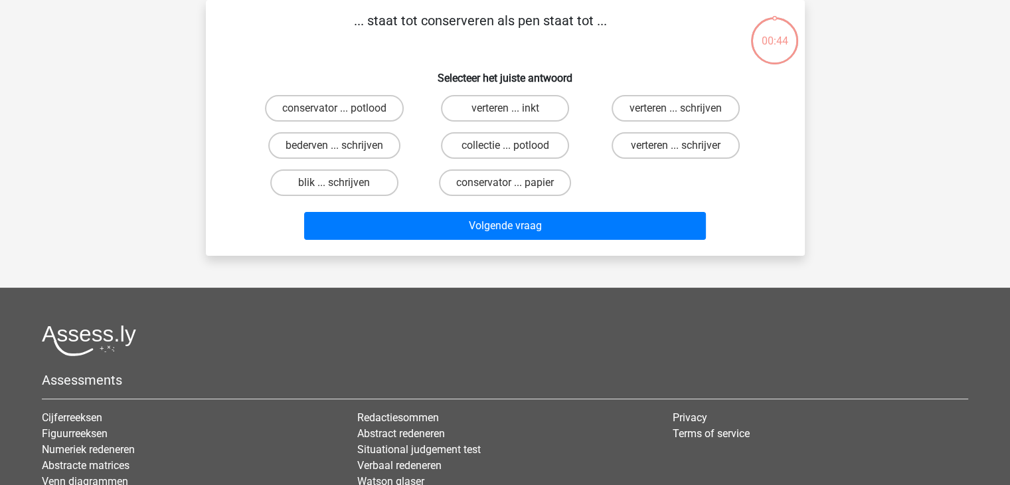
scroll to position [0, 0]
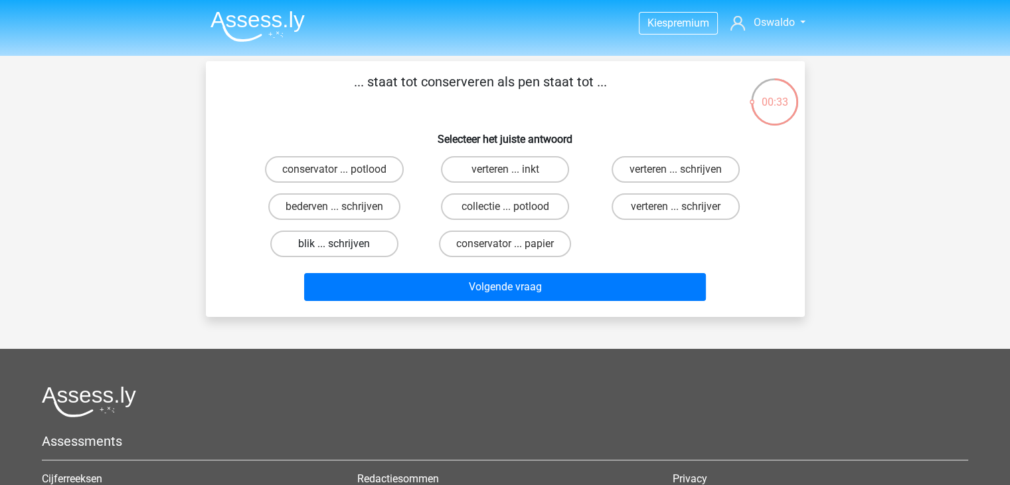
click at [323, 230] on label "blik ... schrijven" at bounding box center [334, 243] width 128 height 27
click at [334, 244] on input "blik ... schrijven" at bounding box center [338, 248] width 9 height 9
radio input "true"
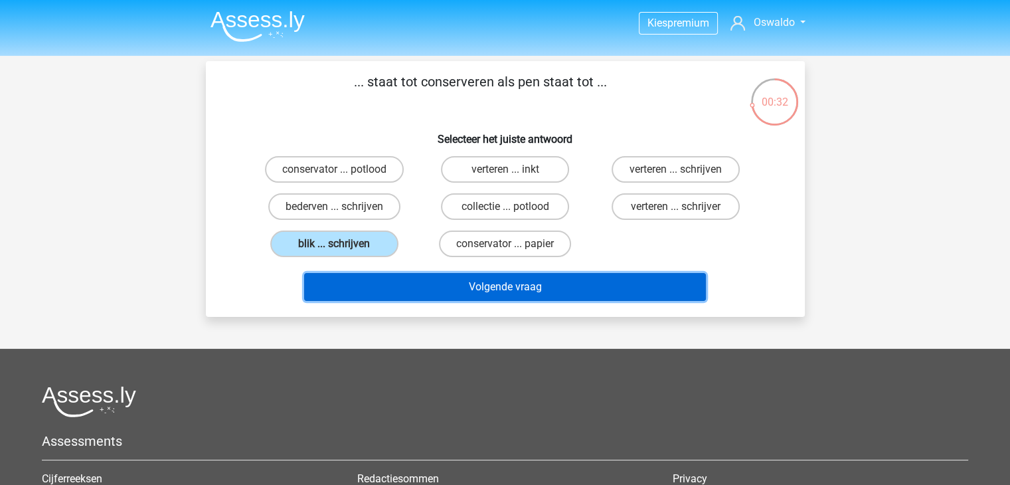
click at [402, 278] on button "Volgende vraag" at bounding box center [505, 287] width 402 height 28
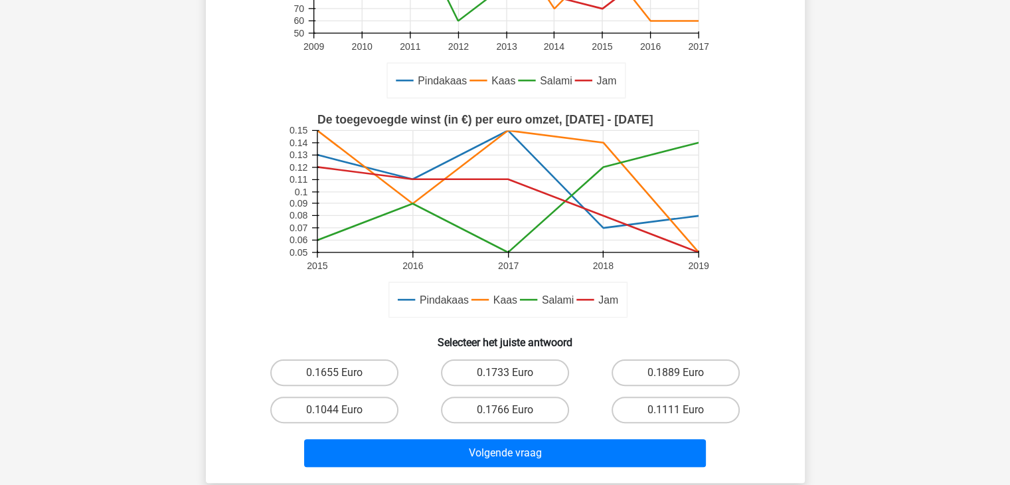
scroll to position [345, 0]
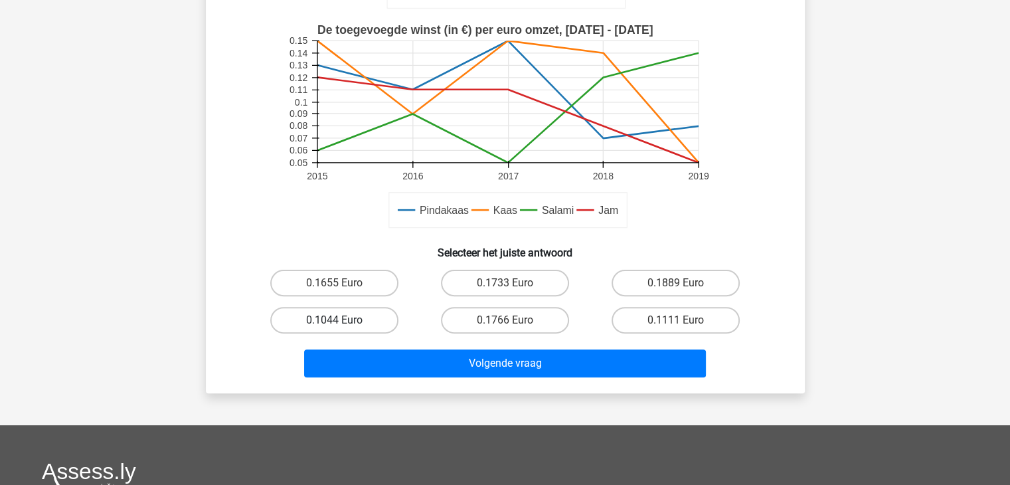
click at [299, 319] on label "0.1044 Euro" at bounding box center [334, 320] width 128 height 27
click at [334, 320] on input "0.1044 Euro" at bounding box center [338, 324] width 9 height 9
radio input "true"
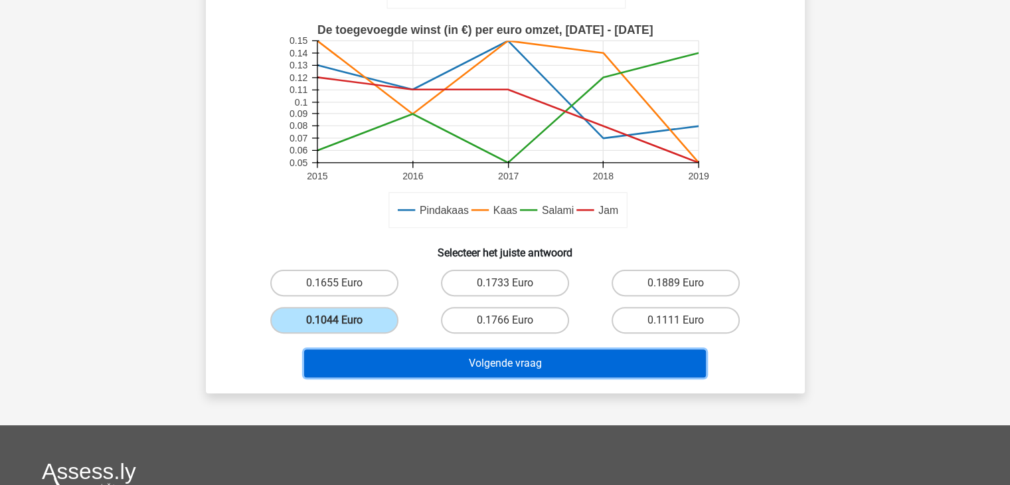
click at [351, 349] on button "Volgende vraag" at bounding box center [505, 363] width 402 height 28
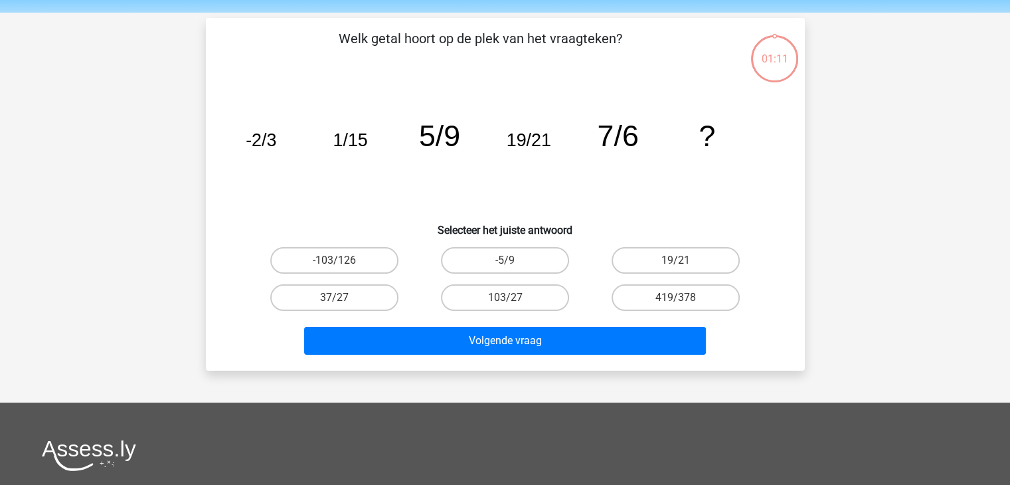
scroll to position [0, 0]
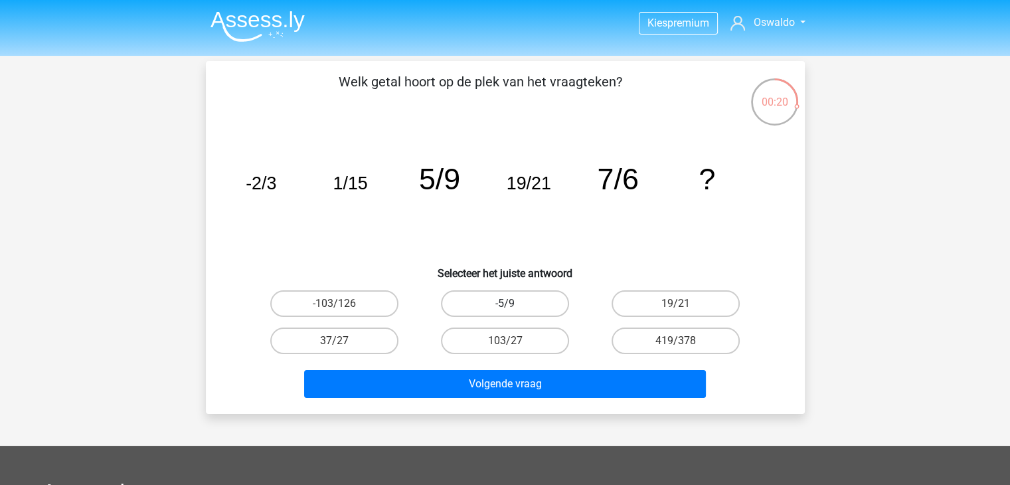
click at [501, 308] on label "-5/9" at bounding box center [505, 303] width 128 height 27
click at [505, 308] on input "-5/9" at bounding box center [509, 307] width 9 height 9
radio input "true"
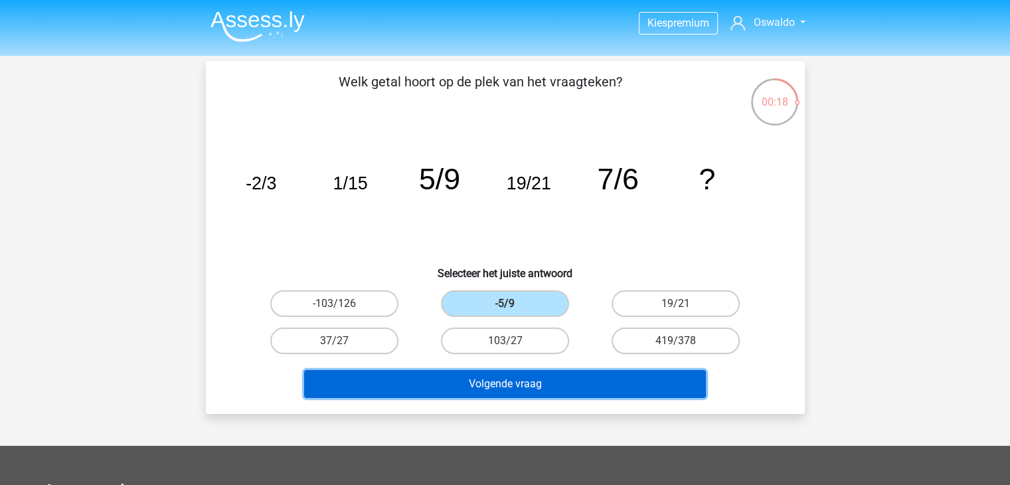
click at [622, 388] on button "Volgende vraag" at bounding box center [505, 384] width 402 height 28
